Goal: Information Seeking & Learning: Learn about a topic

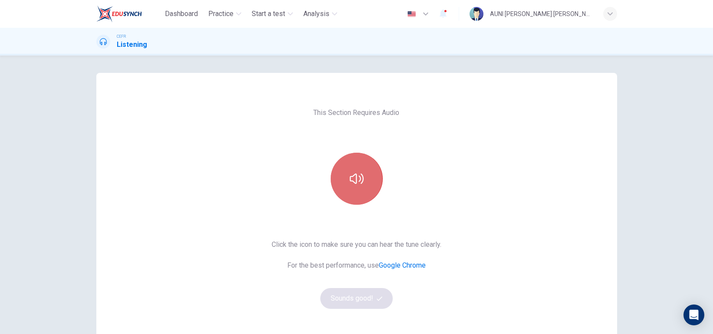
click at [370, 174] on button "button" at bounding box center [357, 179] width 52 height 52
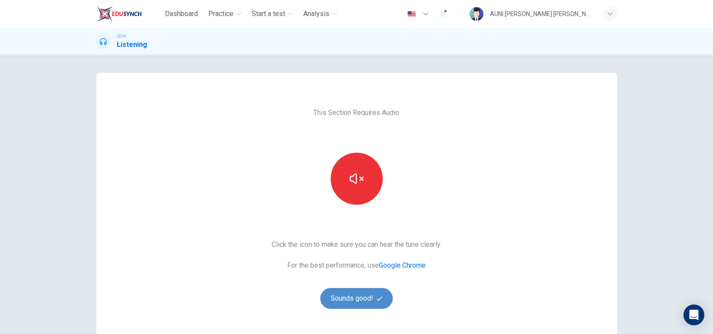
click at [347, 303] on button "Sounds good!" at bounding box center [356, 298] width 73 height 21
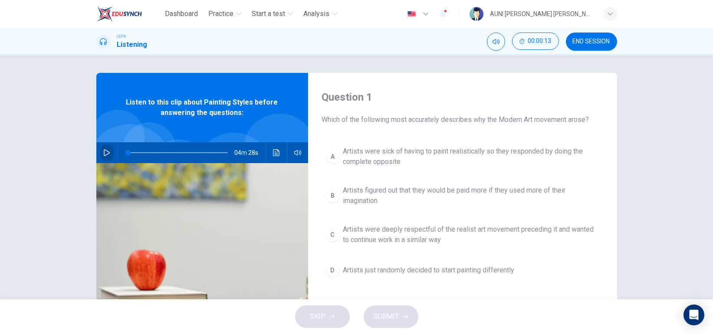
click at [103, 151] on icon "button" at bounding box center [106, 152] width 7 height 7
click at [103, 150] on icon "button" at bounding box center [106, 152] width 7 height 7
click at [128, 151] on span at bounding box center [178, 153] width 100 height 12
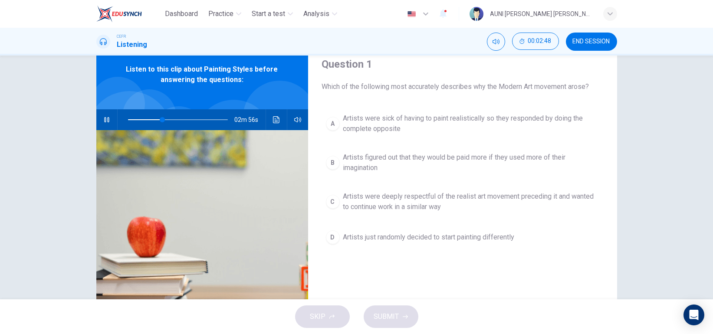
scroll to position [35, 0]
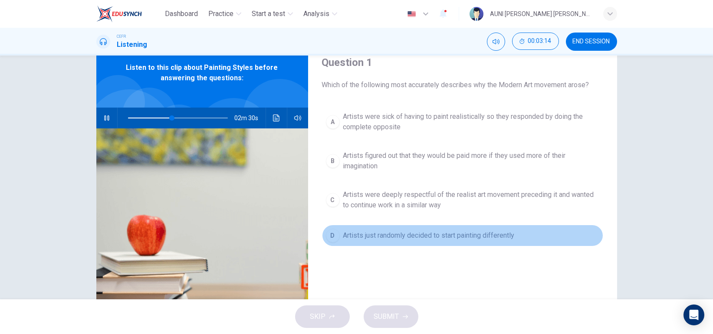
click at [435, 242] on button "D Artists just randomly decided to start painting differently" at bounding box center [462, 236] width 281 height 22
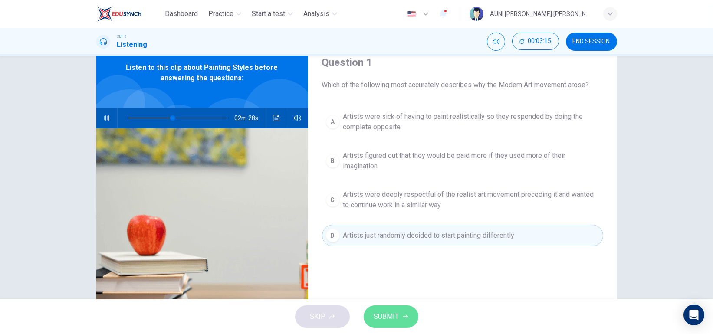
click at [394, 312] on span "SUBMIT" at bounding box center [386, 317] width 25 height 12
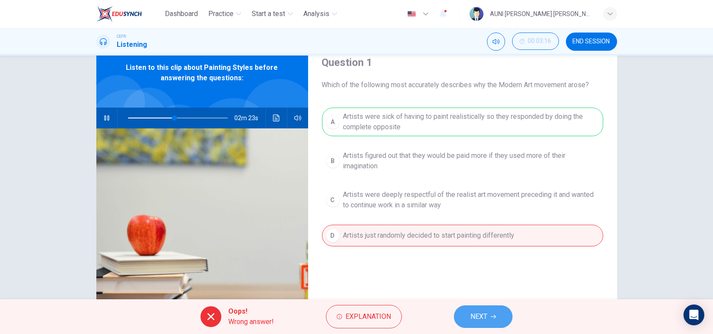
click at [472, 320] on span "NEXT" at bounding box center [479, 317] width 17 height 12
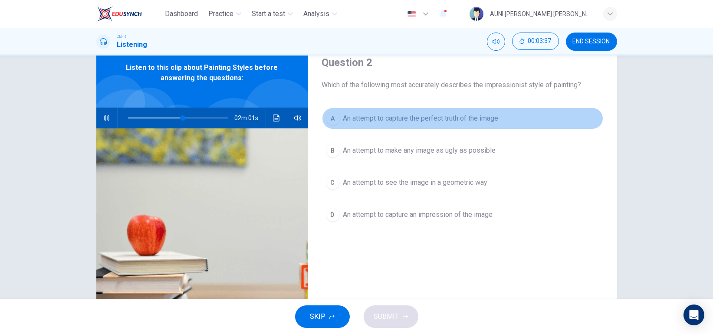
click at [477, 112] on button "A An attempt to capture the perfect truth of the image" at bounding box center [462, 119] width 281 height 22
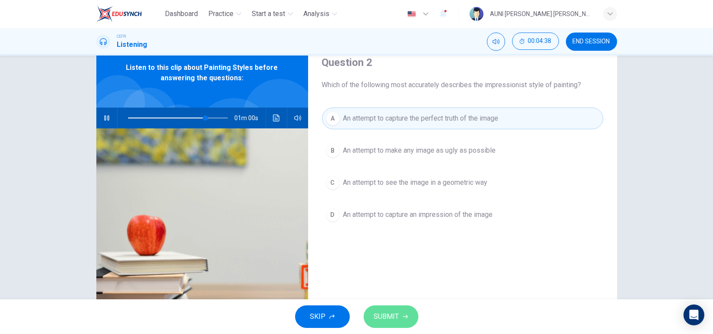
click at [381, 309] on button "SUBMIT" at bounding box center [391, 317] width 55 height 23
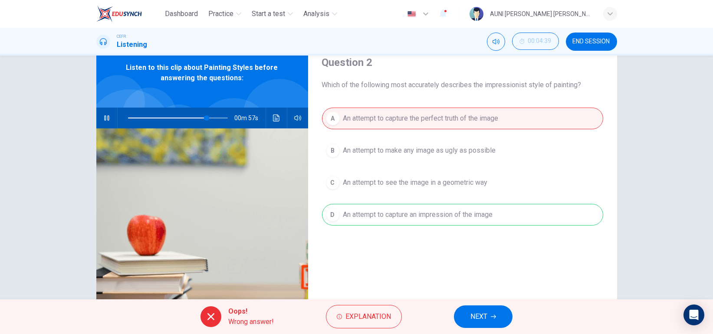
click at [467, 314] on button "NEXT" at bounding box center [483, 317] width 59 height 23
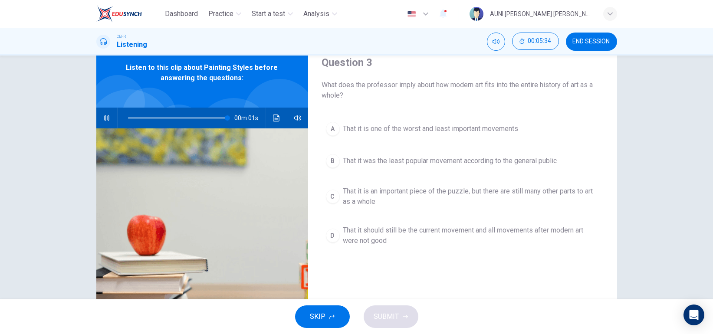
type input "0"
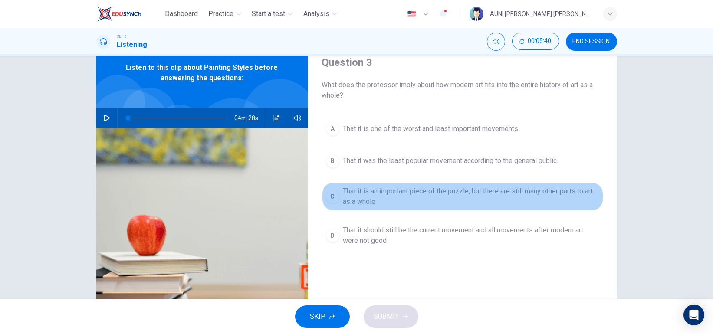
click at [418, 194] on span "That it is an important piece of the puzzle, but there are still many other par…" at bounding box center [471, 196] width 256 height 21
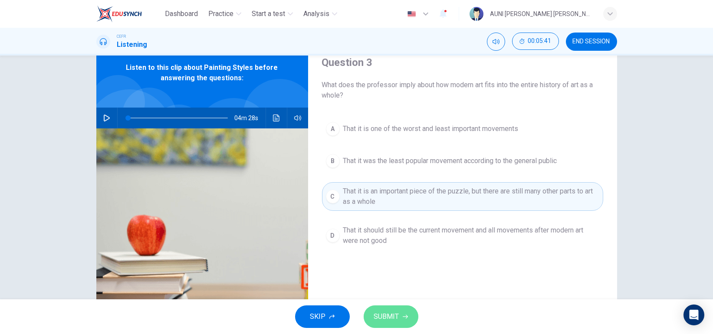
click at [386, 308] on button "SUBMIT" at bounding box center [391, 317] width 55 height 23
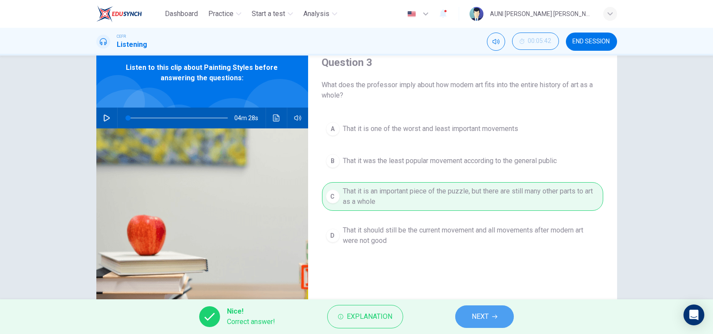
click at [476, 315] on span "NEXT" at bounding box center [480, 317] width 17 height 12
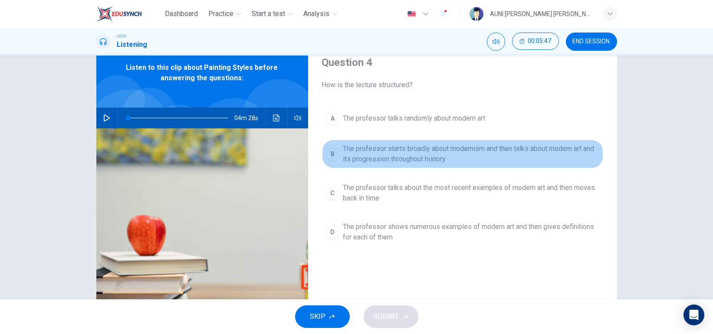
click at [509, 156] on span "The professor starts broadly about modernism and then talks about modern art an…" at bounding box center [471, 154] width 256 height 21
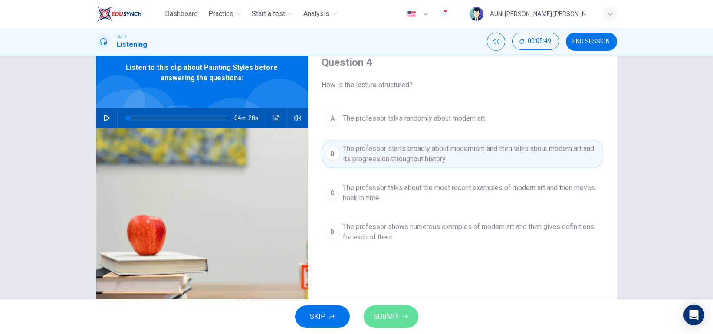
click at [389, 316] on span "SUBMIT" at bounding box center [386, 317] width 25 height 12
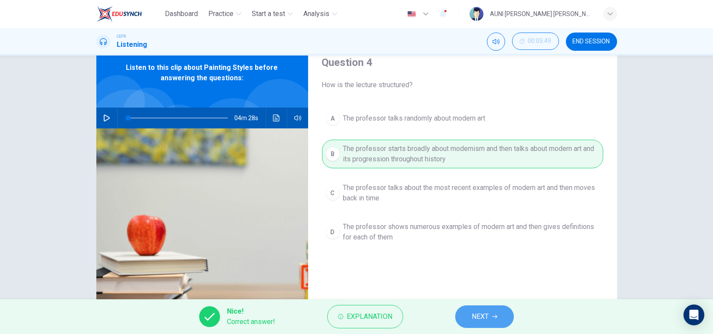
click at [474, 315] on span "NEXT" at bounding box center [480, 317] width 17 height 12
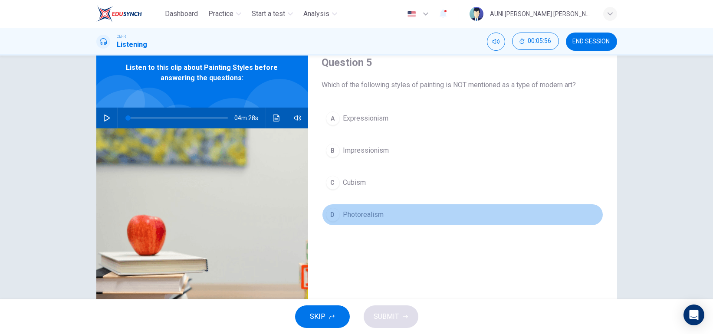
click at [383, 214] on button "D Photorealism" at bounding box center [462, 215] width 281 height 22
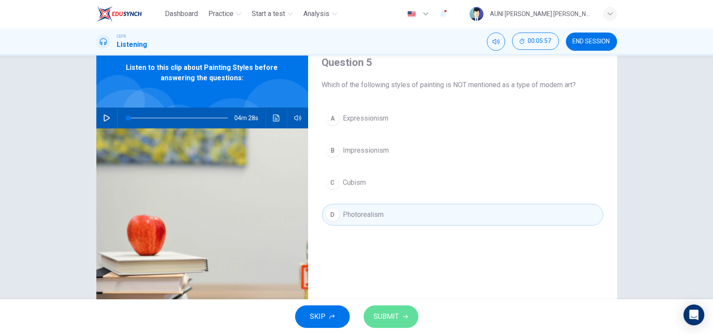
click at [403, 318] on icon "button" at bounding box center [405, 316] width 5 height 5
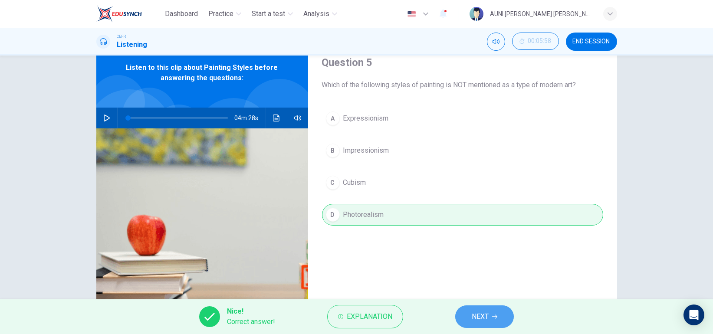
click at [469, 313] on button "NEXT" at bounding box center [484, 317] width 59 height 23
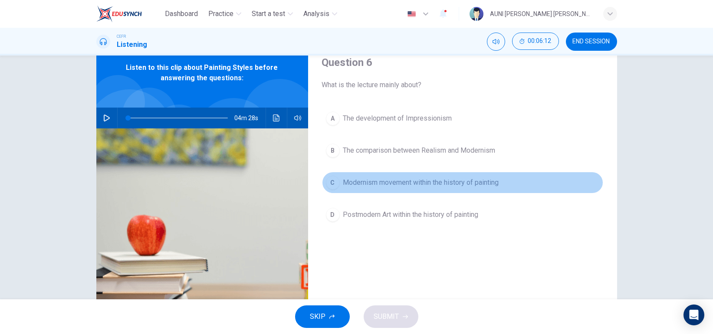
click at [464, 182] on span "Modernism movement within the history of painting" at bounding box center [421, 183] width 156 height 10
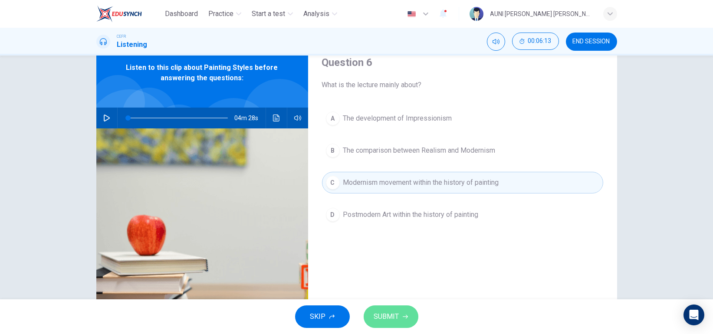
click at [395, 319] on span "SUBMIT" at bounding box center [386, 317] width 25 height 12
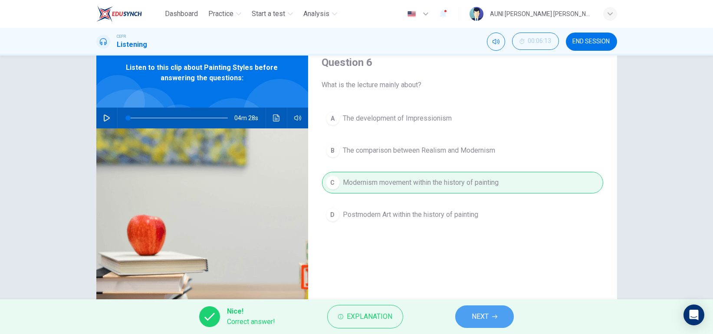
click at [480, 313] on span "NEXT" at bounding box center [480, 317] width 17 height 12
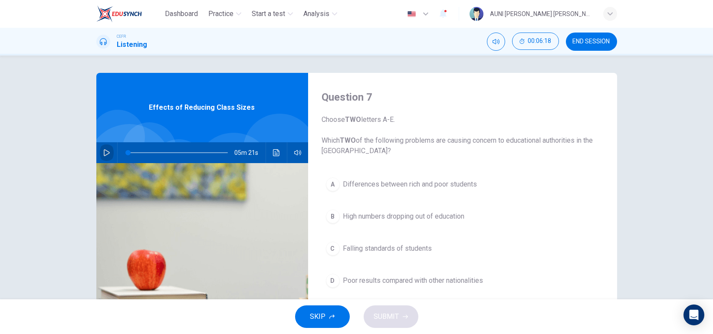
click at [104, 151] on icon "button" at bounding box center [107, 152] width 6 height 7
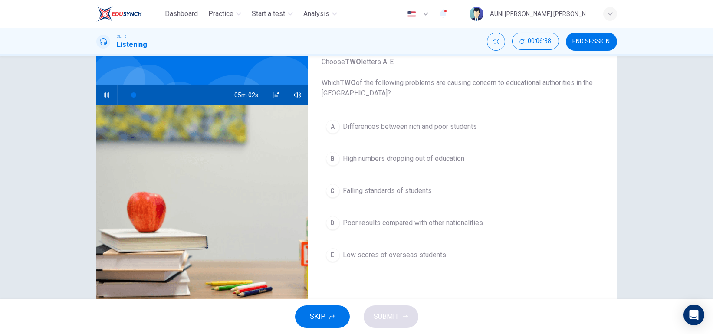
scroll to position [58, 0]
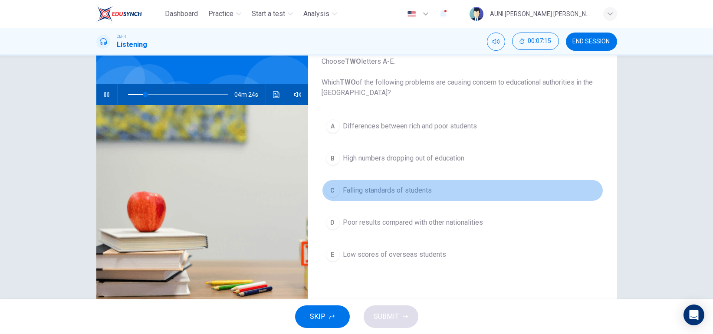
click at [420, 193] on span "Falling standards of students" at bounding box center [387, 190] width 89 height 10
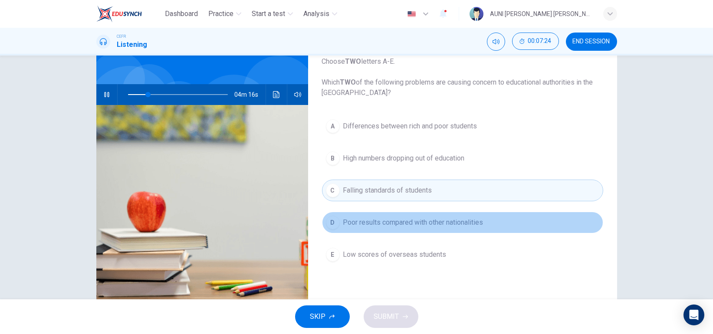
click at [431, 214] on button "D Poor results compared with other nationalities" at bounding box center [462, 223] width 281 height 22
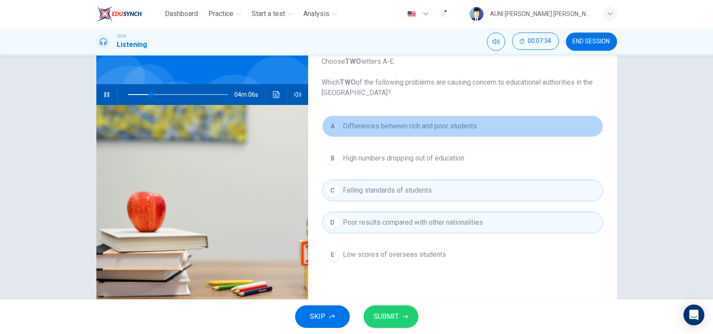
click at [456, 132] on button "A Differences between rich and poor students" at bounding box center [462, 126] width 281 height 22
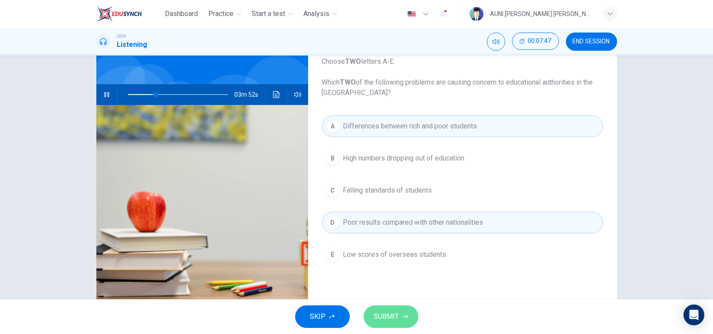
click at [387, 315] on span "SUBMIT" at bounding box center [386, 317] width 25 height 12
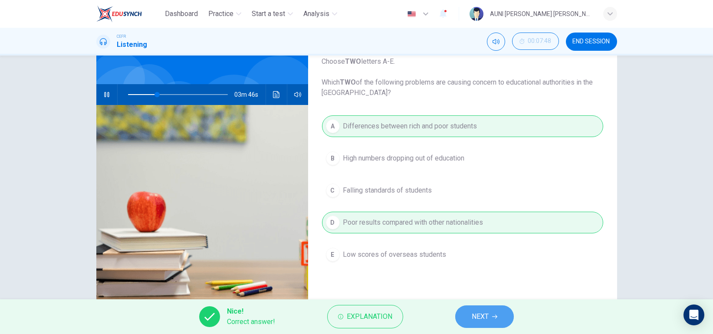
click at [490, 316] on button "NEXT" at bounding box center [484, 317] width 59 height 23
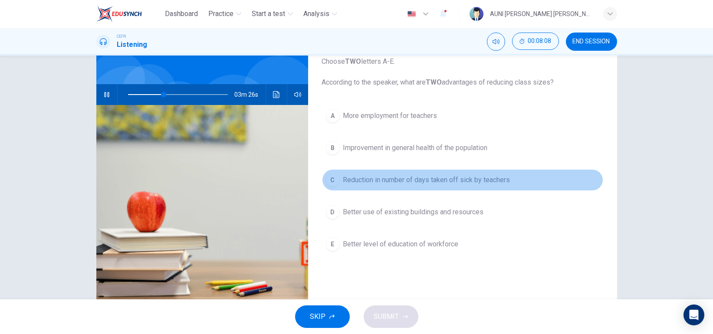
click at [458, 186] on button "C Reduction in number of days taken off sick by teachers" at bounding box center [462, 180] width 281 height 22
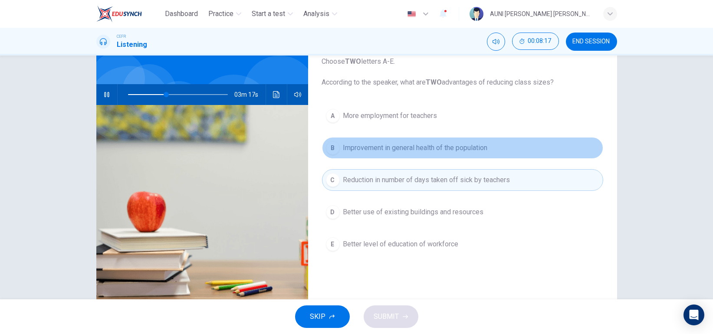
click at [456, 148] on span "Improvement in general health of the population" at bounding box center [415, 148] width 145 height 10
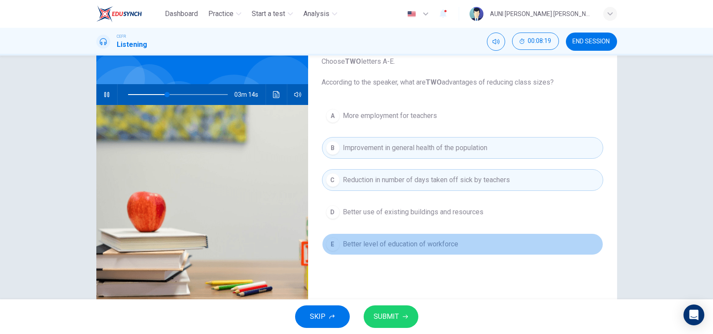
click at [446, 246] on span "Better level of education of workforce" at bounding box center [400, 244] width 115 height 10
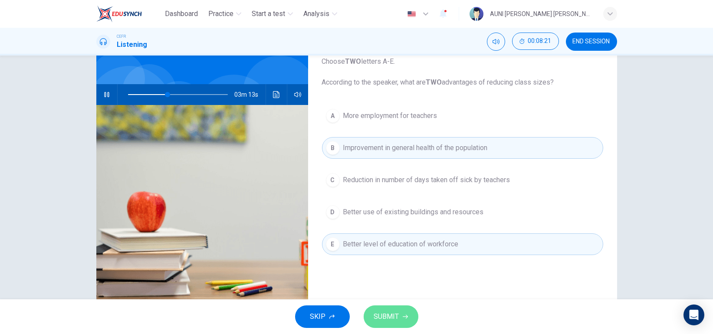
click at [400, 319] on button "SUBMIT" at bounding box center [391, 317] width 55 height 23
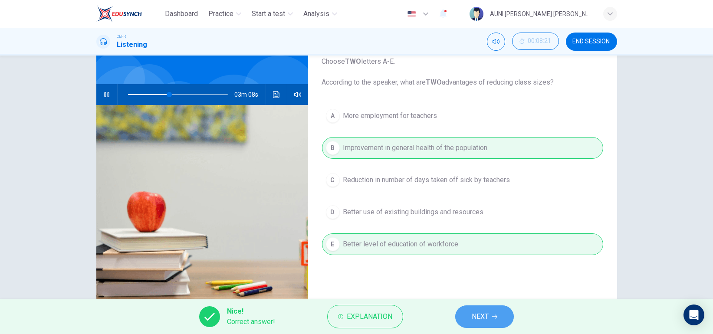
click at [479, 319] on span "NEXT" at bounding box center [480, 317] width 17 height 12
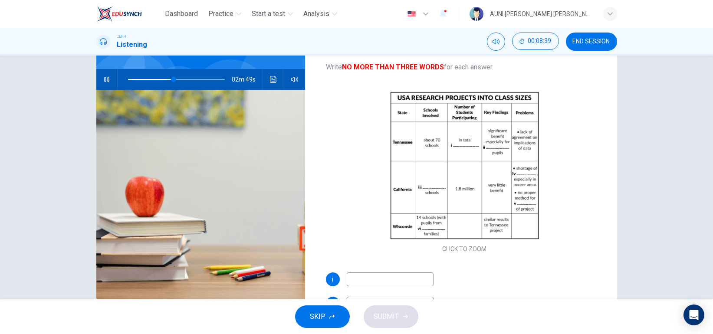
scroll to position [81, 0]
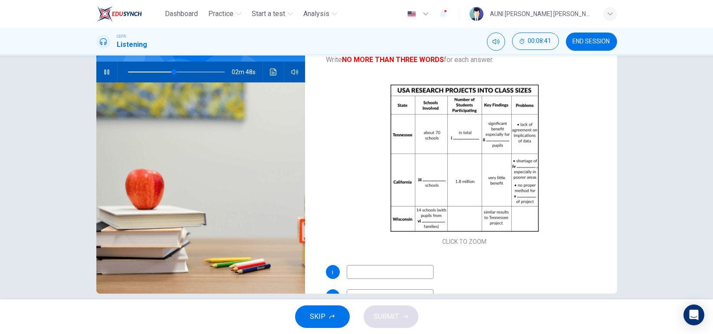
click at [404, 272] on input at bounding box center [390, 272] width 87 height 14
type input "48"
type input "6"
type input "48"
type input "64"
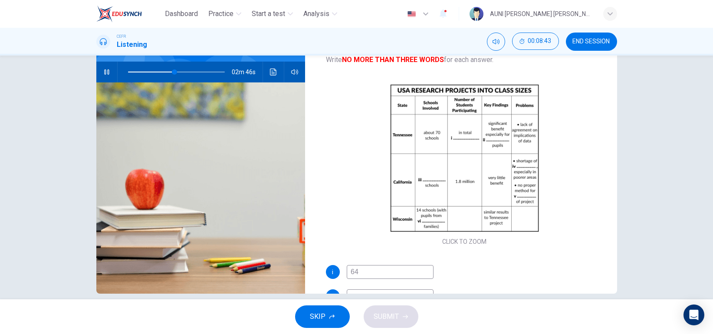
type input "49"
type input "6400"
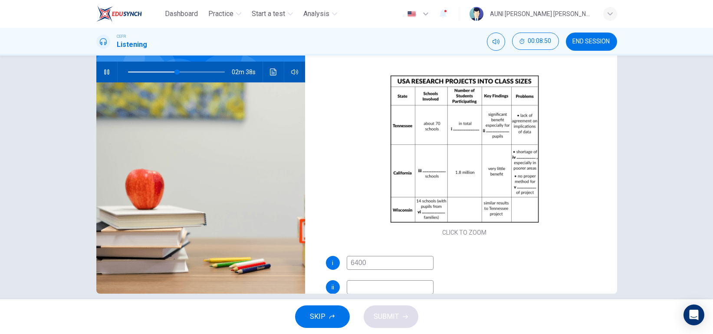
scroll to position [10, 0]
type input "52"
type input "6400"
click at [168, 71] on span at bounding box center [170, 71] width 5 height 5
click at [387, 259] on input "6400" at bounding box center [390, 263] width 87 height 14
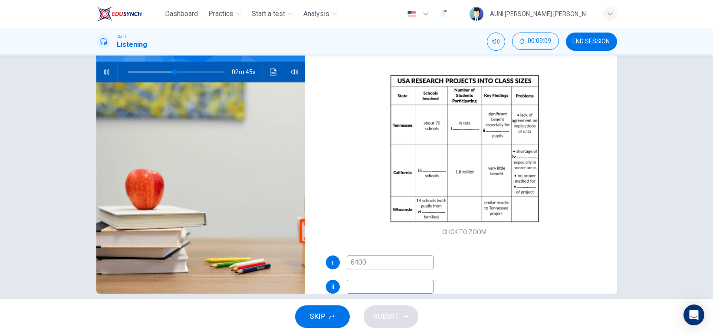
type input "49"
type input "6"
type input "49"
type input "50"
type input "1"
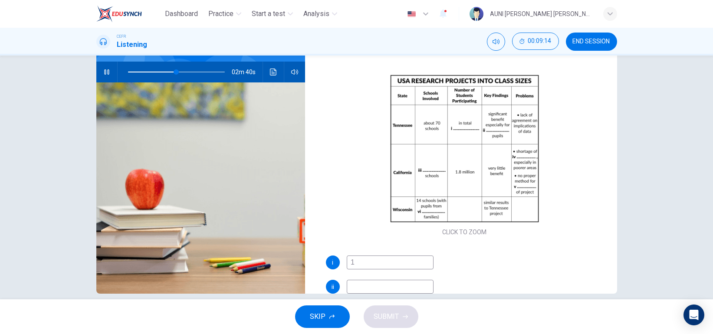
type input "50"
type input "1200"
type input "51"
type input "12000"
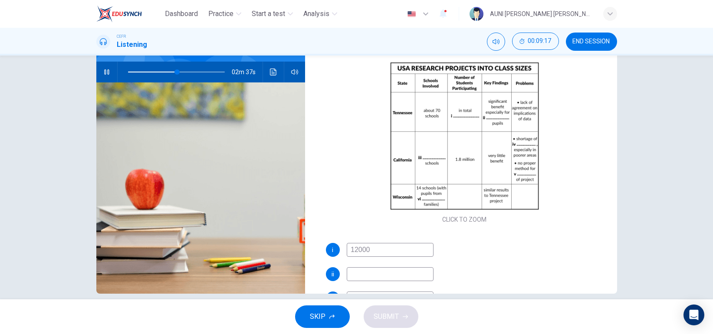
scroll to position [23, 0]
type input "54"
type input "12000"
click at [389, 269] on input at bounding box center [390, 274] width 87 height 14
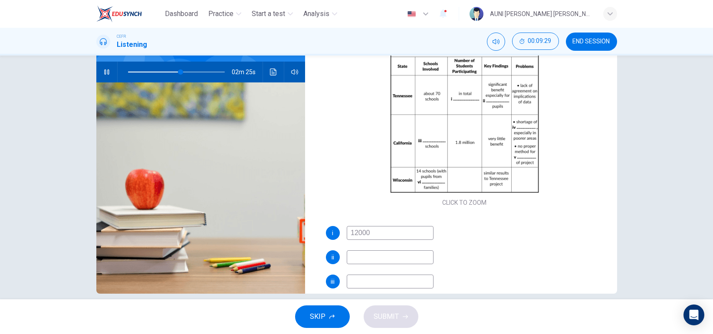
scroll to position [40, 0]
type input "63"
type input "mi"
type input "63"
type input "mino"
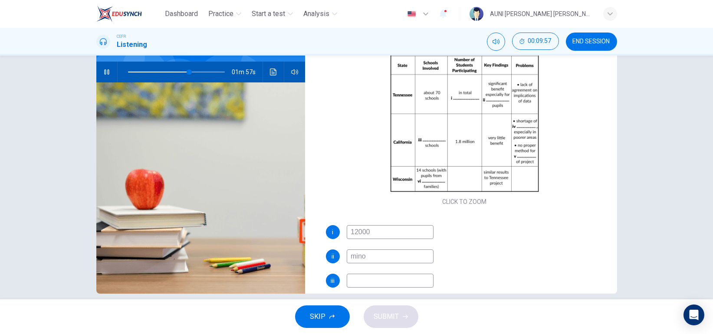
type input "64"
type input "minor"
type input "64"
type input "minority"
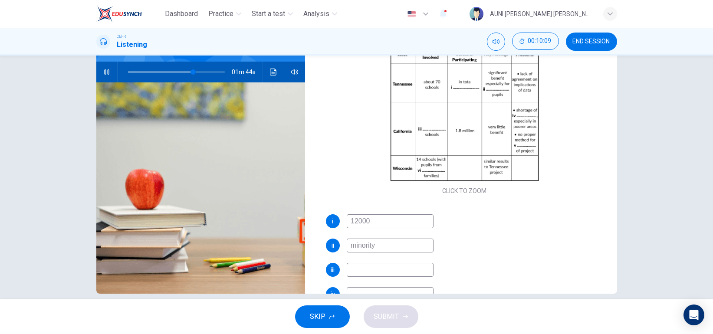
scroll to position [51, 0]
type input "73"
type input "minority"
click at [189, 70] on span at bounding box center [191, 71] width 5 height 5
click at [182, 71] on span at bounding box center [183, 71] width 5 height 5
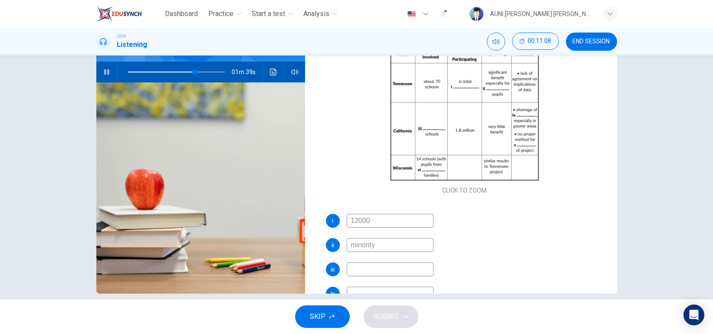
click at [375, 269] on input at bounding box center [390, 270] width 87 height 14
type input "72"
type input "a"
type input "72"
type input "all"
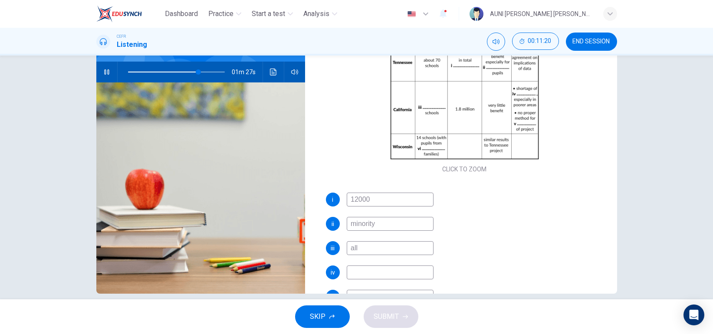
scroll to position [73, 0]
type input "74"
type input "all"
click at [371, 269] on input at bounding box center [390, 272] width 87 height 14
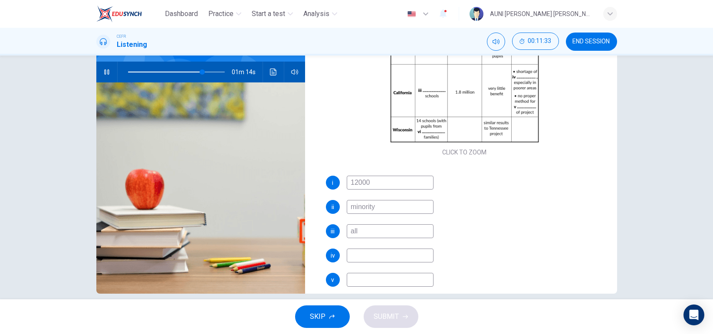
scroll to position [95, 0]
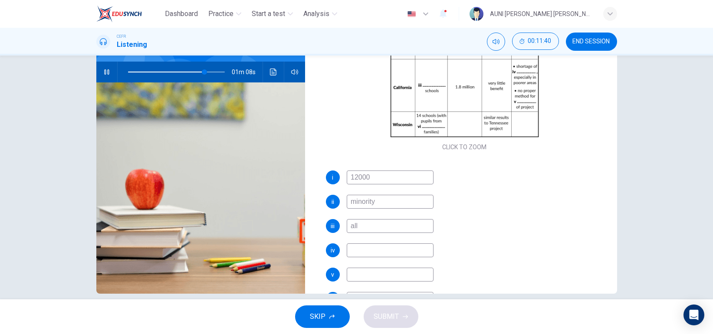
type input "79"
type input "teac"
type input "79"
type input "teachers"
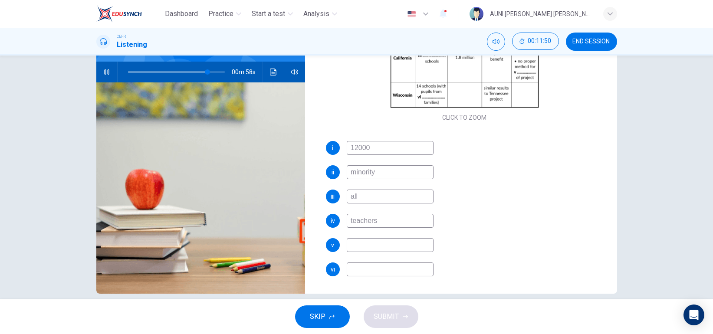
type input "82"
type input "teachers"
click at [411, 244] on input at bounding box center [390, 245] width 87 height 14
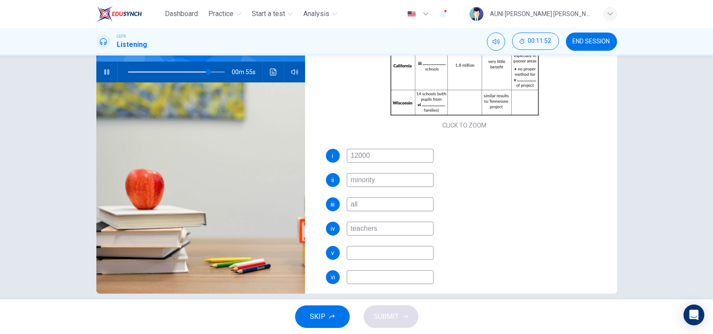
scroll to position [115, 0]
type input "83"
type input "eval"
type input "84"
type input "evaluatio"
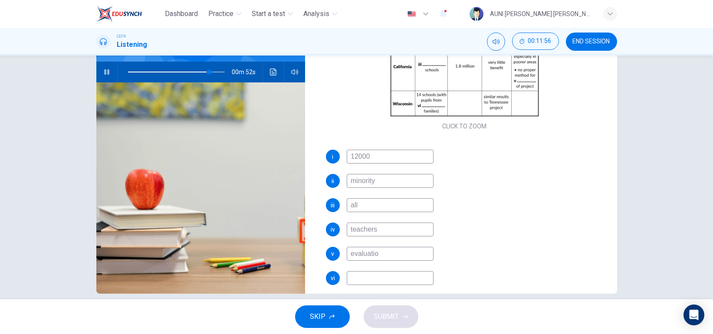
type input "84"
type input "evaluation"
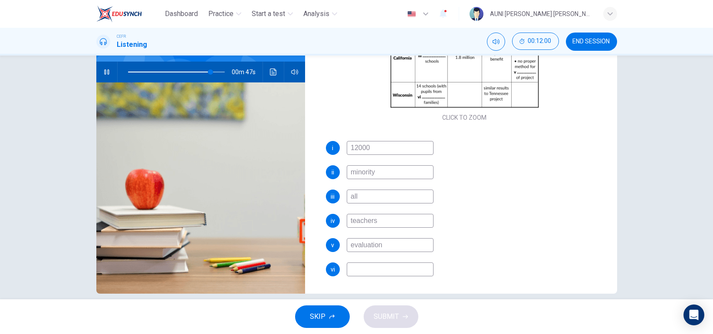
scroll to position [87, 0]
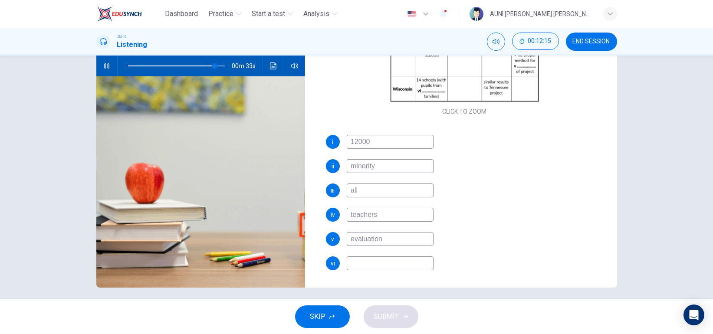
type input "90"
type input "evaluation"
click at [398, 267] on input at bounding box center [390, 264] width 87 height 14
type input "93"
type input "po"
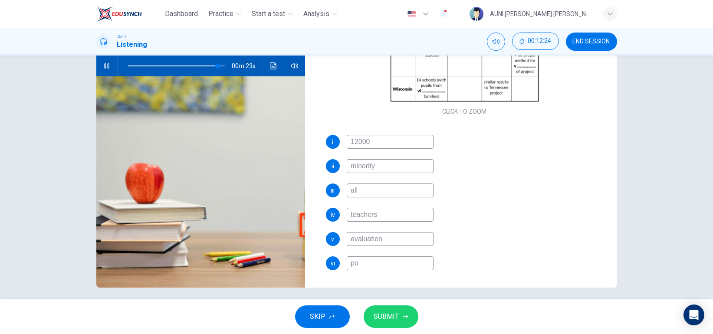
type input "93"
type input "poo"
type input "93"
type input "poor"
type input "94"
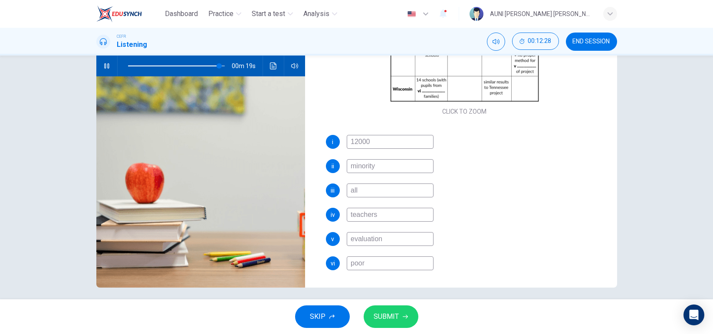
type input "poor"
click at [405, 314] on icon "button" at bounding box center [405, 316] width 5 height 5
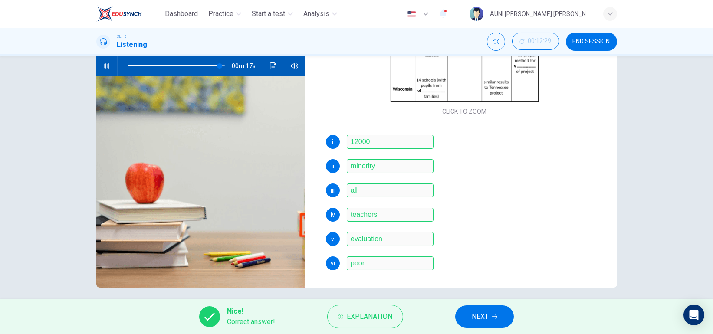
type input "95"
click at [479, 321] on span "NEXT" at bounding box center [480, 317] width 17 height 12
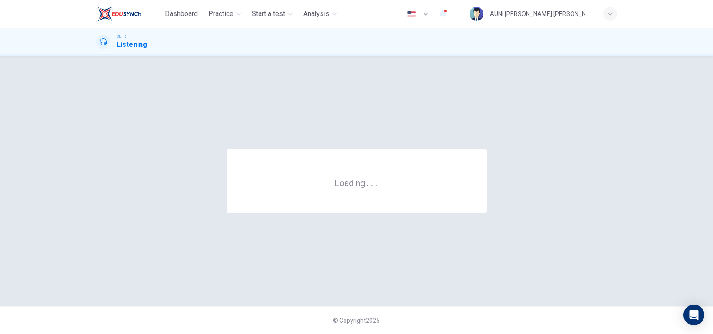
scroll to position [0, 0]
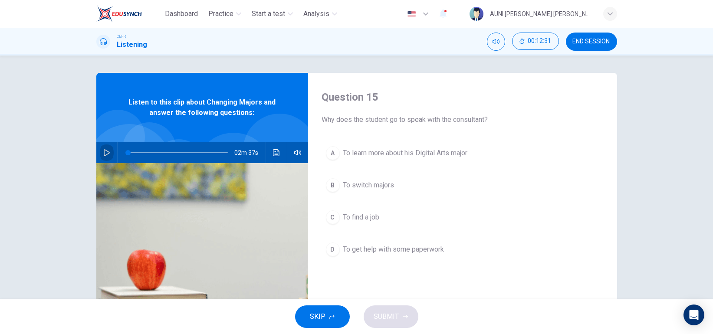
click at [106, 149] on icon "button" at bounding box center [106, 152] width 7 height 7
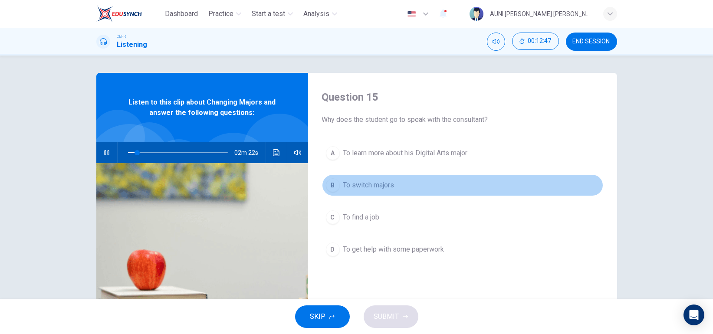
click at [348, 186] on span "To switch majors" at bounding box center [368, 185] width 51 height 10
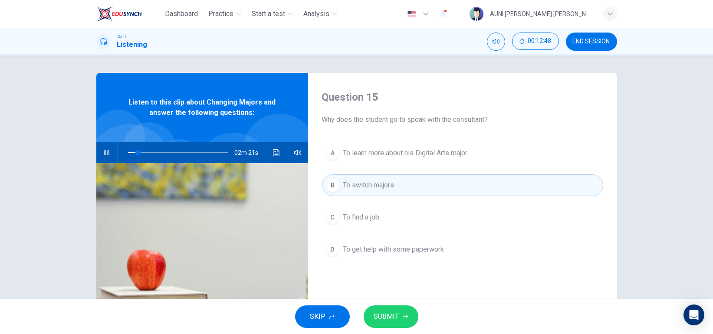
click at [387, 322] on span "SUBMIT" at bounding box center [386, 317] width 25 height 12
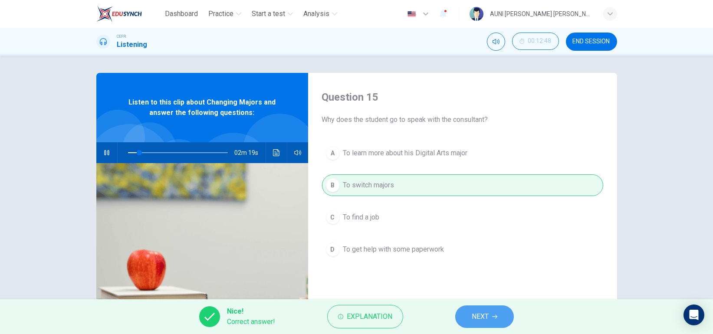
click at [476, 317] on span "NEXT" at bounding box center [480, 317] width 17 height 12
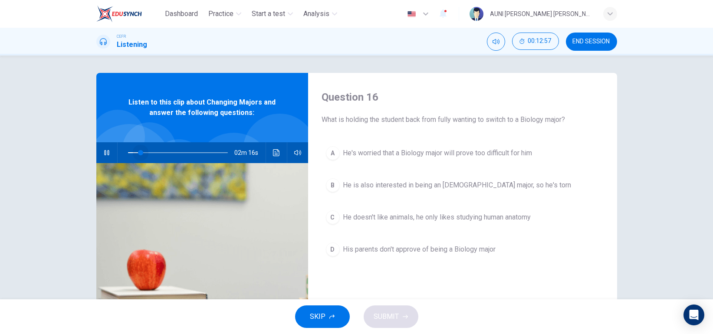
click at [138, 152] on span at bounding box center [140, 152] width 5 height 5
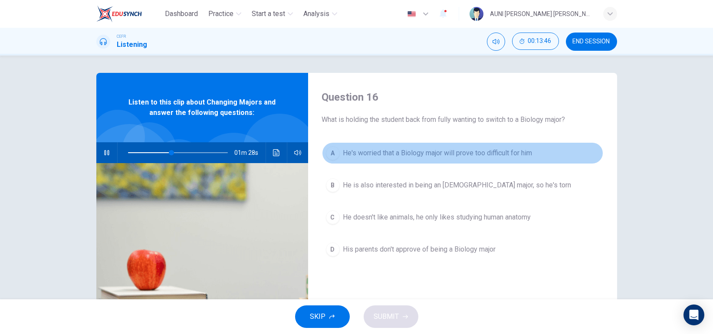
click at [440, 155] on span "He's worried that a Biology major will prove too difficult for him" at bounding box center [437, 153] width 189 height 10
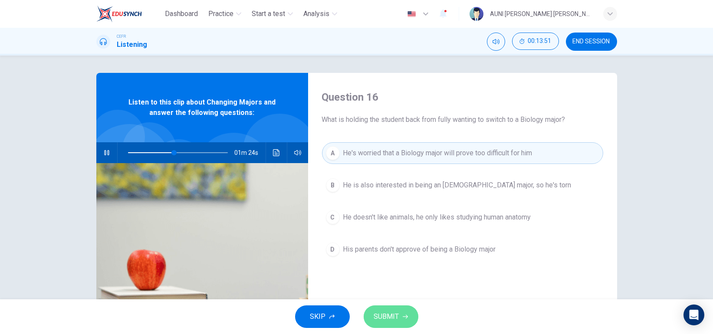
click at [400, 318] on button "SUBMIT" at bounding box center [391, 317] width 55 height 23
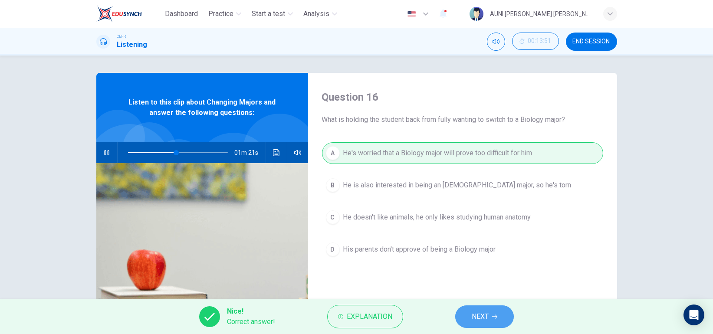
click at [468, 316] on button "NEXT" at bounding box center [484, 317] width 59 height 23
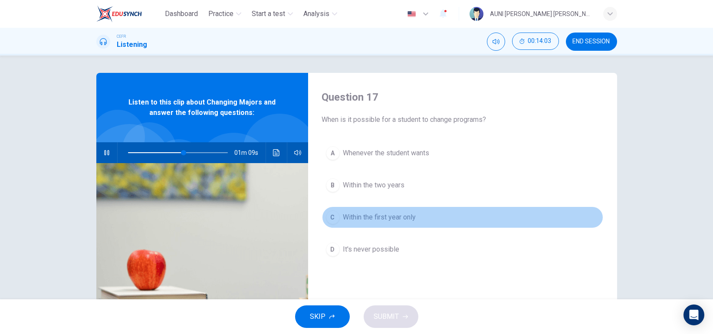
click at [398, 213] on span "Within the first year only" at bounding box center [379, 217] width 73 height 10
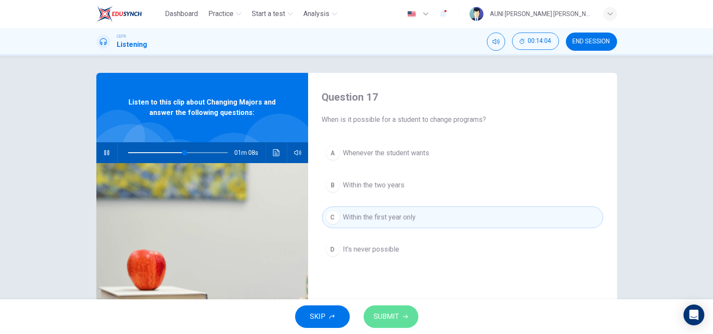
click at [393, 313] on span "SUBMIT" at bounding box center [386, 317] width 25 height 12
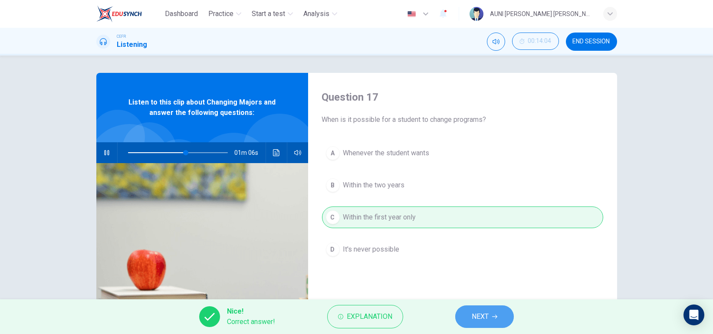
click at [489, 328] on button "NEXT" at bounding box center [484, 317] width 59 height 23
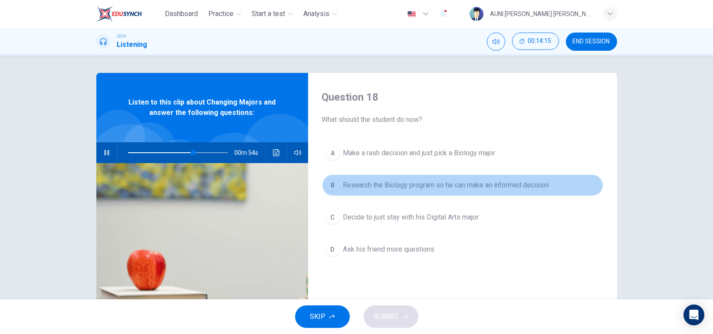
click at [485, 187] on span "Research the Biology program so he can make an informed decision" at bounding box center [446, 185] width 206 height 10
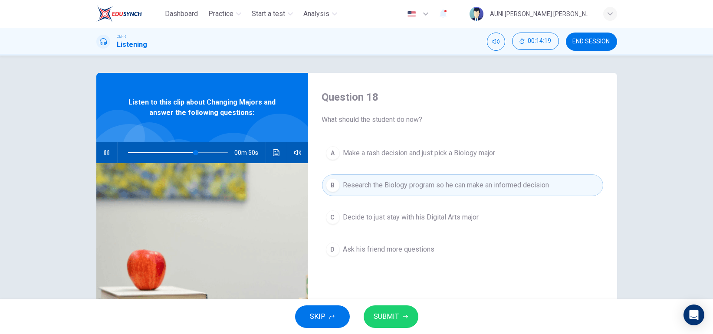
click at [388, 313] on span "SUBMIT" at bounding box center [386, 317] width 25 height 12
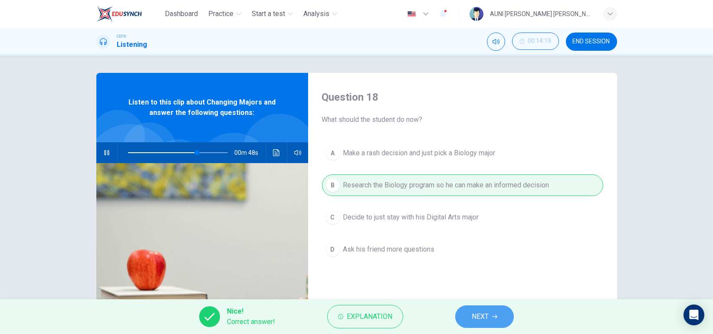
click at [477, 319] on span "NEXT" at bounding box center [480, 317] width 17 height 12
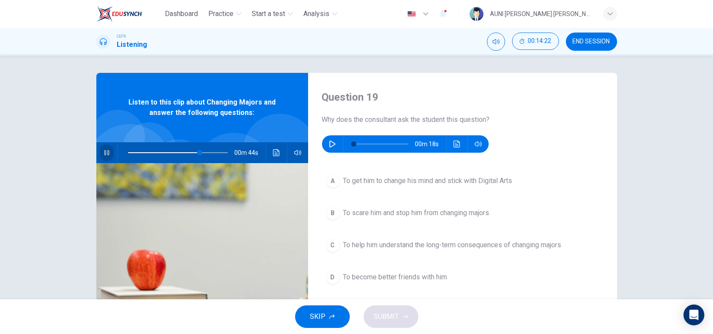
click at [104, 147] on button "button" at bounding box center [107, 152] width 14 height 21
type input "72"
click at [331, 142] on icon "button" at bounding box center [332, 144] width 7 height 7
type input "54"
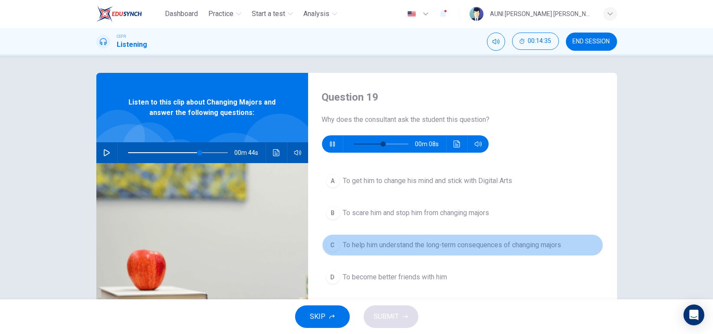
click at [410, 247] on span "To help him understand the long-term consequences of changing majors" at bounding box center [452, 245] width 218 height 10
type input "72"
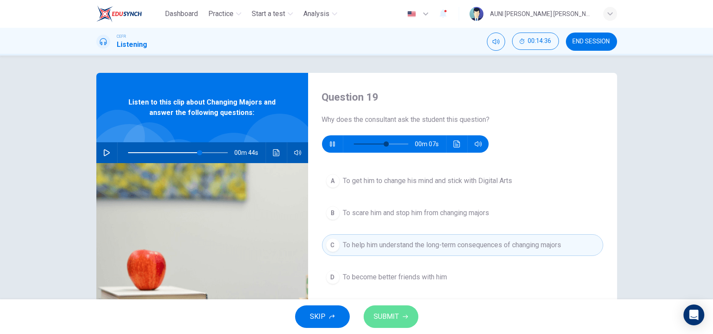
type input "65"
click at [392, 314] on span "SUBMIT" at bounding box center [386, 317] width 25 height 12
type input "72"
type input "65"
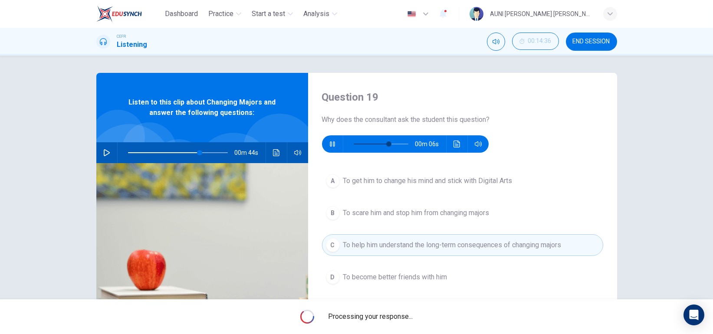
type input "72"
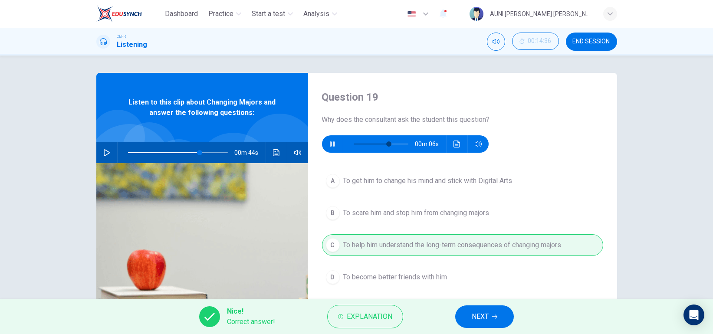
type input "70"
click at [477, 319] on span "NEXT" at bounding box center [480, 317] width 17 height 12
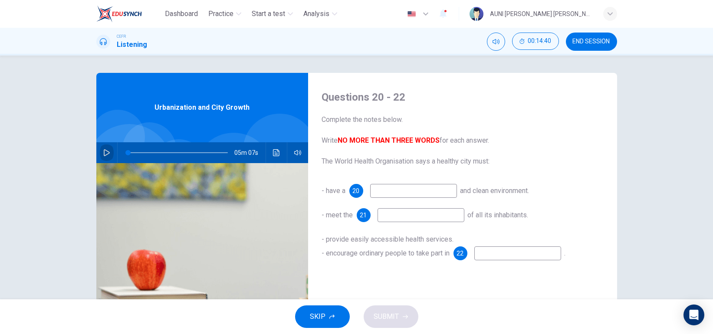
click at [103, 151] on icon "button" at bounding box center [106, 152] width 7 height 7
click at [428, 191] on input at bounding box center [413, 191] width 87 height 14
type input "2"
type input "safe"
type input "4"
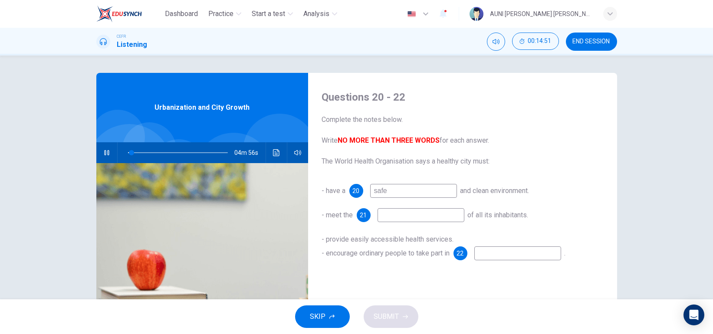
type input "safe"
click at [433, 220] on input at bounding box center [421, 215] width 87 height 14
type input "17"
type input "re"
type input "17"
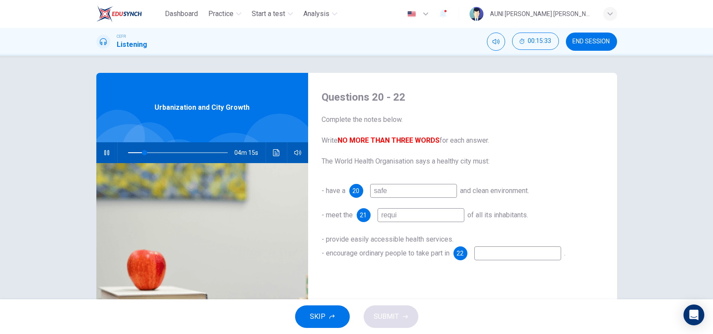
type input "requir"
type input "17"
type input "requirements"
drag, startPoint x: 427, startPoint y: 218, endPoint x: 371, endPoint y: 217, distance: 55.6
click at [371, 217] on div "21 requirements" at bounding box center [411, 215] width 108 height 14
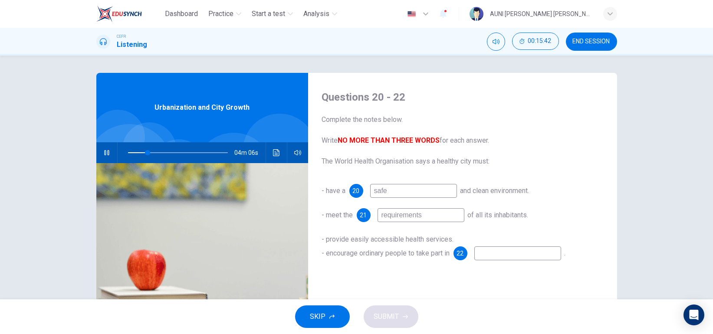
type input "20"
type input "bas"
type input "20"
type input "basic"
type input "21"
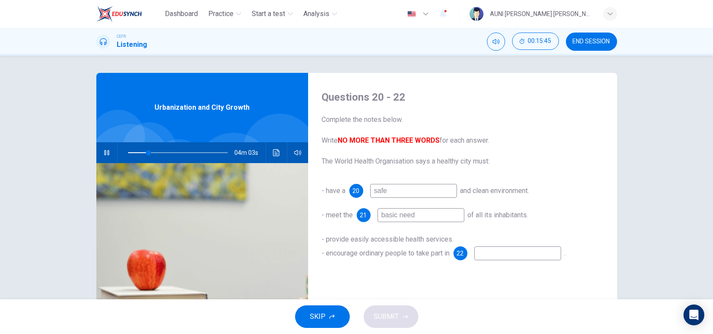
type input "basic needs"
type input "26"
type input "basic needs"
click at [501, 258] on input at bounding box center [517, 254] width 87 height 14
click at [159, 151] on span at bounding box center [161, 152] width 5 height 5
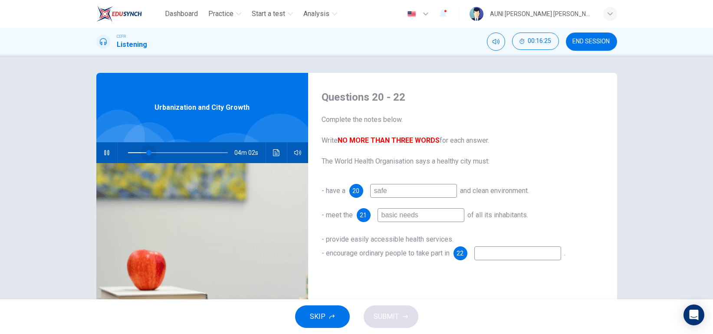
click at [146, 151] on span at bounding box center [148, 152] width 5 height 5
click at [497, 257] on input at bounding box center [517, 254] width 87 height 14
type input "28"
type input "l"
type input "28"
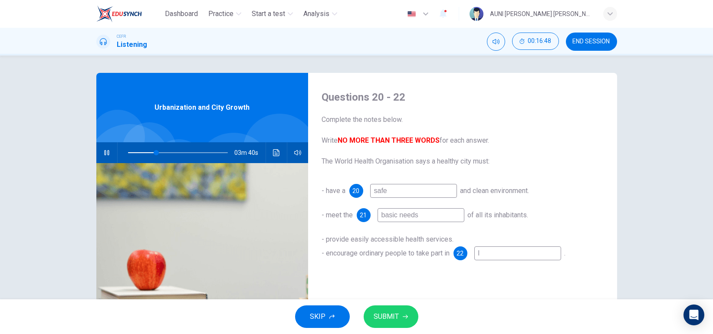
type input "lo"
type input "28"
type input "loc"
type input "29"
type input "loca"
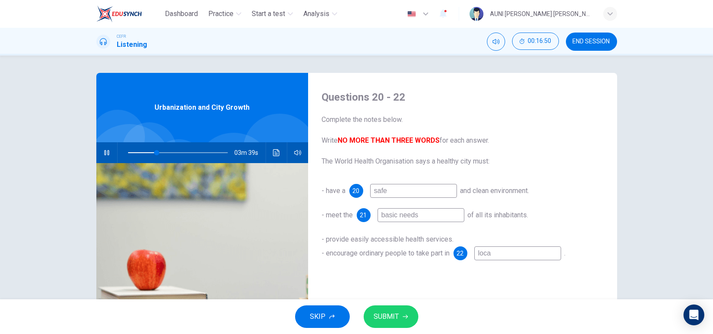
type input "29"
type input "local"
type input "29"
type input "local"
type input "29"
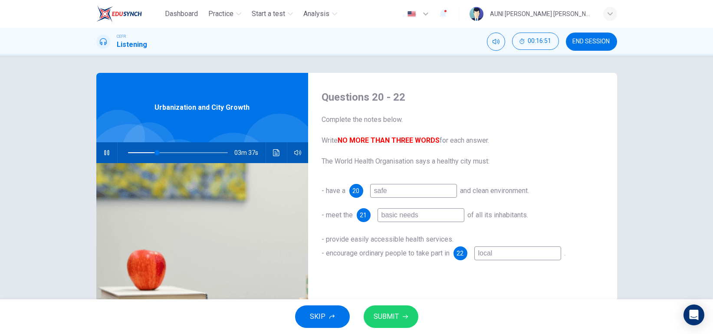
type input "local g"
type input "29"
type input "local go"
type input "29"
type input "local gov"
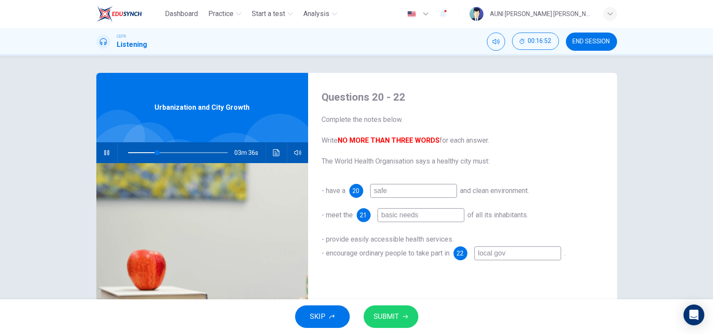
type input "30"
type input "local gove"
type input "30"
type input "local gover"
type input "30"
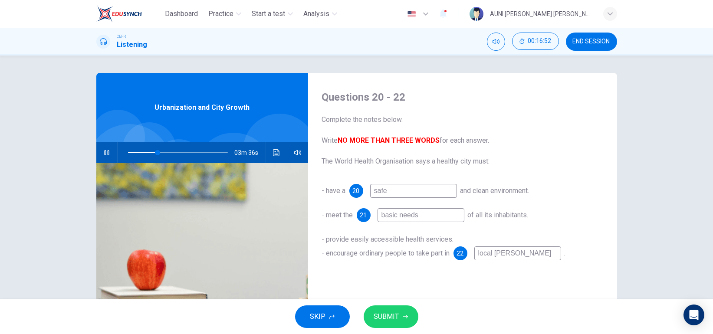
type input "local govern"
type input "30"
type input "local governm"
type input "30"
type input "local governme"
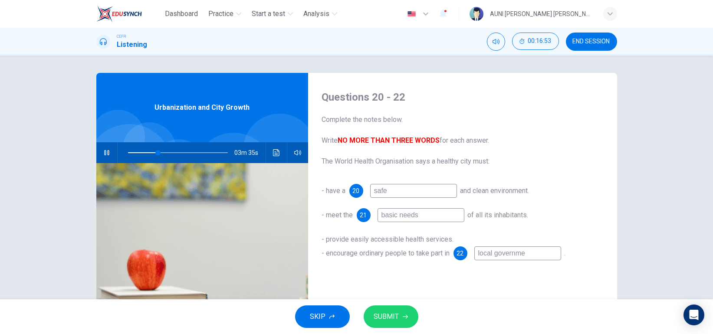
type input "30"
type input "local governmen"
type input "30"
type input "local government"
type input "30"
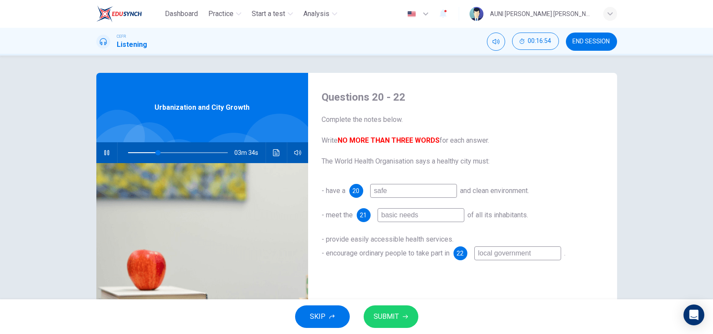
type input "local government"
click at [390, 319] on span "SUBMIT" at bounding box center [386, 317] width 25 height 12
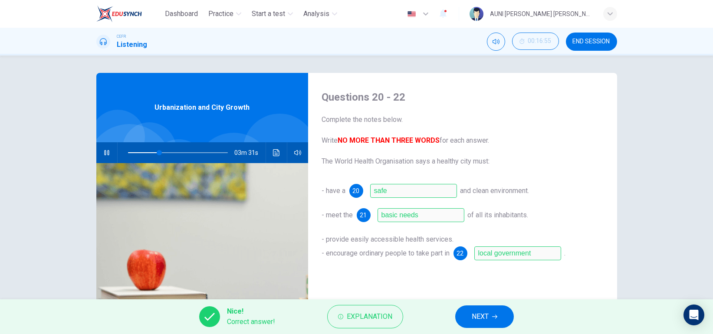
click at [503, 309] on button "NEXT" at bounding box center [484, 317] width 59 height 23
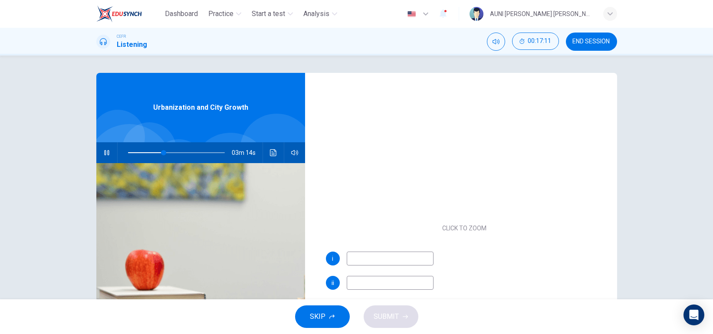
scroll to position [102, 0]
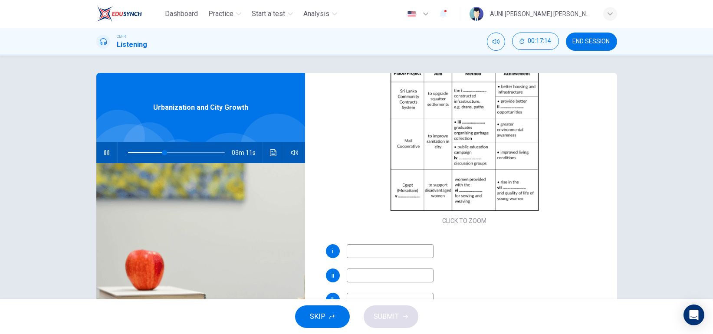
click at [386, 254] on input at bounding box center [390, 251] width 87 height 14
type input "52"
type input "loc"
type input "53"
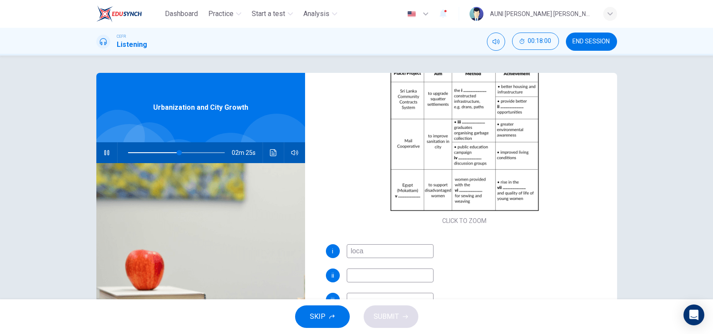
type input "local"
type input "55"
type input "local"
click at [170, 150] on span at bounding box center [172, 152] width 5 height 5
type input "46"
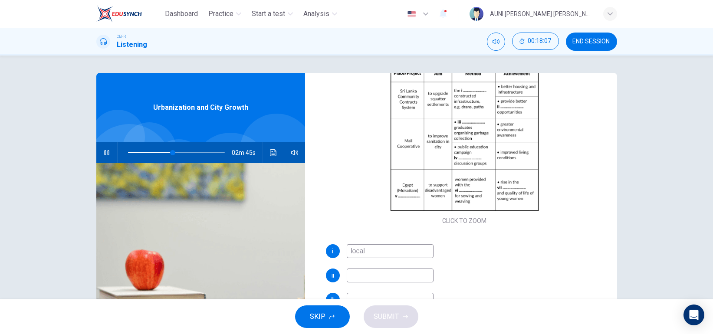
click at [376, 275] on input at bounding box center [390, 276] width 87 height 14
type input "e"
type input "47"
type input "eco"
type input "47"
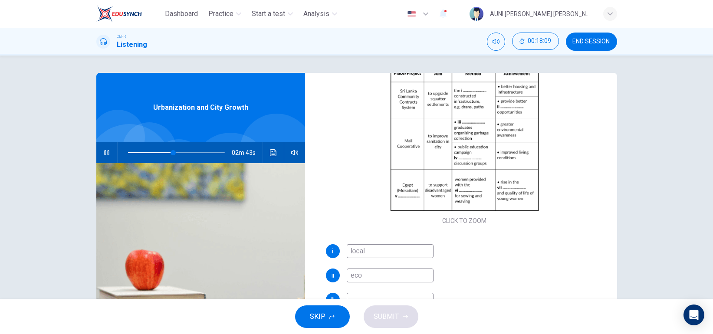
type input "econ"
type input "47"
type input "economi"
type input "48"
type input "economic"
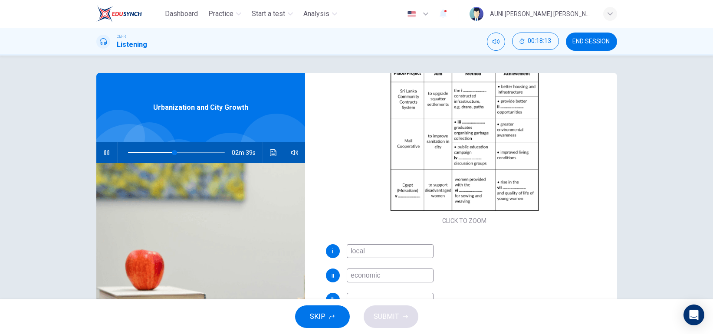
scroll to position [106, 0]
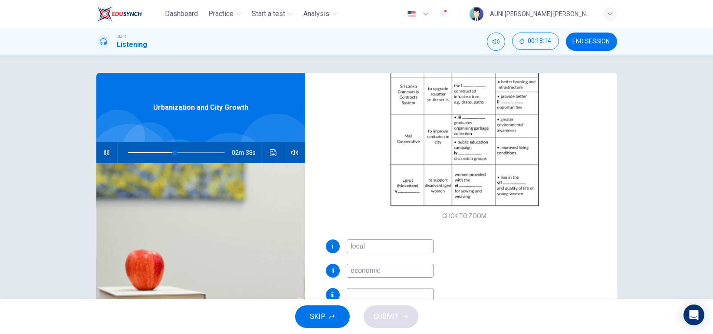
type input "49"
type input "economic"
click at [380, 249] on input "local" at bounding box center [390, 247] width 87 height 14
type input "49"
type input "l"
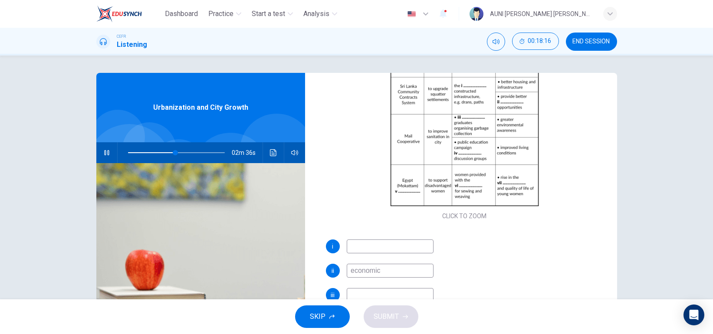
type input "50"
type input "res"
type input "50"
type input "residents"
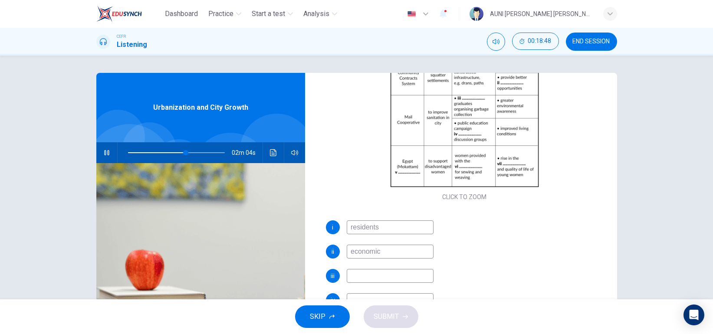
scroll to position [128, 0]
type input "60"
type input "residents"
click at [383, 267] on input at bounding box center [390, 274] width 87 height 14
type input "67"
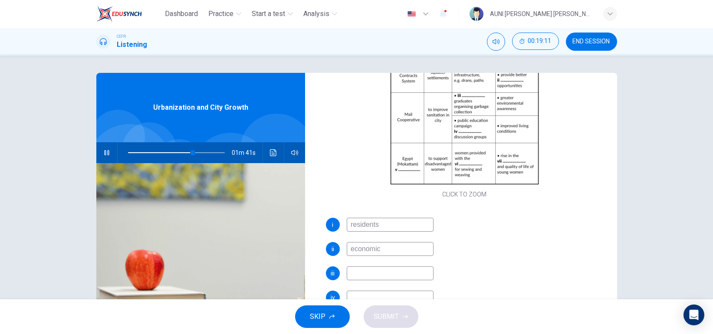
type input "s"
type input "67"
type input "sec"
type input "68"
type input "second"
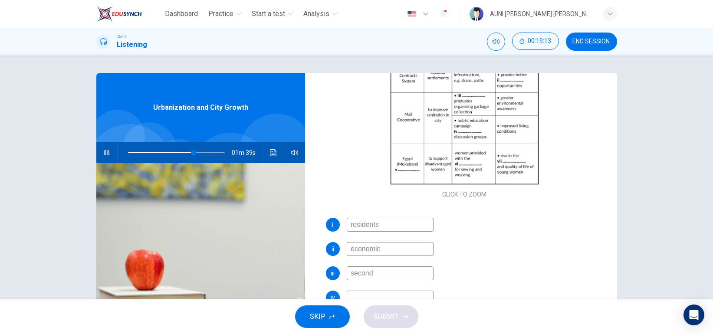
type input "68"
type input "secondar"
type input "68"
type input "secondary sc"
type input "69"
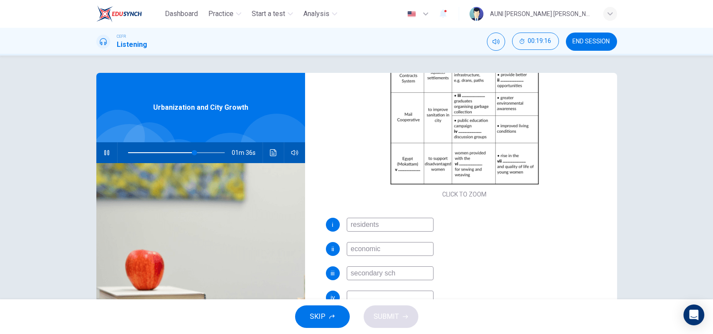
type input "secondary scho"
type input "69"
type input "secondary school"
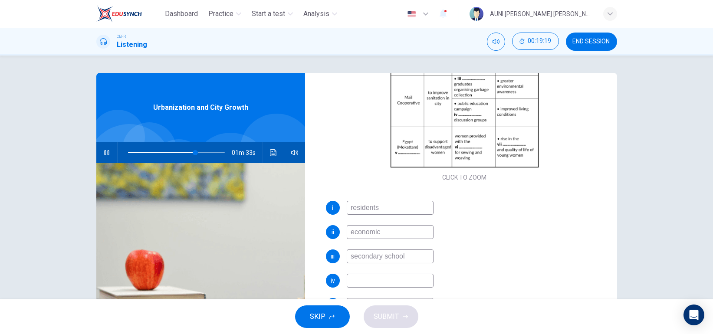
scroll to position [145, 0]
type input "71"
type input "secondary school"
click at [390, 281] on input at bounding box center [390, 280] width 87 height 14
type input "71"
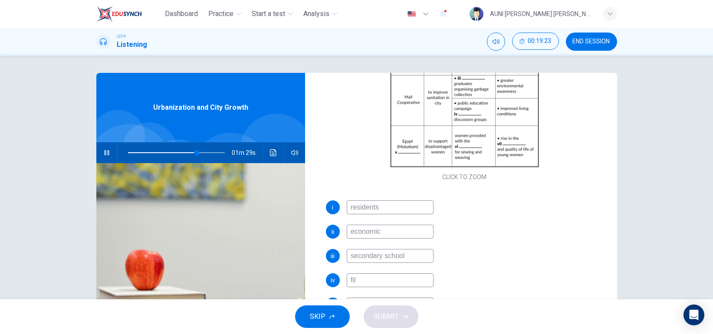
type input "film"
type input "71"
type input "films"
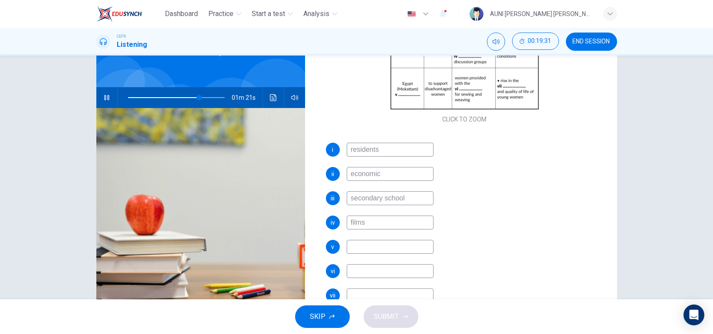
scroll to position [55, 0]
type input "78"
type input "films"
click at [391, 244] on input at bounding box center [390, 247] width 87 height 14
type input "79"
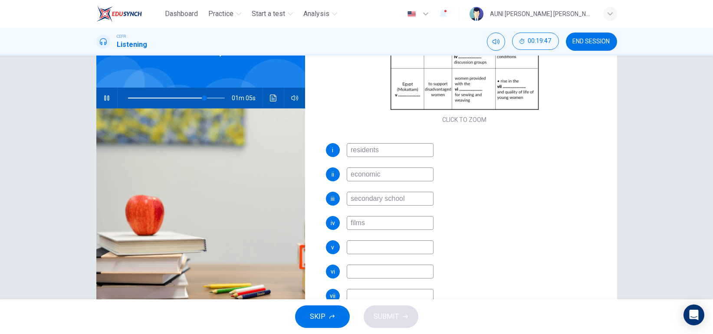
type input "C"
type input "79"
type input "Cairo"
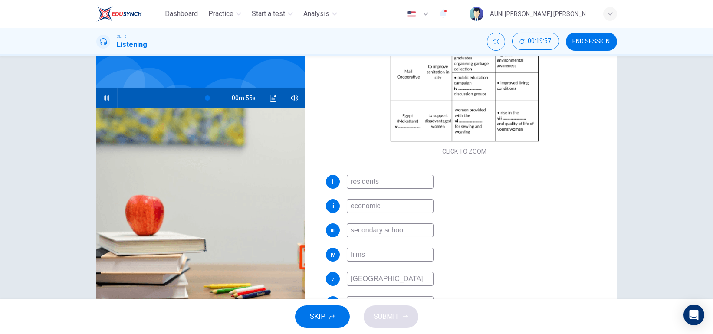
scroll to position [117, 0]
type input "82"
type input "C"
type input "83"
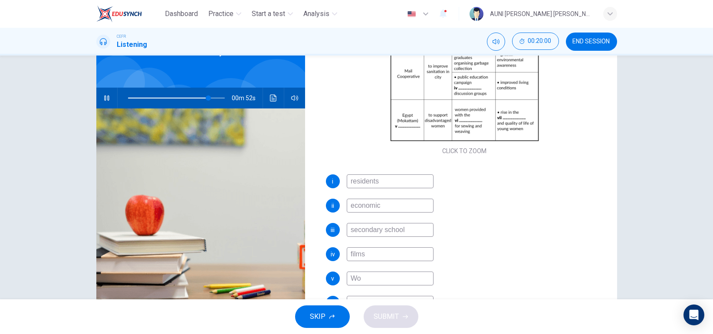
type input "Wom"
type input "83"
type input "Women"
type input "84"
type input "Women S"
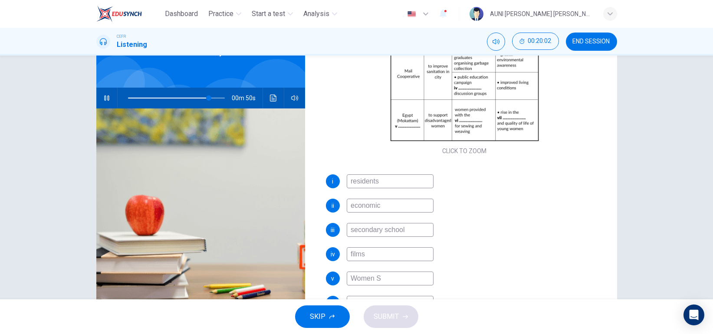
type input "84"
type input "Women Sent"
type input "85"
type input "Women"
type input "85"
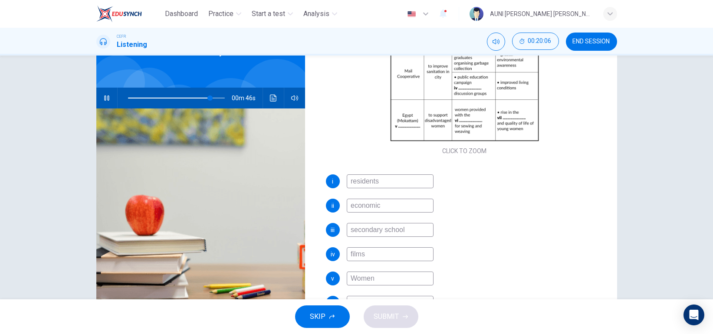
type input "Women C"
type input "85"
type input "Women Cent"
type input "86"
type input "Women Centre"
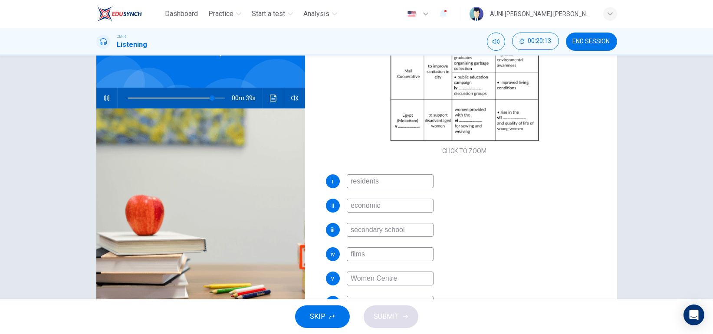
scroll to position [127, 0]
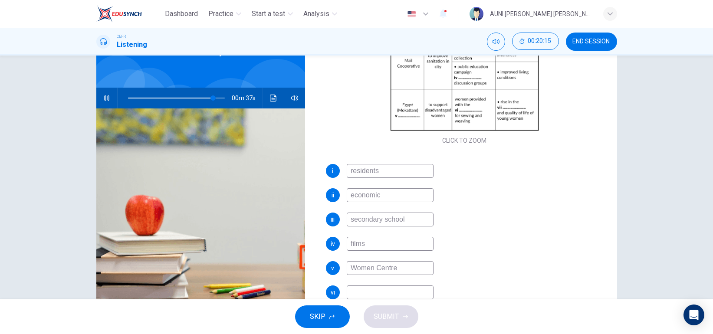
type input "88"
type input "Women Centre"
click at [389, 296] on input at bounding box center [390, 293] width 87 height 14
type input "88"
type input "e"
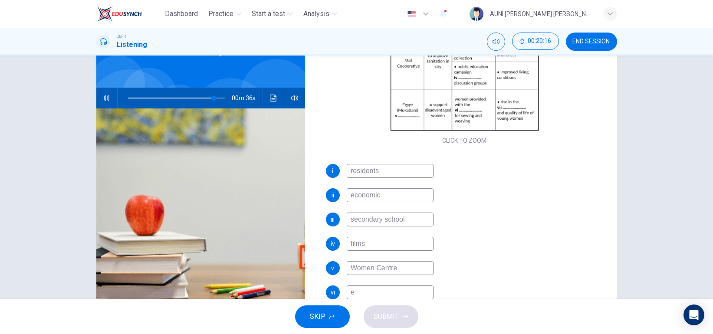
type input "89"
type input "equi"
type input "89"
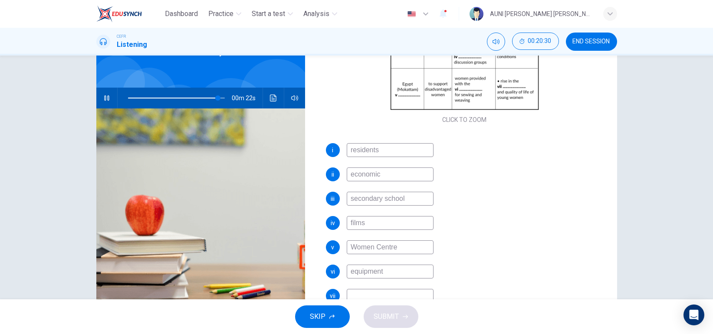
scroll to position [69, 0]
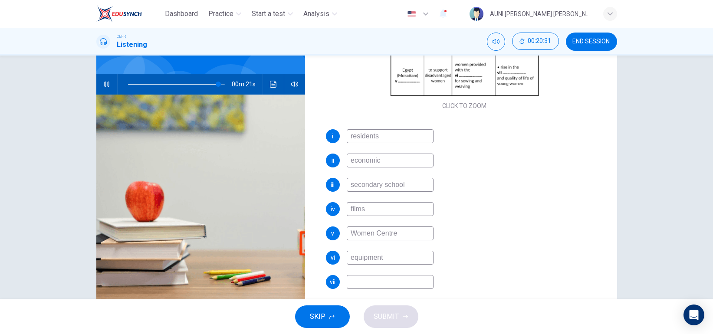
click at [404, 277] on input at bounding box center [390, 282] width 87 height 14
click at [210, 82] on span at bounding box center [212, 84] width 5 height 5
click at [373, 286] on input at bounding box center [390, 282] width 87 height 14
click at [381, 323] on span "SUBMIT" at bounding box center [386, 317] width 25 height 12
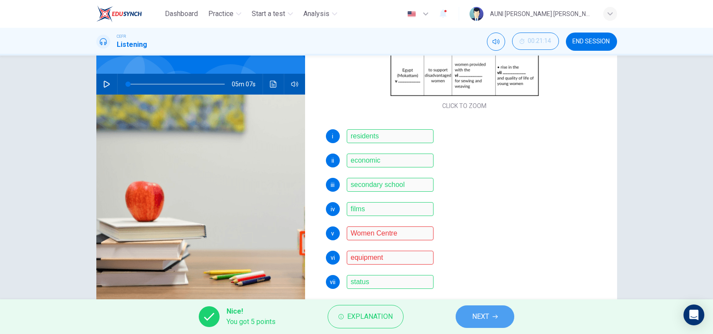
click at [485, 319] on span "NEXT" at bounding box center [480, 317] width 17 height 12
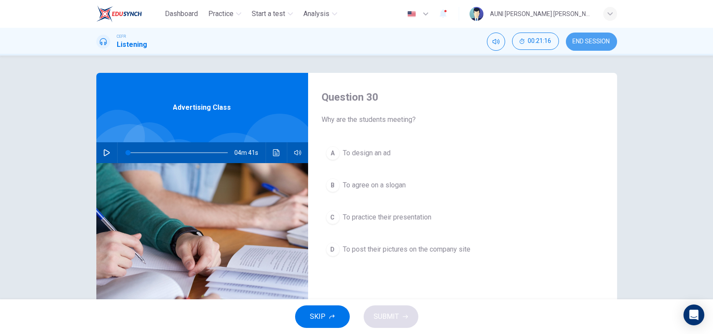
click at [599, 39] on span "END SESSION" at bounding box center [591, 41] width 37 height 7
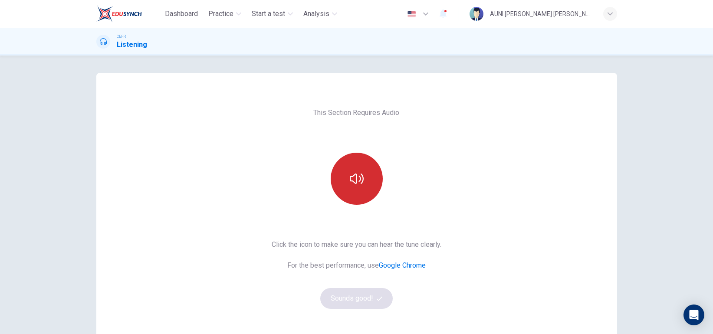
click at [350, 178] on icon "button" at bounding box center [357, 179] width 14 height 10
click at [352, 297] on button "Sounds good!" at bounding box center [356, 298] width 73 height 21
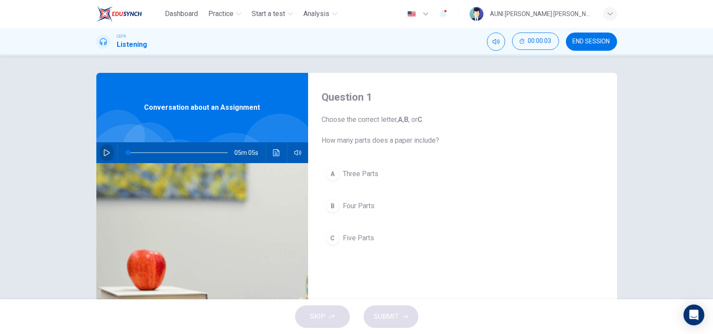
click at [105, 148] on button "button" at bounding box center [107, 152] width 14 height 21
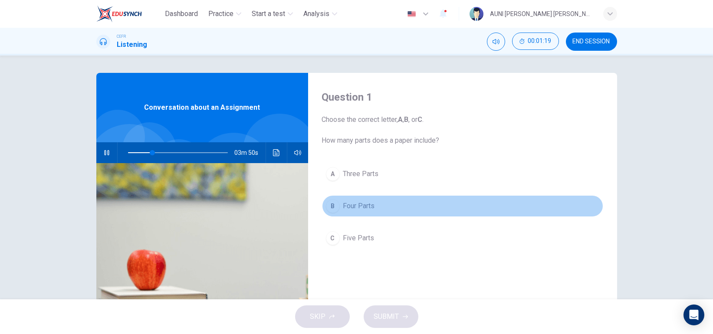
click at [336, 207] on div "B" at bounding box center [333, 206] width 14 height 14
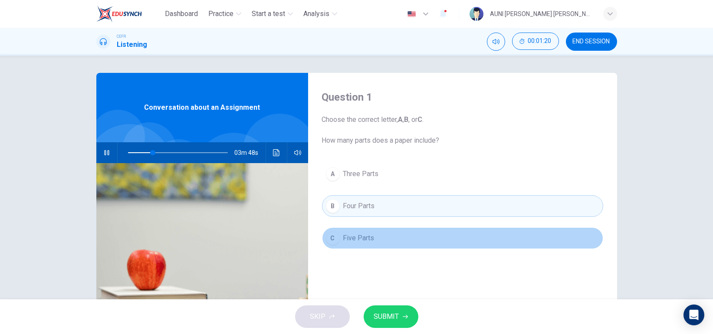
click at [344, 243] on span "Five Parts" at bounding box center [358, 238] width 31 height 10
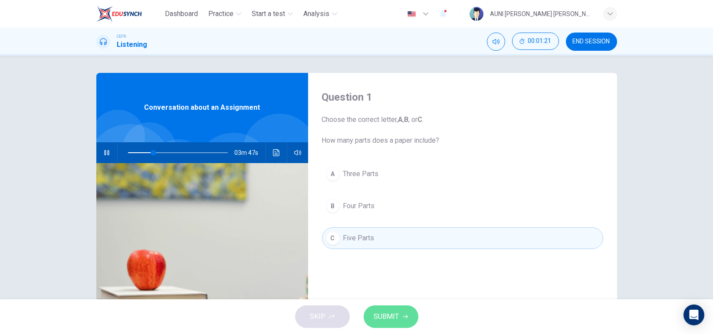
click at [385, 325] on button "SUBMIT" at bounding box center [391, 317] width 55 height 23
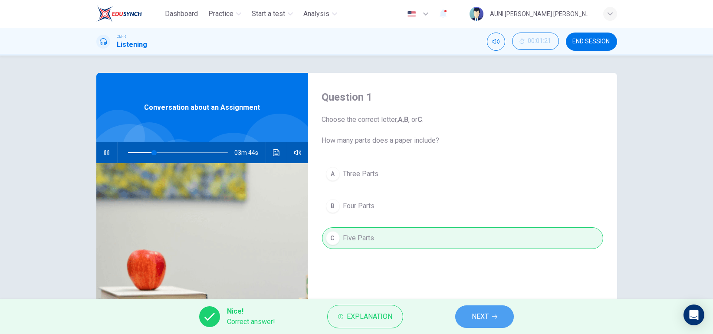
click at [468, 322] on button "NEXT" at bounding box center [484, 317] width 59 height 23
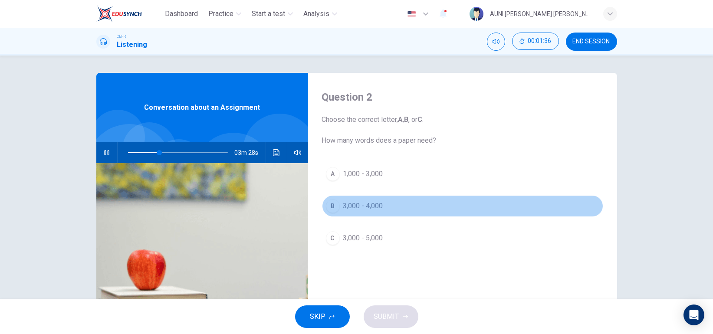
click at [368, 205] on span "3,000 - 4,000" at bounding box center [363, 206] width 40 height 10
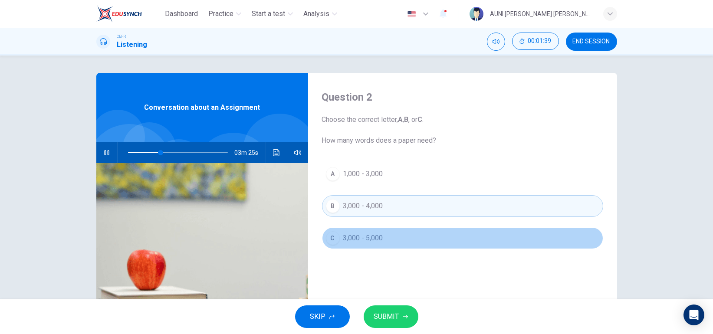
click at [368, 244] on button "C 3,000 - 5,000" at bounding box center [462, 238] width 281 height 22
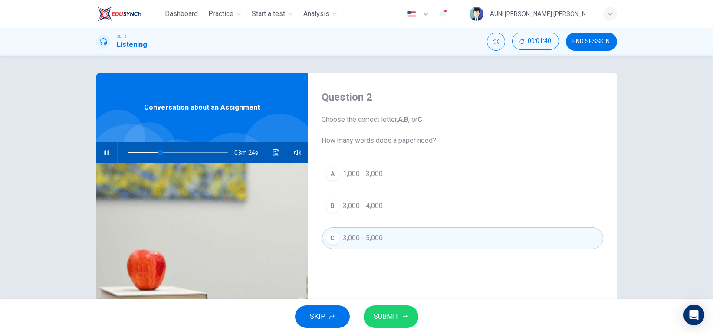
click at [389, 314] on span "SUBMIT" at bounding box center [386, 317] width 25 height 12
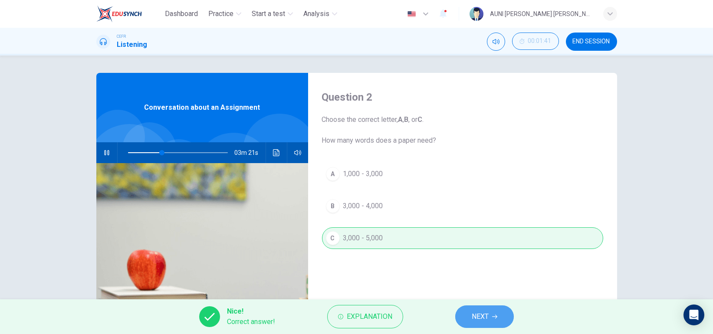
click at [458, 314] on button "NEXT" at bounding box center [484, 317] width 59 height 23
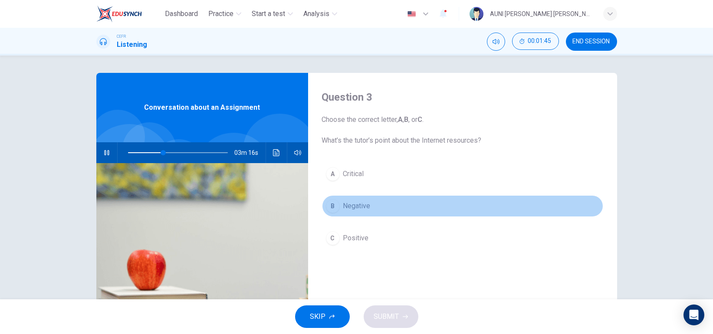
click at [360, 204] on span "Negative" at bounding box center [356, 206] width 27 height 10
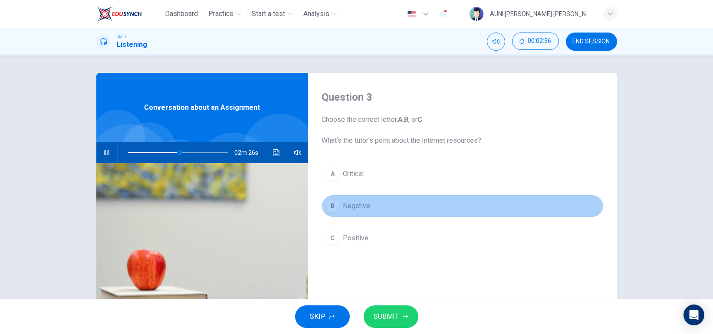
click at [360, 204] on span "Negative" at bounding box center [356, 206] width 27 height 10
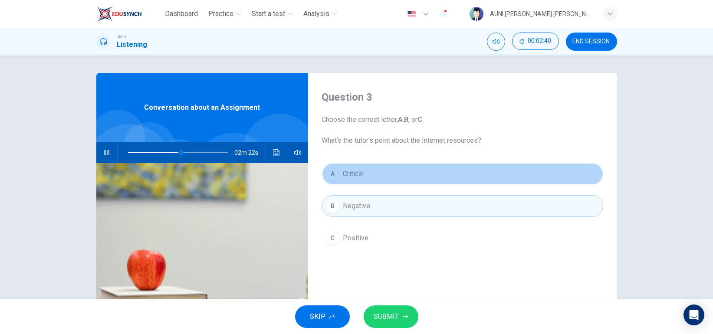
click at [473, 178] on button "A Critical" at bounding box center [462, 174] width 281 height 22
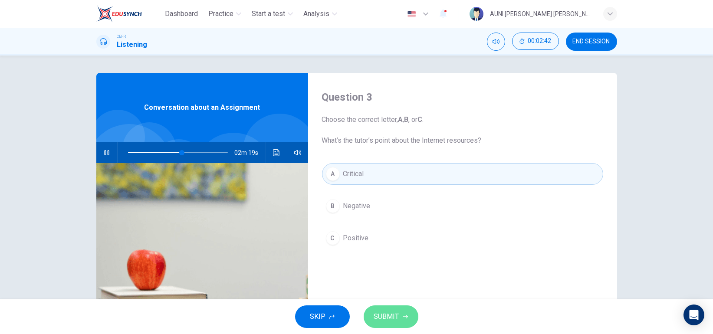
click at [374, 323] on span "SUBMIT" at bounding box center [386, 317] width 25 height 12
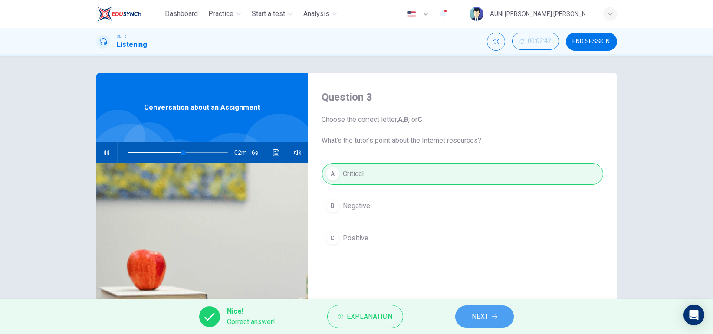
click at [484, 323] on button "NEXT" at bounding box center [484, 317] width 59 height 23
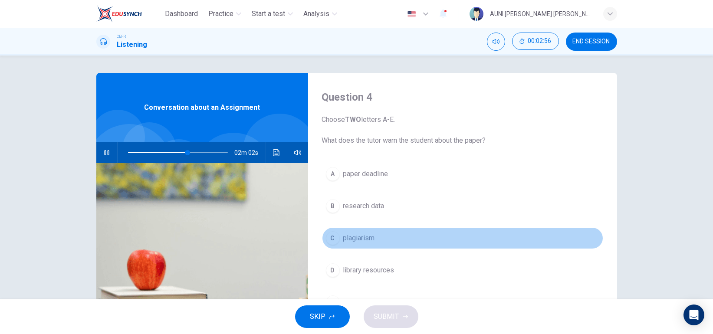
click at [361, 241] on span "plagiarism" at bounding box center [359, 238] width 32 height 10
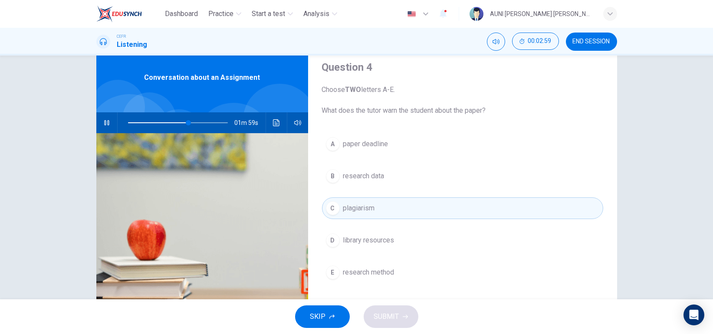
scroll to position [30, 0]
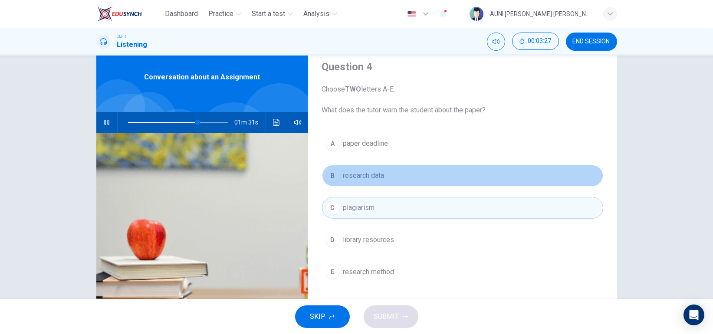
click at [406, 166] on button "B research data" at bounding box center [462, 176] width 281 height 22
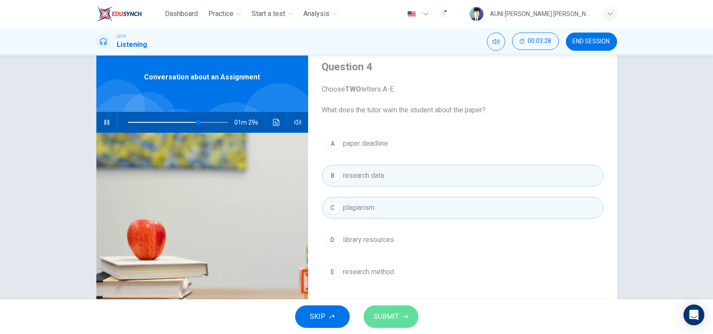
click at [388, 324] on button "SUBMIT" at bounding box center [391, 317] width 55 height 23
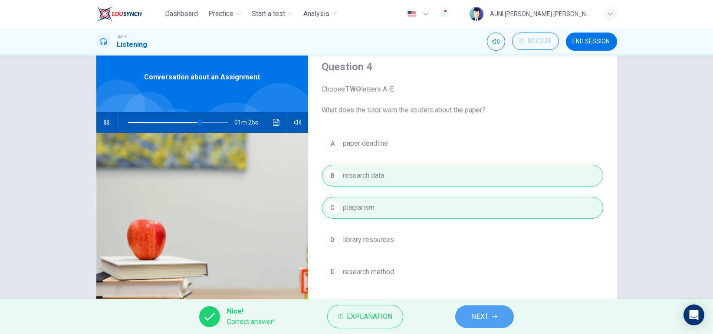
click at [502, 316] on button "NEXT" at bounding box center [484, 317] width 59 height 23
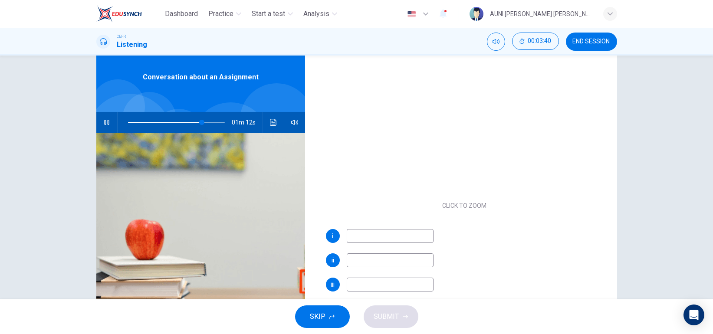
scroll to position [99, 0]
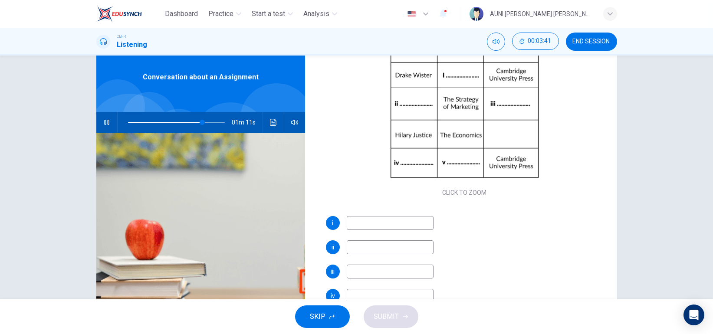
click at [362, 221] on input at bounding box center [390, 223] width 87 height 14
type input "77"
type input "G"
type input "77"
type input "Globa"
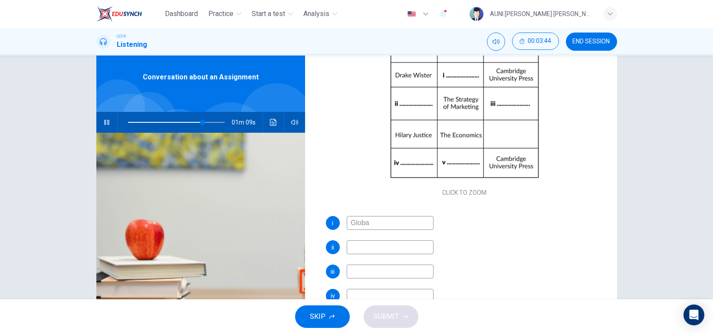
type input "78"
type input "Global E"
type input "78"
type input "Global Eco"
type input "78"
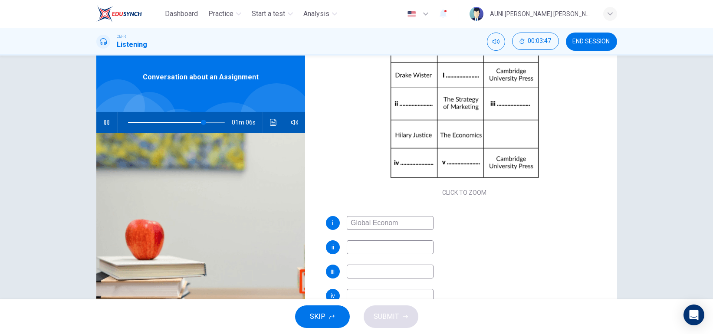
type input "Global Economy"
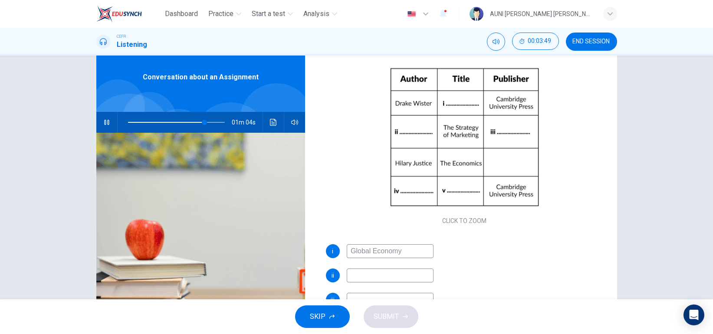
scroll to position [72, 0]
type input "79"
type input "Global Economy"
type input "79"
click at [383, 277] on input at bounding box center [390, 274] width 87 height 14
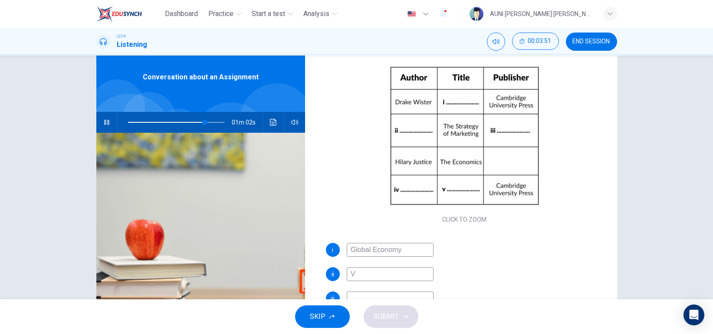
type input "Vi"
type input "80"
type input "Vict"
type input "80"
type input "Victo"
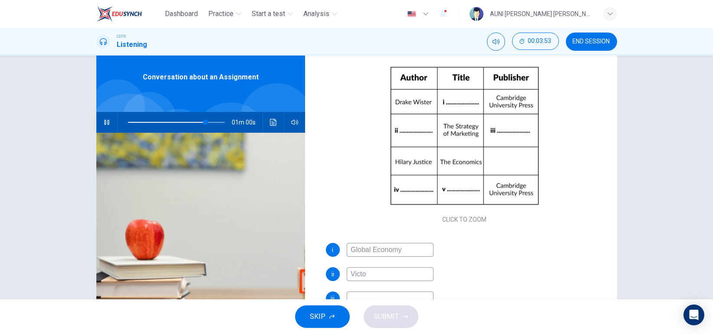
type input "80"
type input "Victori"
type input "81"
type input "[PERSON_NAME]"
type input "81"
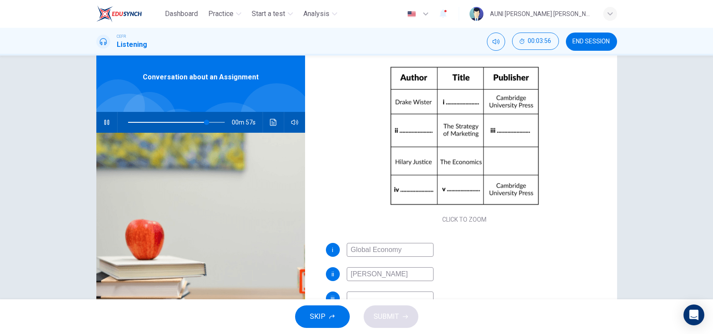
type input "[PERSON_NAME]"
type input "81"
type input "[PERSON_NAME]"
type input "82"
type input "[PERSON_NAME]"
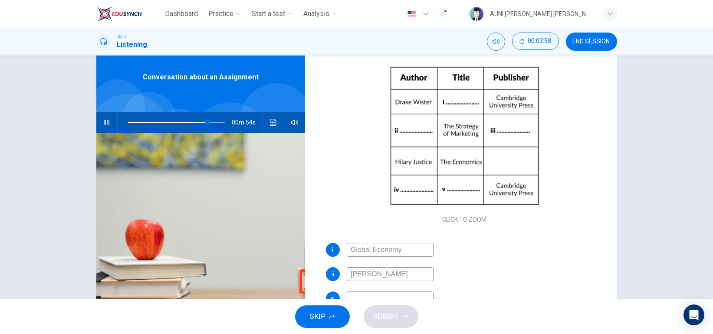
click at [368, 295] on input at bounding box center [390, 299] width 87 height 14
type input "82"
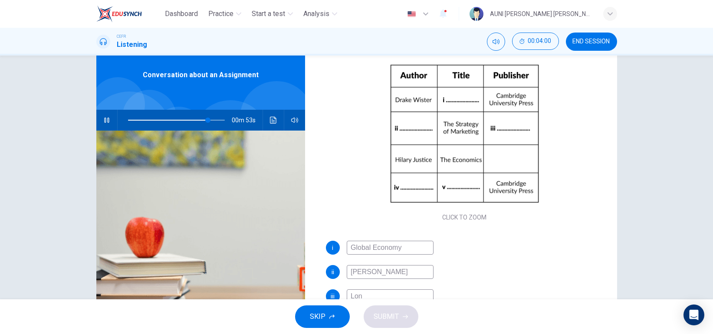
type input "Lond"
type input "83"
type input "[GEOGRAPHIC_DATA]"
type input "83"
type input "London P"
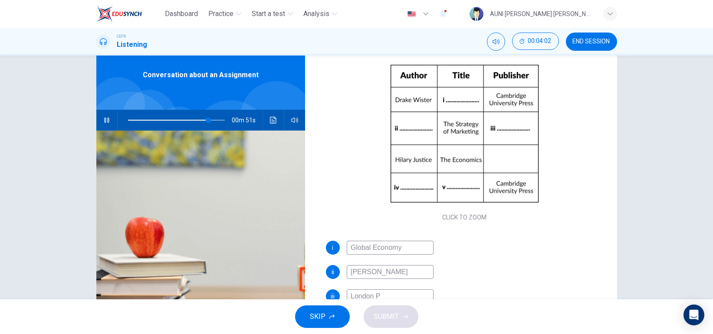
type input "83"
type input "London Pe"
type input "84"
type input "London Press"
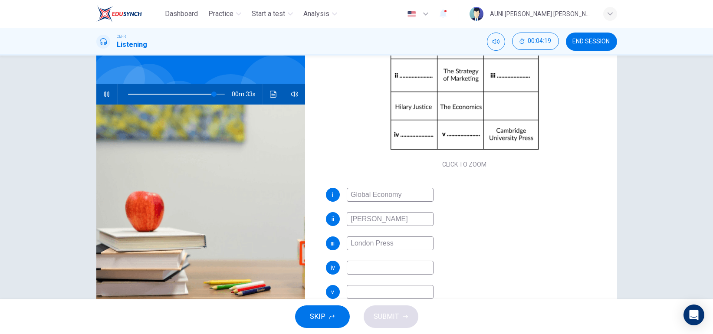
scroll to position [59, 0]
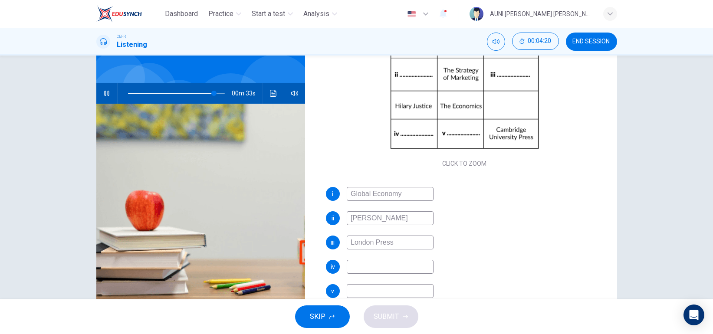
type input "89"
type input "London Press"
click at [382, 263] on input at bounding box center [390, 267] width 87 height 14
type input "90"
type input "Wi"
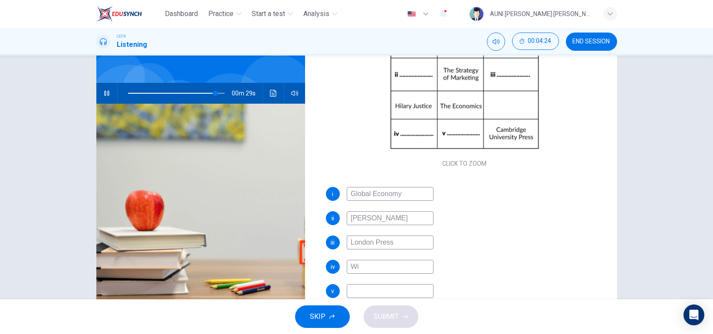
type input "91"
type input "[PERSON_NAME]"
type input "91"
type input "[PERSON_NAME]"
type input "91"
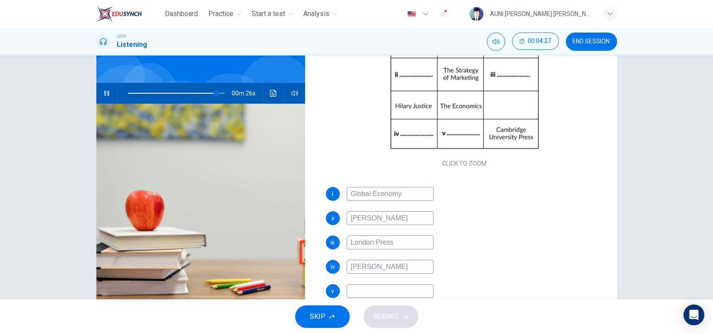
type input "[PERSON_NAME]"
type input "92"
type input "[PERSON_NAME]"
type input "92"
type input "[PERSON_NAME]"
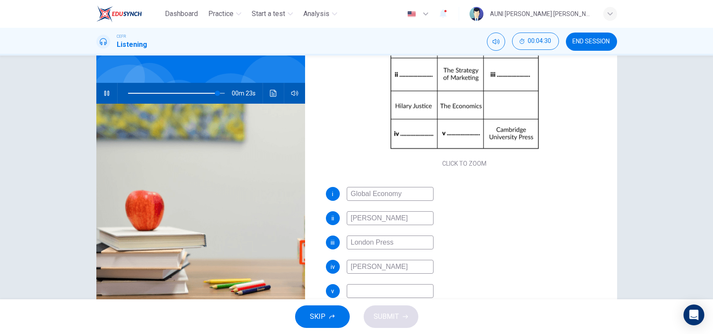
type input "93"
type input "[PERSON_NAME]"
type input "94"
type input "[PERSON_NAME]"
click at [361, 289] on input at bounding box center [390, 291] width 87 height 14
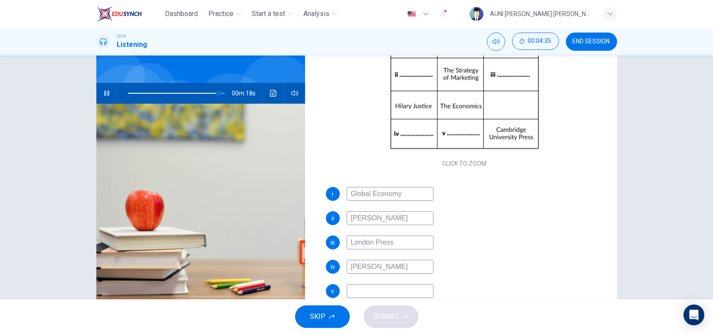
type input "94"
type input "B"
type input "94"
type input "Bu"
type input "94"
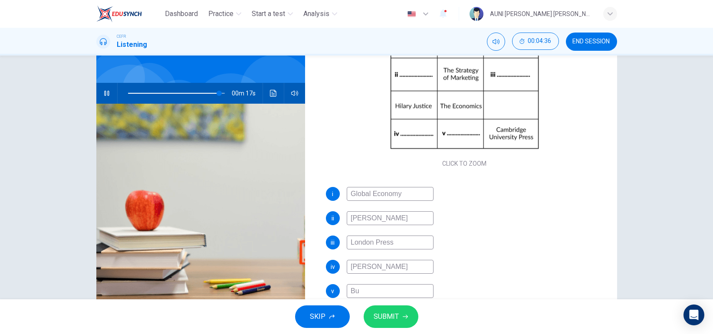
type input "Bus"
type input "95"
type input "Busi"
type input "95"
type input "Busine"
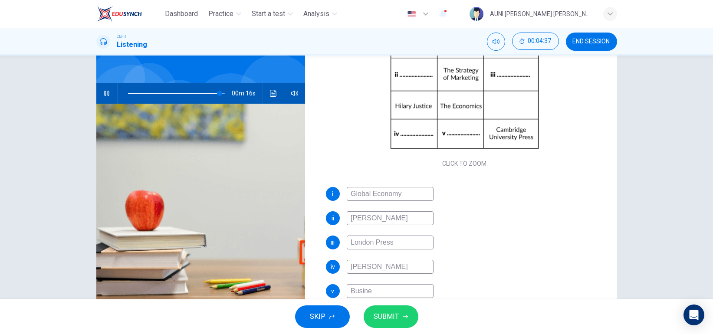
type input "95"
type input "Busines"
type input "95"
type input "Business"
type input "95"
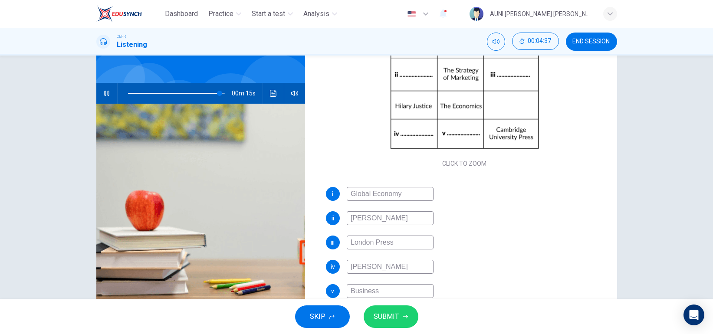
type input "Business"
type input "95"
type input "Business Ma"
type input "95"
type input "Business Man"
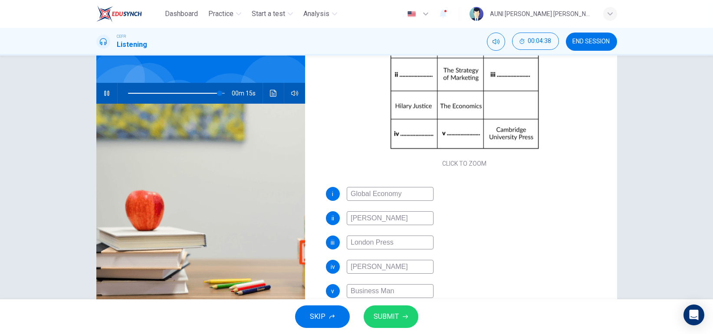
type input "95"
type input "Business Mana"
type input "95"
type input "Business Manage"
type input "96"
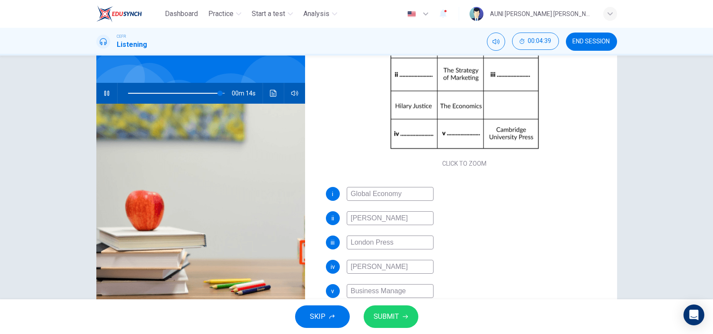
type input "Business Managem"
type input "96"
type input "Business Manageme"
type input "96"
type input "Business Managemen"
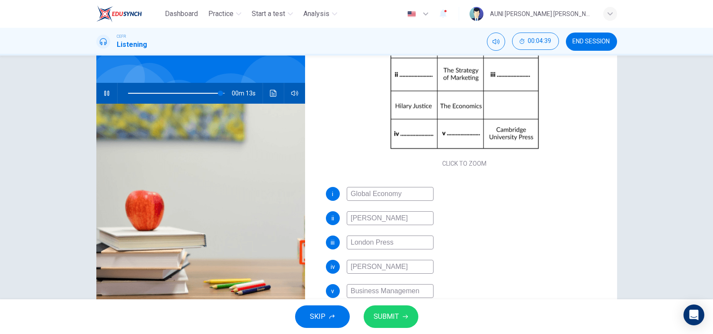
type input "96"
type input "Business Management"
type input "96"
type input "Business Management"
click at [397, 321] on span "SUBMIT" at bounding box center [386, 317] width 25 height 12
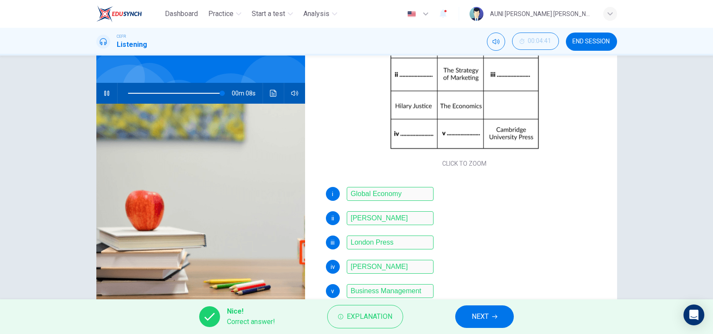
type input "97"
click at [465, 321] on button "NEXT" at bounding box center [484, 317] width 59 height 23
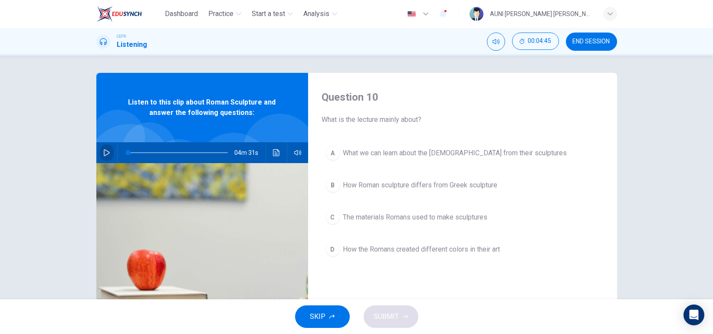
click at [107, 145] on button "button" at bounding box center [107, 152] width 14 height 21
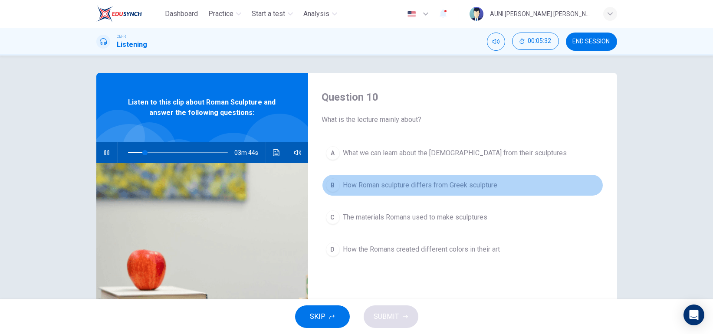
click at [393, 184] on span "How Roman sculpture differs from Greek sculpture" at bounding box center [420, 185] width 155 height 10
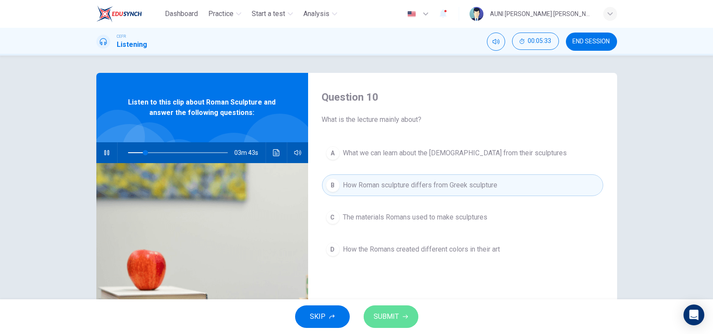
click at [383, 311] on span "SUBMIT" at bounding box center [386, 317] width 25 height 12
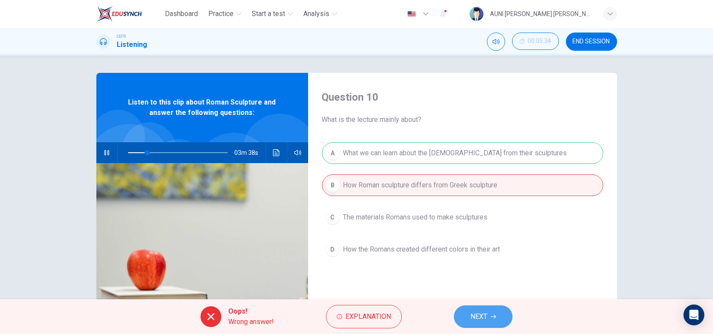
click at [464, 319] on button "NEXT" at bounding box center [483, 317] width 59 height 23
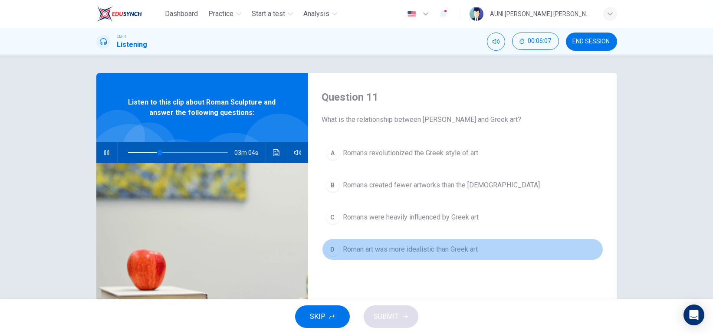
click at [402, 250] on span "Roman art was more idealistic than Greek art" at bounding box center [410, 249] width 135 height 10
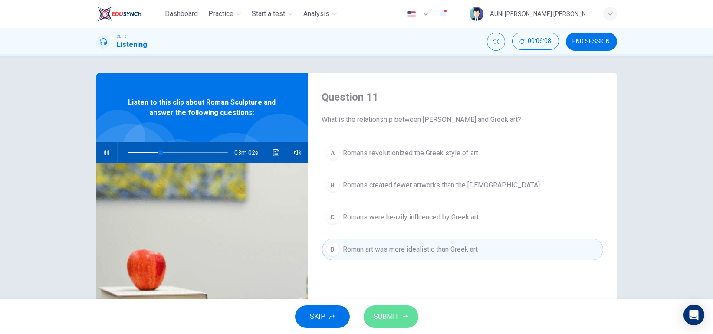
click at [398, 317] on span "SUBMIT" at bounding box center [386, 317] width 25 height 12
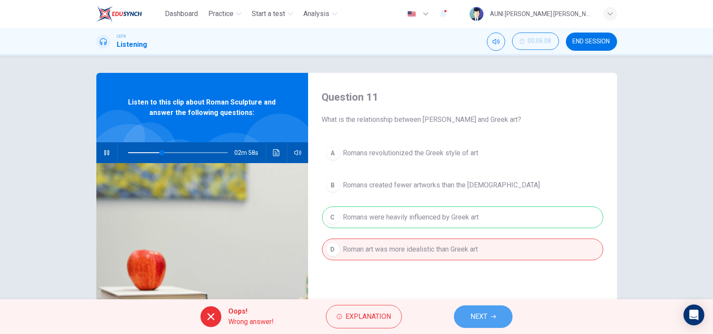
click at [489, 321] on button "NEXT" at bounding box center [483, 317] width 59 height 23
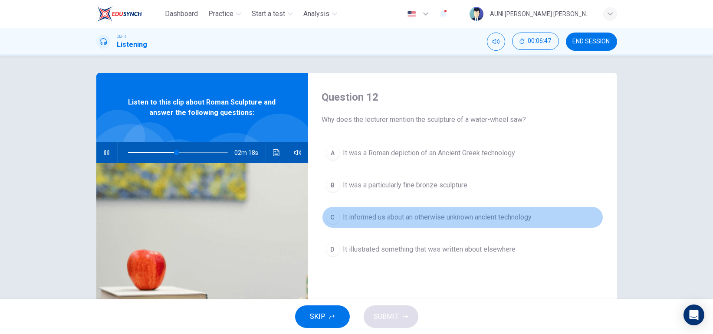
click at [438, 215] on span "It informed us about an otherwise unknown ancient technology" at bounding box center [437, 217] width 189 height 10
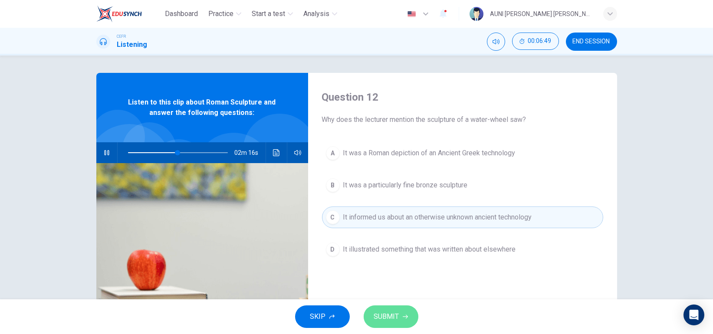
click at [400, 313] on button "SUBMIT" at bounding box center [391, 317] width 55 height 23
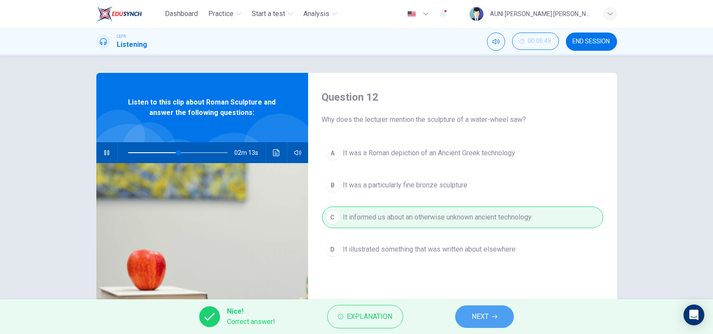
click at [471, 310] on button "NEXT" at bounding box center [484, 317] width 59 height 23
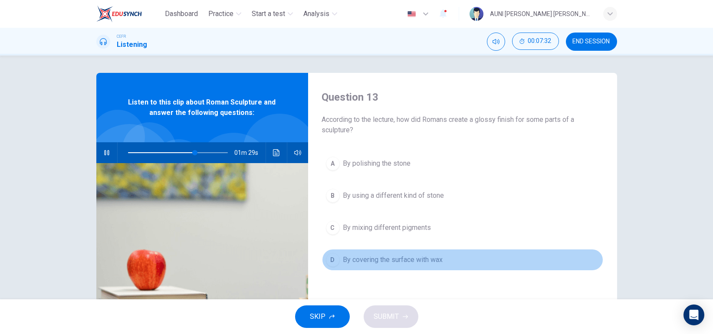
click at [413, 263] on span "By covering the surface with wax" at bounding box center [393, 260] width 100 height 10
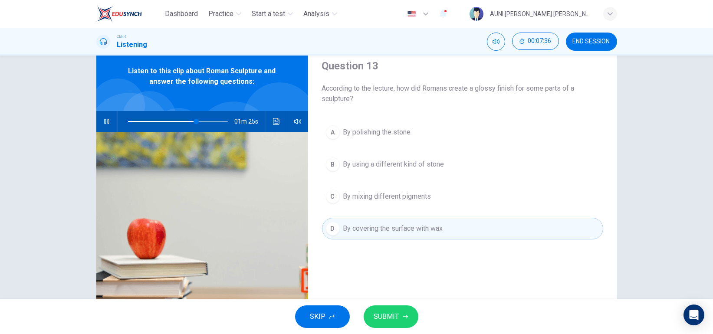
scroll to position [30, 0]
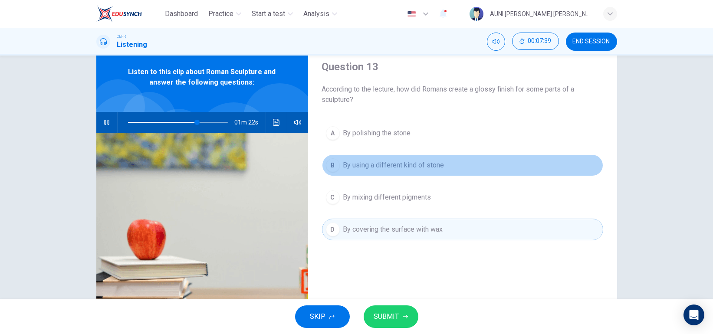
click at [425, 161] on span "By using a different kind of stone" at bounding box center [393, 165] width 101 height 10
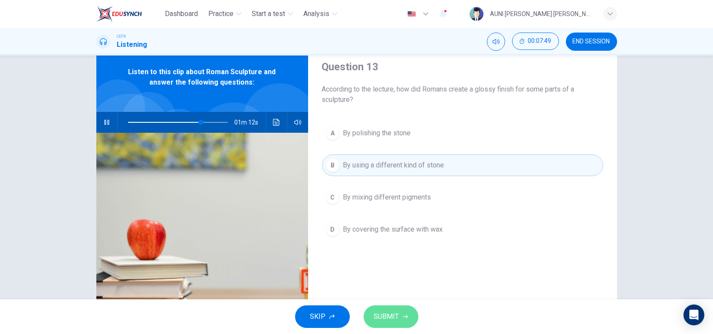
click at [400, 311] on button "SUBMIT" at bounding box center [391, 317] width 55 height 23
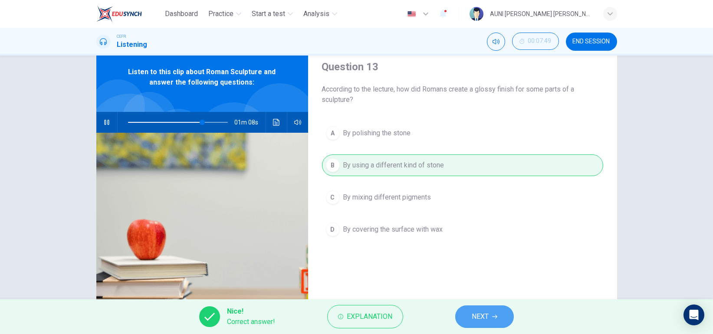
click at [481, 311] on span "NEXT" at bounding box center [480, 317] width 17 height 12
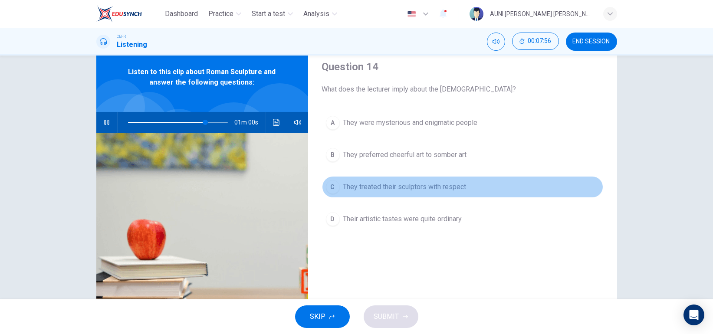
click at [451, 192] on button "C They treated their sculptors with respect" at bounding box center [462, 187] width 281 height 22
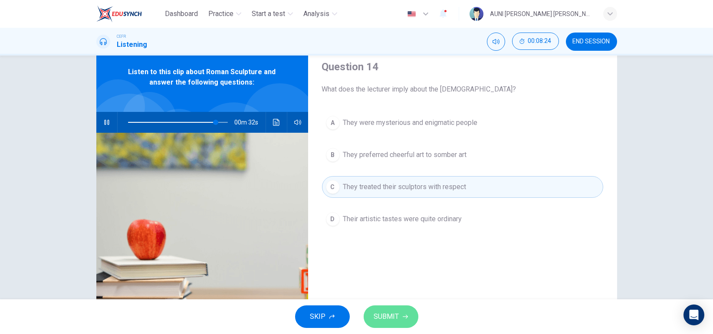
click at [398, 319] on button "SUBMIT" at bounding box center [391, 317] width 55 height 23
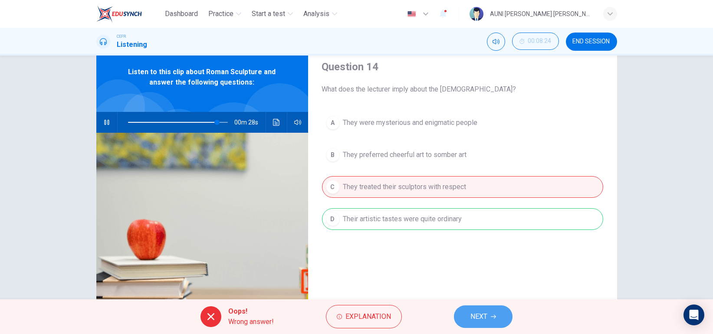
click at [482, 319] on span "NEXT" at bounding box center [479, 317] width 17 height 12
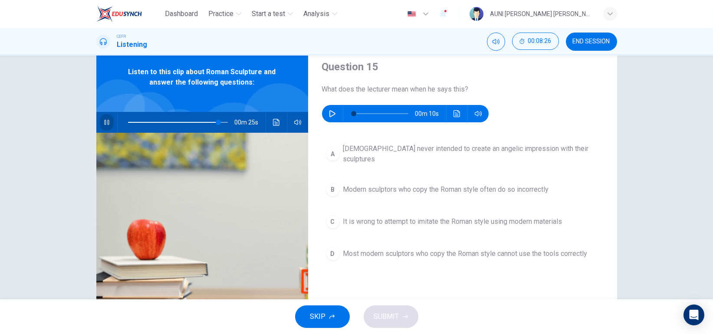
click at [104, 120] on icon "button" at bounding box center [106, 122] width 5 height 5
type input "91"
click at [329, 114] on icon "button" at bounding box center [332, 113] width 6 height 7
type input "0"
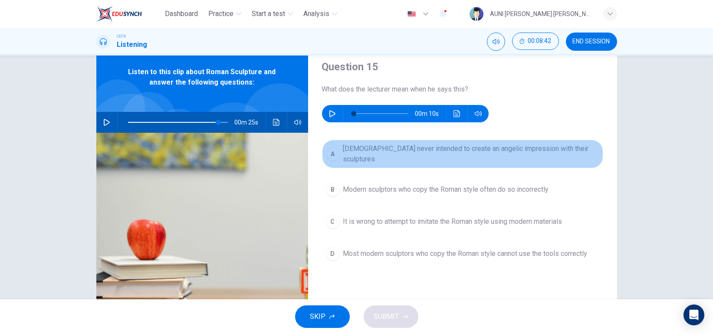
click at [430, 149] on span "[DEMOGRAPHIC_DATA] never intended to create an angelic impression with their sc…" at bounding box center [471, 154] width 256 height 21
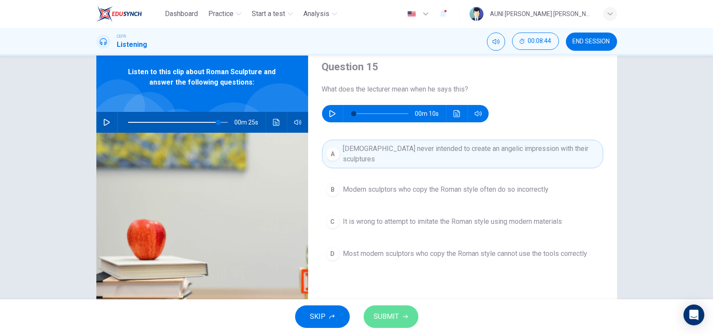
click at [398, 313] on button "SUBMIT" at bounding box center [391, 317] width 55 height 23
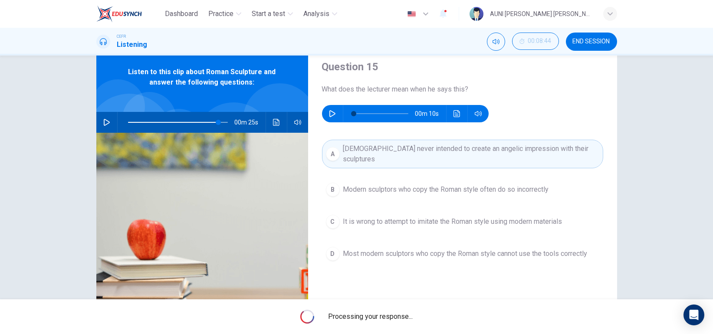
type input "91"
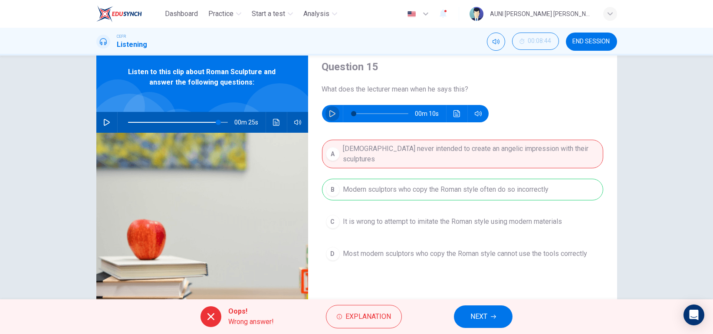
click at [331, 112] on icon "button" at bounding box center [332, 113] width 6 height 7
type input "0"
click at [474, 319] on span "NEXT" at bounding box center [479, 317] width 17 height 12
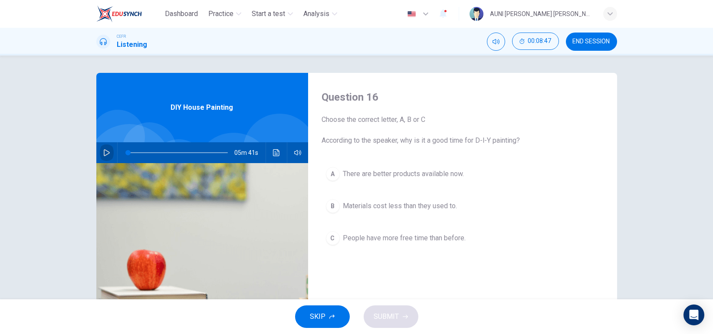
click at [100, 151] on button "button" at bounding box center [107, 152] width 14 height 21
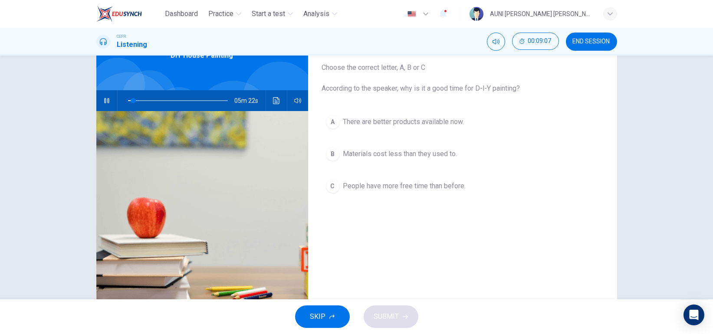
scroll to position [53, 0]
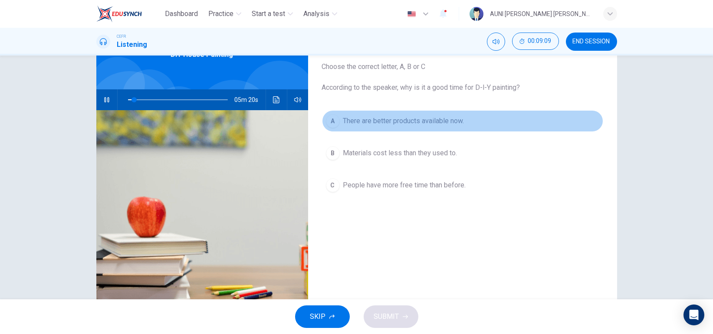
click at [443, 124] on span "There are better products available now." at bounding box center [403, 121] width 121 height 10
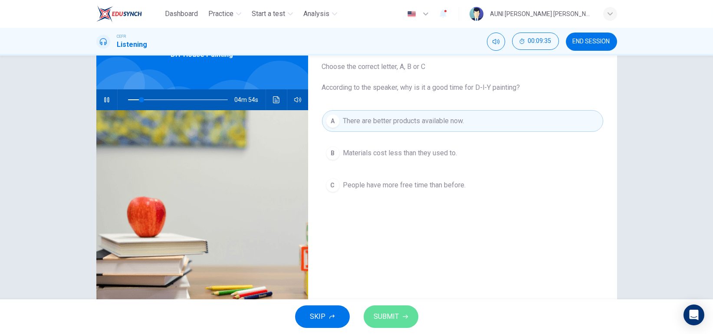
click at [405, 316] on icon "button" at bounding box center [405, 316] width 5 height 5
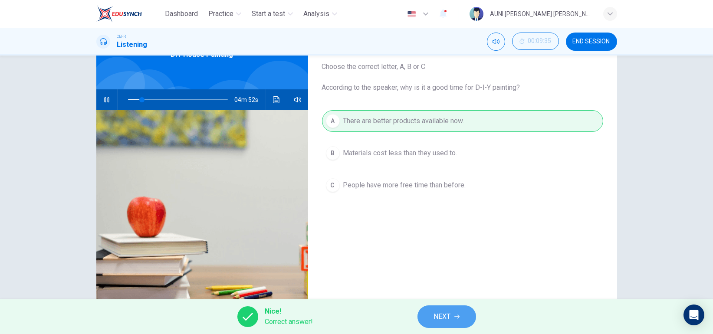
click at [439, 311] on span "NEXT" at bounding box center [442, 317] width 17 height 12
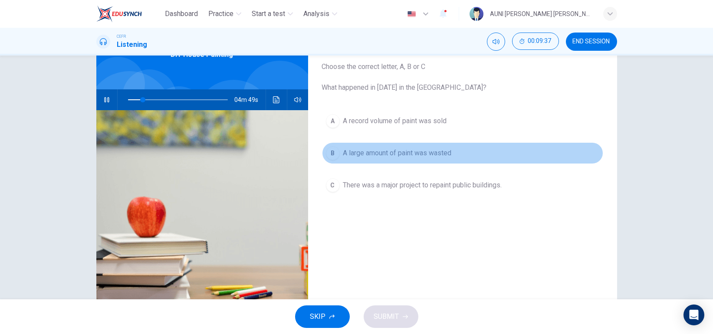
click at [437, 156] on span "A large amount of paint was wasted" at bounding box center [397, 153] width 109 height 10
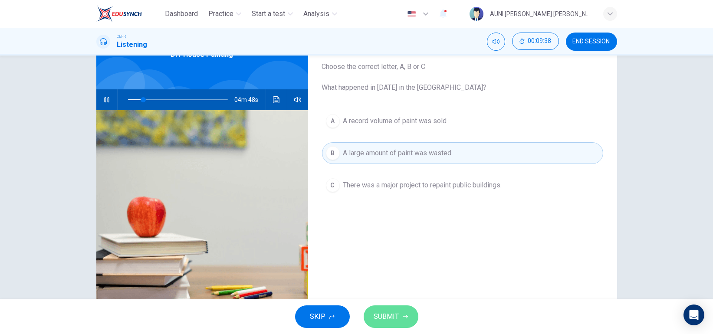
click at [404, 320] on button "SUBMIT" at bounding box center [391, 317] width 55 height 23
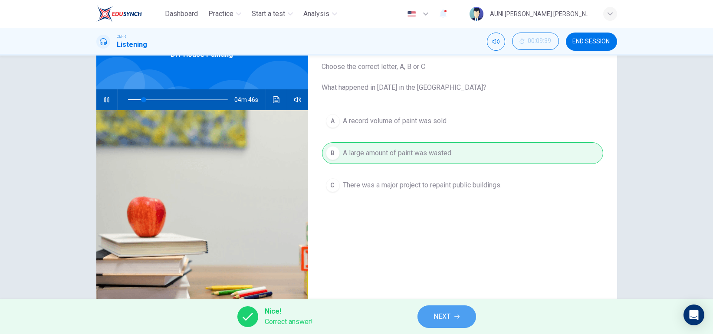
click at [428, 319] on button "NEXT" at bounding box center [447, 317] width 59 height 23
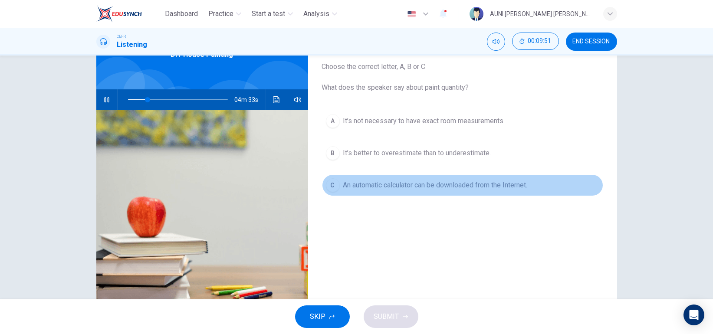
click at [441, 192] on button "C An automatic calculator can be downloaded from the Internet." at bounding box center [462, 186] width 281 height 22
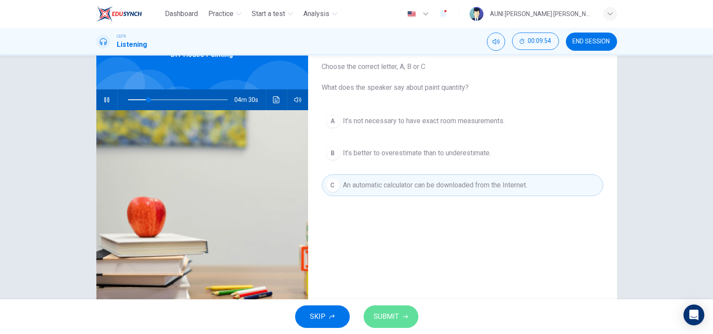
click at [402, 313] on button "SUBMIT" at bounding box center [391, 317] width 55 height 23
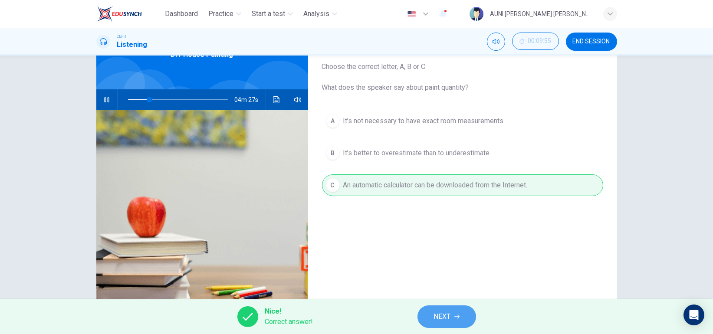
click at [459, 318] on icon "button" at bounding box center [456, 316] width 5 height 5
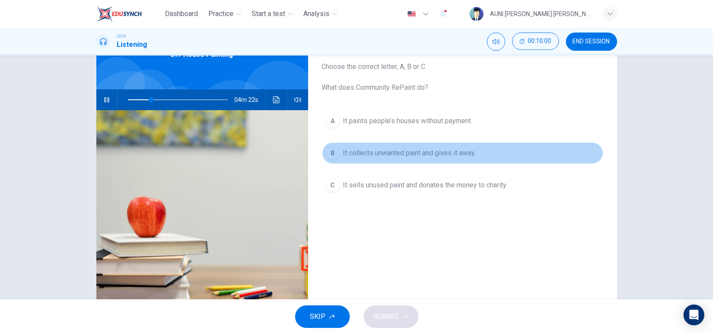
click at [463, 153] on span "It collects unwanted paint and gives it away." at bounding box center [409, 153] width 133 height 10
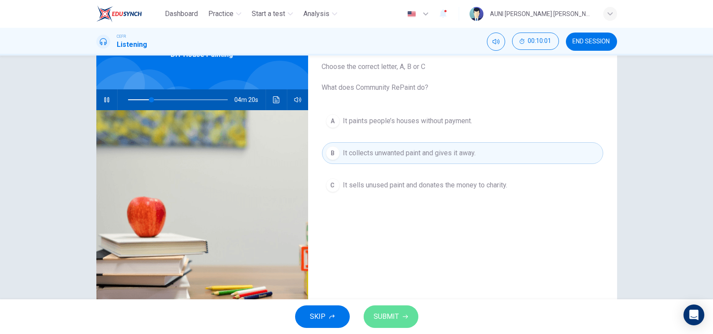
click at [401, 313] on button "SUBMIT" at bounding box center [391, 317] width 55 height 23
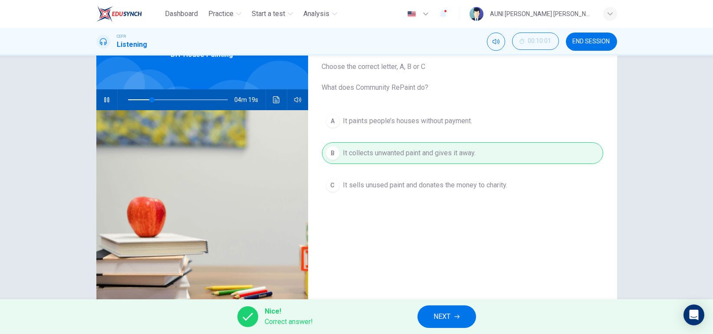
click at [431, 316] on button "NEXT" at bounding box center [447, 317] width 59 height 23
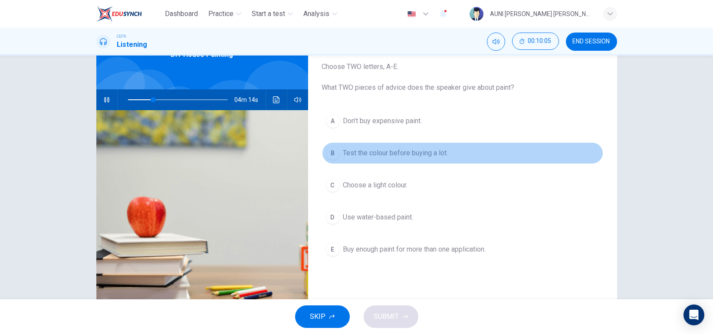
click at [432, 151] on span "Test the colour before buying a lot." at bounding box center [395, 153] width 105 height 10
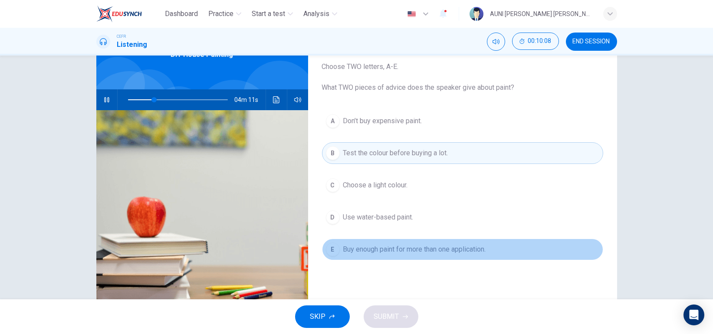
click at [444, 250] on span "Buy enough paint for more than one application." at bounding box center [414, 249] width 143 height 10
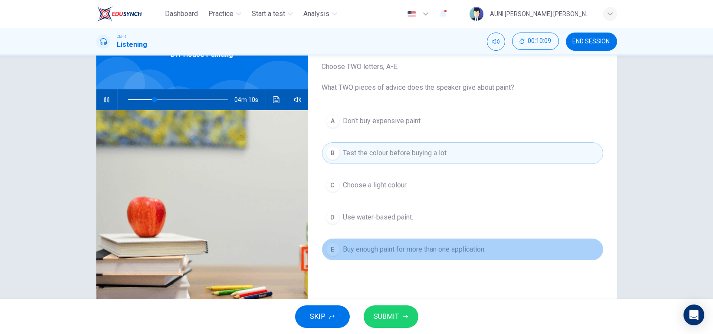
click at [444, 250] on span "Buy enough paint for more than one application." at bounding box center [414, 249] width 143 height 10
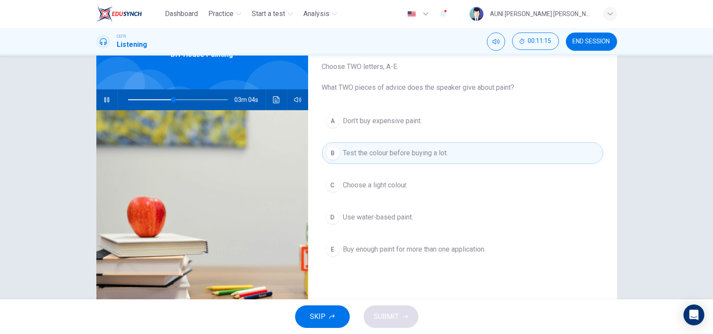
scroll to position [56, 0]
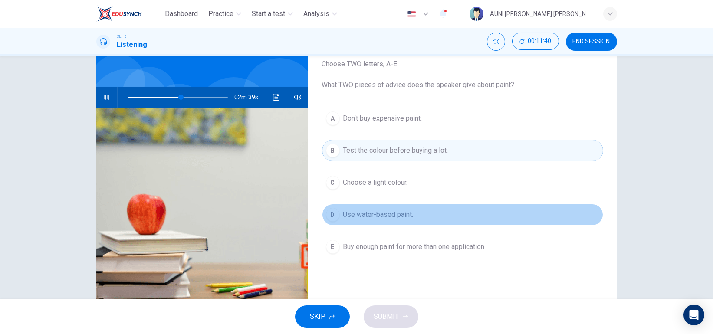
click at [397, 212] on span "Use water-based paint." at bounding box center [378, 215] width 70 height 10
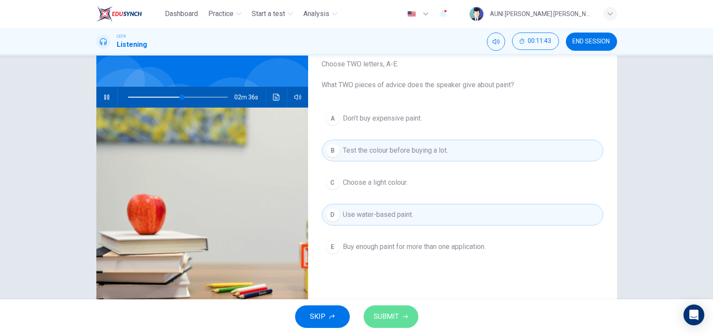
click at [404, 314] on icon "button" at bounding box center [405, 316] width 5 height 5
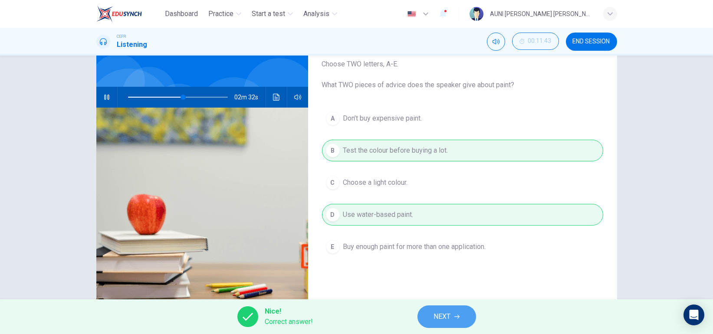
click at [434, 316] on span "NEXT" at bounding box center [442, 317] width 17 height 12
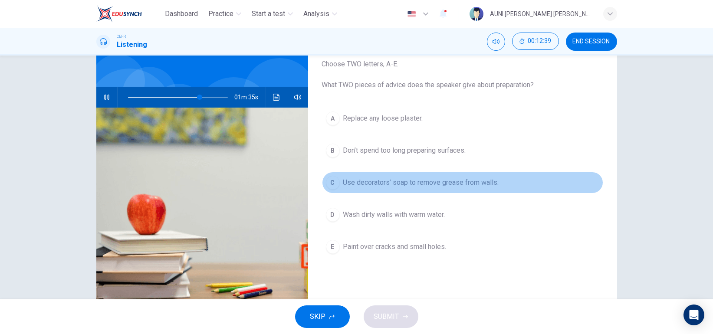
click at [484, 181] on span "Use decorators’ soap to remove grease from walls." at bounding box center [421, 183] width 156 height 10
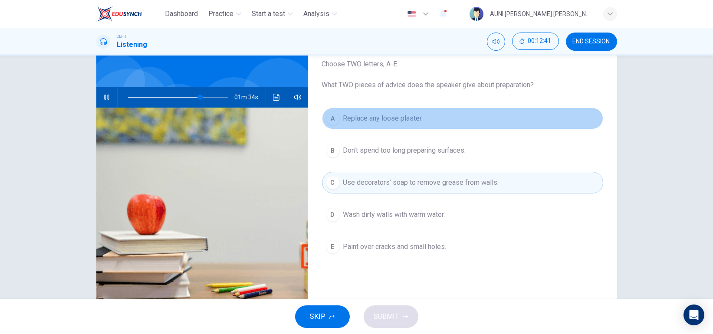
click at [385, 119] on span "Replace any loose plaster." at bounding box center [383, 118] width 80 height 10
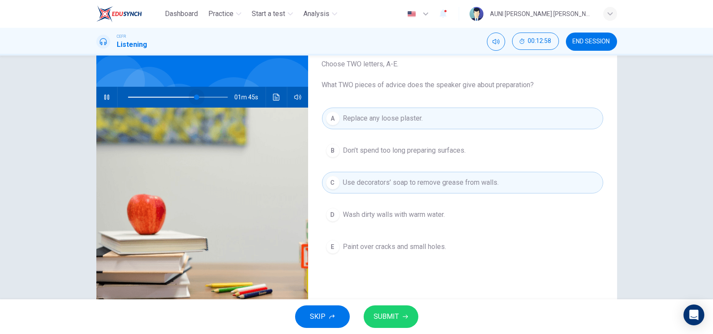
click at [194, 95] on span at bounding box center [196, 97] width 5 height 5
click at [405, 321] on button "SUBMIT" at bounding box center [391, 317] width 55 height 23
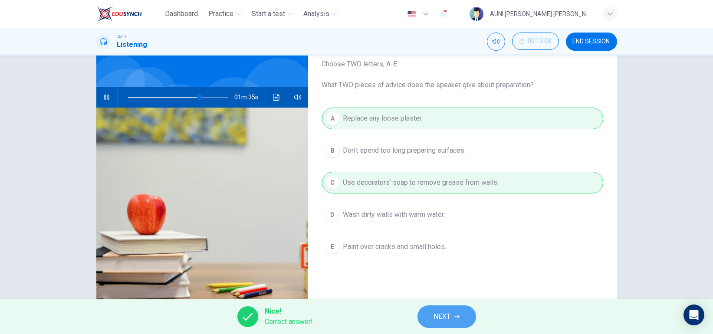
click at [446, 316] on span "NEXT" at bounding box center [442, 317] width 17 height 12
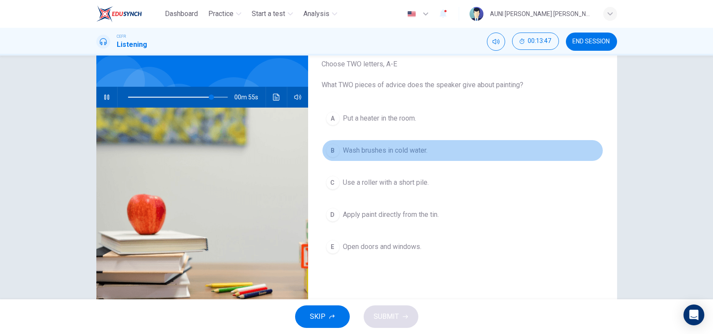
click at [412, 151] on span "Wash brushes in cold water." at bounding box center [385, 150] width 85 height 10
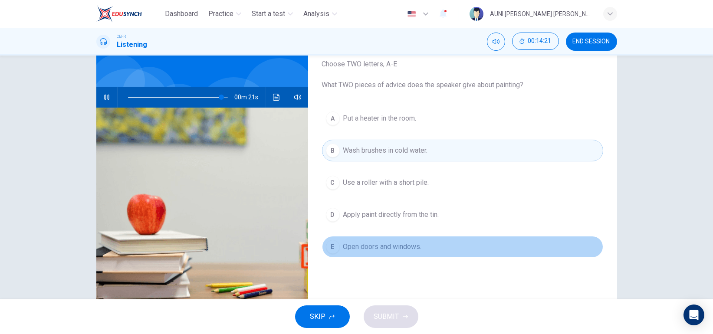
click at [356, 239] on button "E Open doors and windows." at bounding box center [462, 247] width 281 height 22
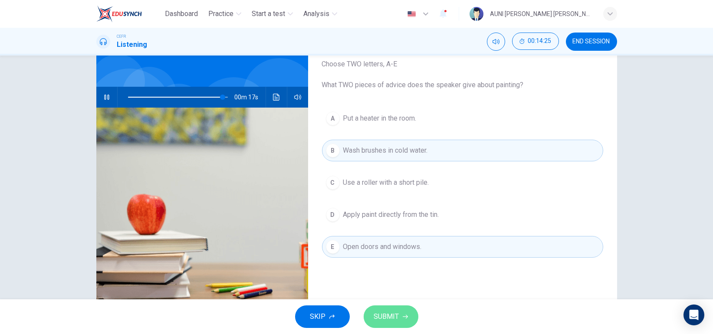
click at [388, 315] on span "SUBMIT" at bounding box center [386, 317] width 25 height 12
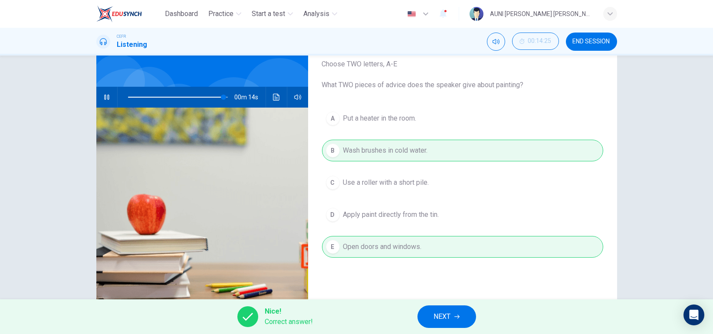
type input "96"
click at [442, 308] on button "NEXT" at bounding box center [447, 317] width 59 height 23
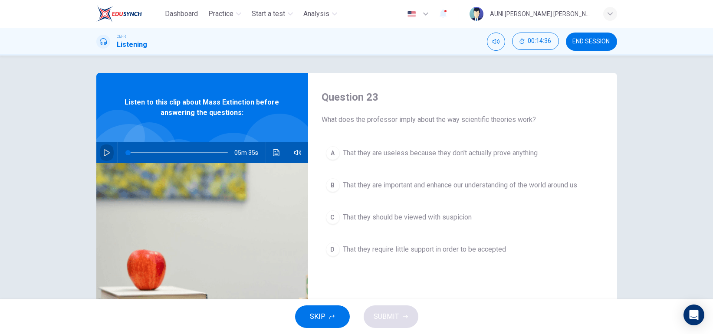
click at [102, 148] on button "button" at bounding box center [107, 152] width 14 height 21
click at [103, 151] on icon "button" at bounding box center [106, 152] width 7 height 7
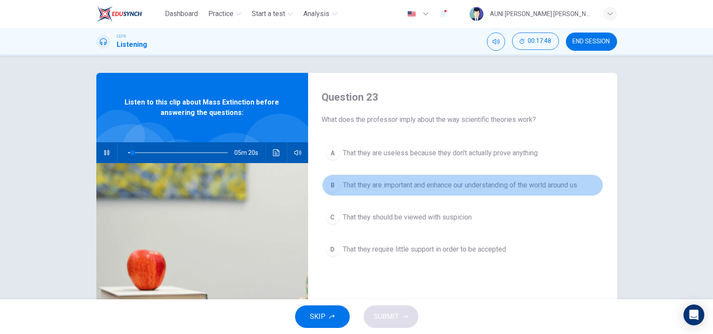
click at [392, 178] on button "B That they are important and enhance our understanding of the world around us" at bounding box center [462, 186] width 281 height 22
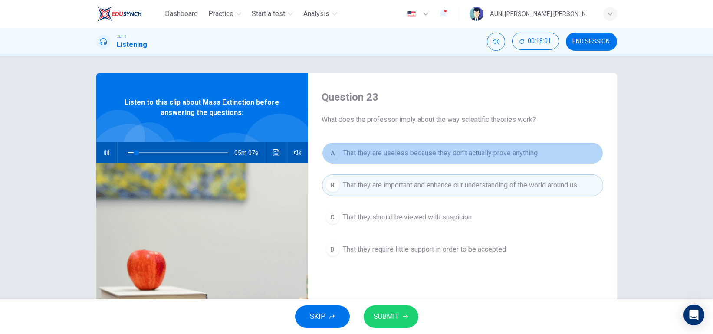
click at [410, 151] on span "That they are useless because they don't actually prove anything" at bounding box center [440, 153] width 195 height 10
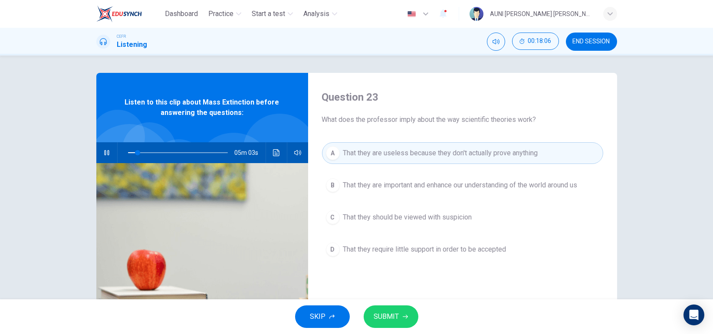
drag, startPoint x: 356, startPoint y: 137, endPoint x: 350, endPoint y: 145, distance: 9.8
click at [350, 145] on div "Question 23 What does the professor imply about the way scientific theories wor…" at bounding box center [462, 224] width 309 height 302
click at [350, 145] on button "A That they are useless because they don't actually prove anything" at bounding box center [462, 153] width 281 height 22
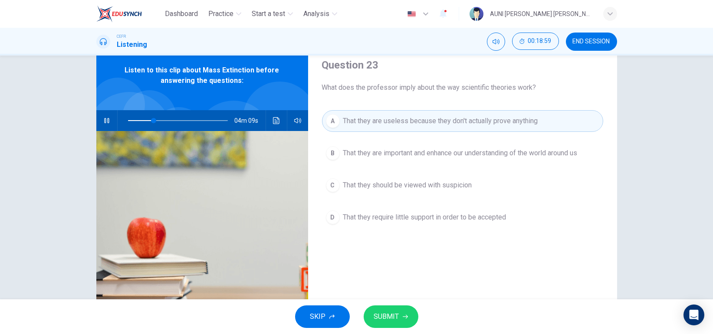
scroll to position [33, 0]
click at [385, 311] on span "SUBMIT" at bounding box center [386, 317] width 25 height 12
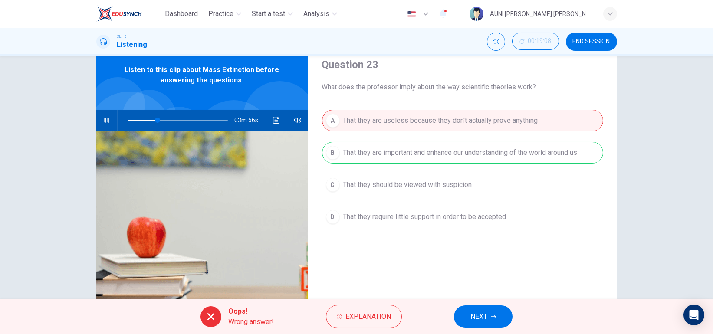
click at [484, 318] on span "NEXT" at bounding box center [479, 317] width 17 height 12
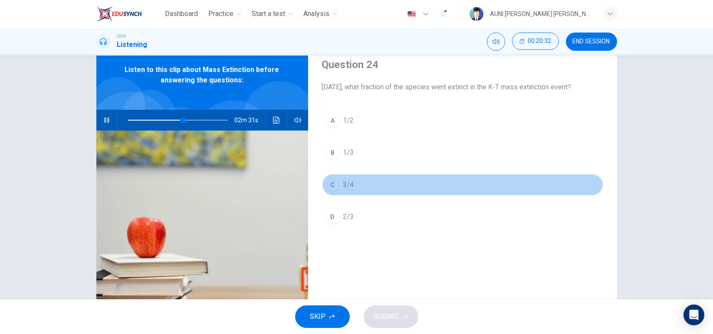
click at [350, 190] on span "3/4" at bounding box center [348, 185] width 11 height 10
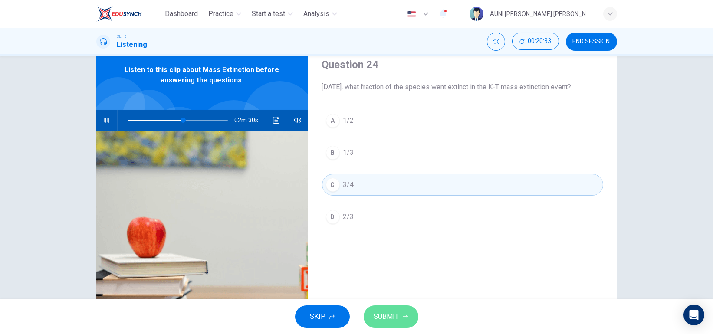
click at [395, 314] on span "SUBMIT" at bounding box center [386, 317] width 25 height 12
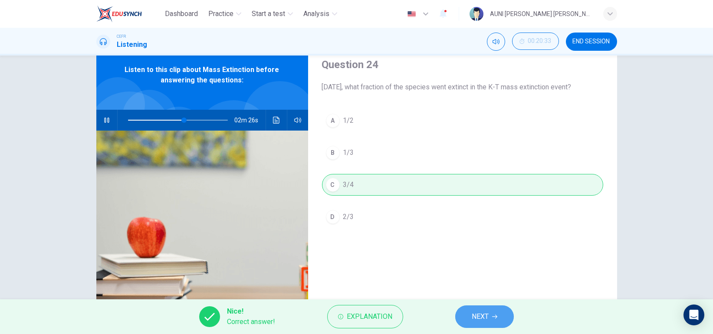
click at [477, 315] on span "NEXT" at bounding box center [480, 317] width 17 height 12
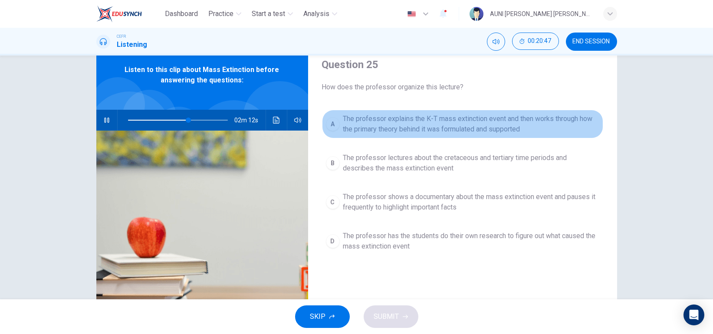
click at [485, 119] on span "The professor explains the K-T mass extinction event and then works through how…" at bounding box center [471, 124] width 256 height 21
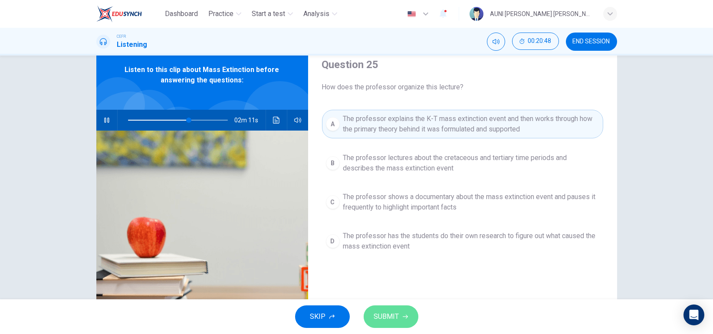
click at [399, 312] on button "SUBMIT" at bounding box center [391, 317] width 55 height 23
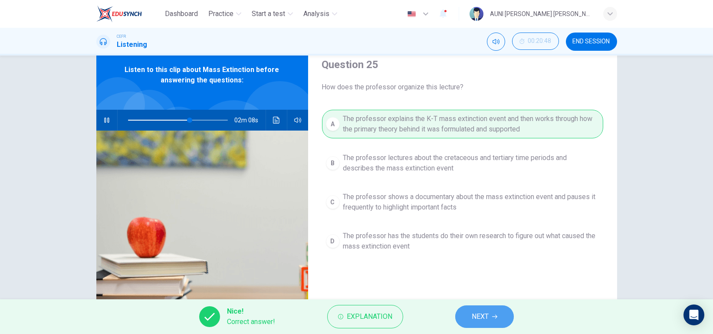
click at [479, 318] on span "NEXT" at bounding box center [480, 317] width 17 height 12
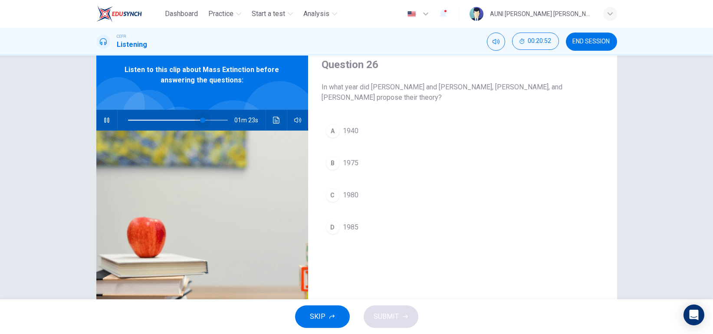
click at [201, 119] on span at bounding box center [178, 120] width 100 height 12
click at [206, 119] on span at bounding box center [208, 120] width 5 height 5
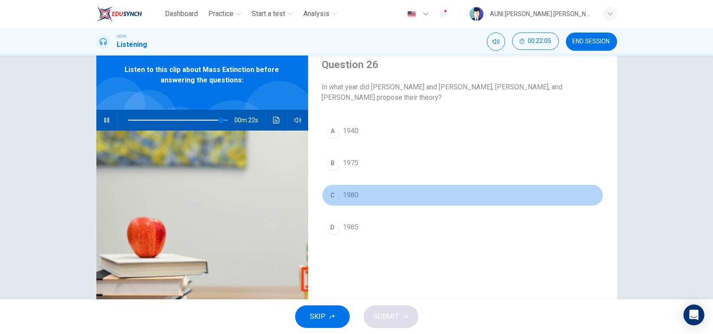
click at [331, 197] on div "C" at bounding box center [333, 195] width 14 height 14
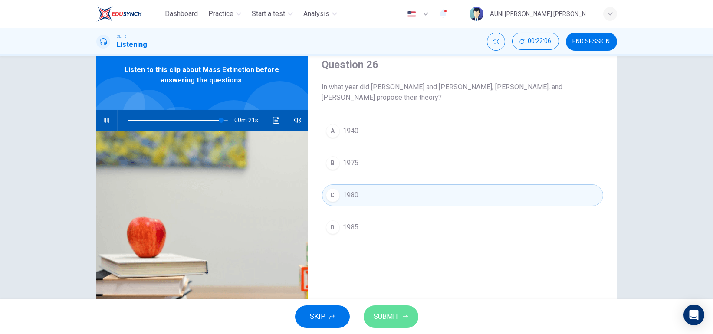
click at [373, 307] on button "SUBMIT" at bounding box center [391, 317] width 55 height 23
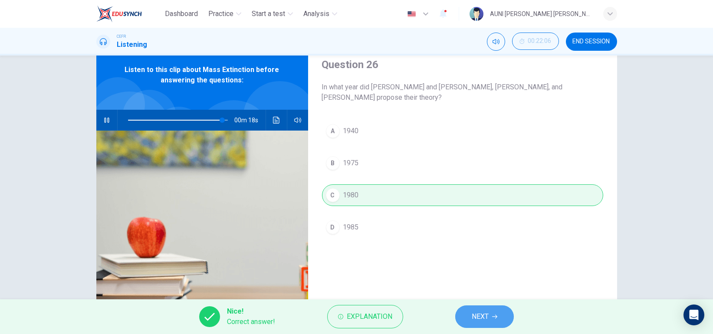
click at [464, 309] on button "NEXT" at bounding box center [484, 317] width 59 height 23
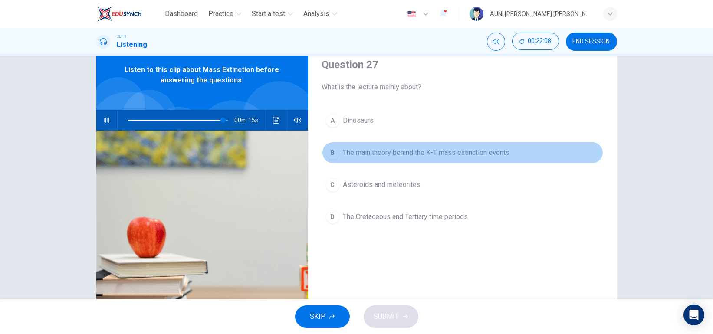
click at [397, 151] on span "The main theory behind the K-T mass extinction events" at bounding box center [426, 153] width 167 height 10
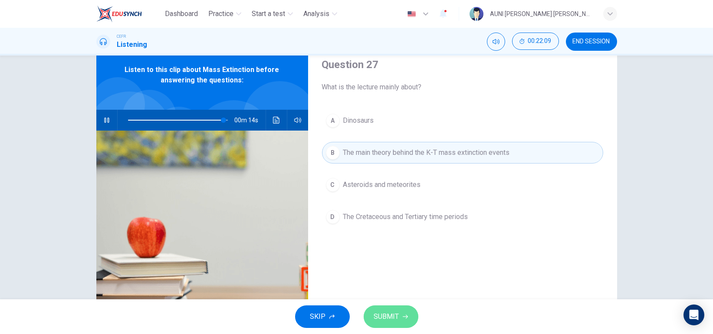
click at [378, 318] on span "SUBMIT" at bounding box center [386, 317] width 25 height 12
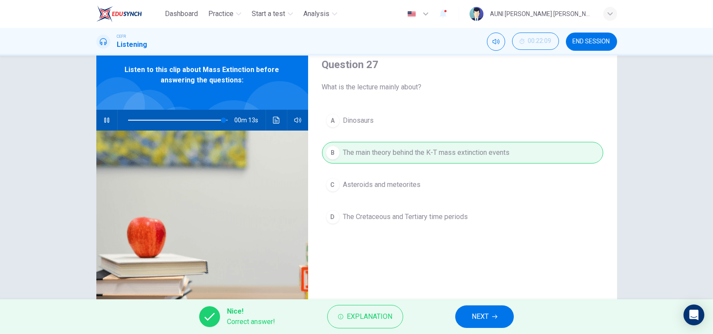
type input "96"
click at [461, 309] on button "NEXT" at bounding box center [484, 317] width 59 height 23
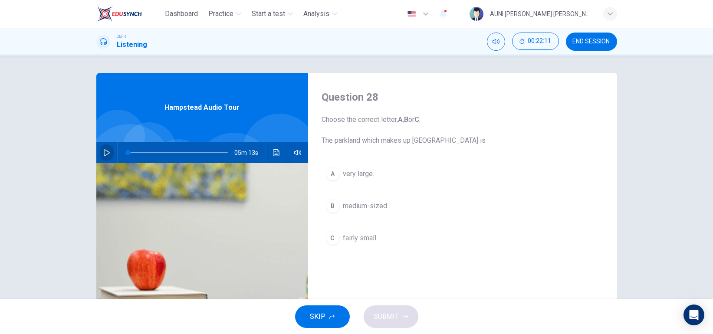
click at [105, 153] on icon "button" at bounding box center [107, 152] width 6 height 7
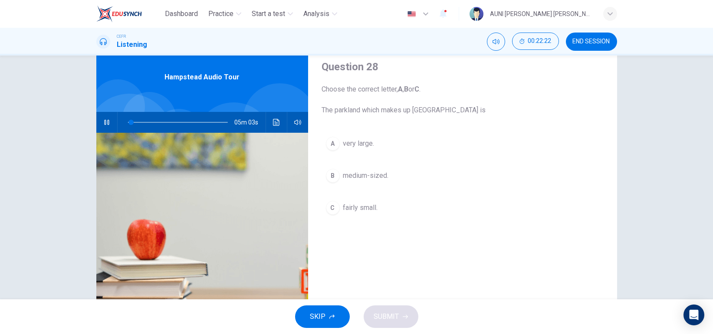
scroll to position [31, 0]
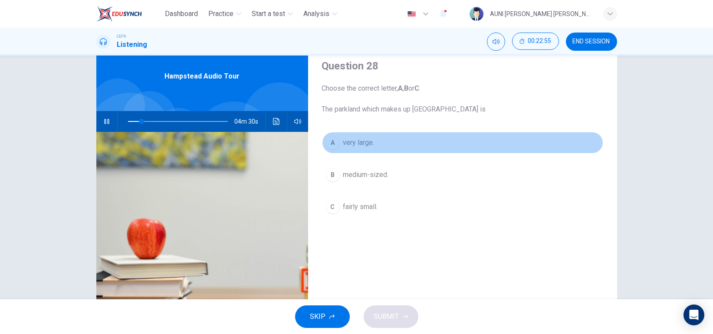
click at [372, 138] on span "very large." at bounding box center [358, 143] width 31 height 10
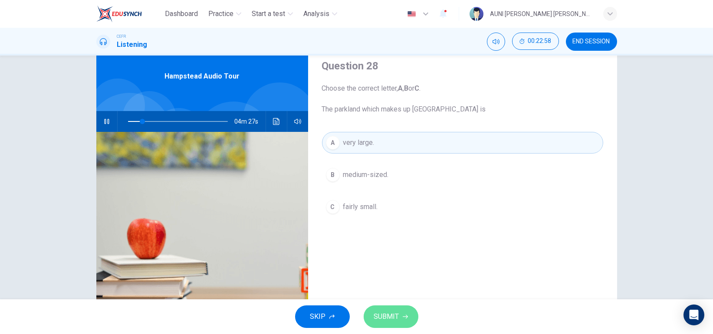
click at [401, 310] on button "SUBMIT" at bounding box center [391, 317] width 55 height 23
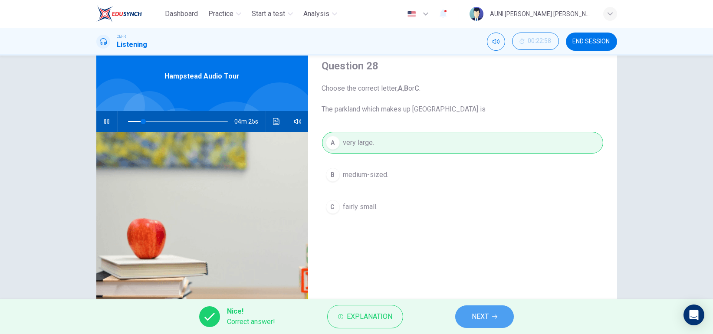
click at [463, 316] on button "NEXT" at bounding box center [484, 317] width 59 height 23
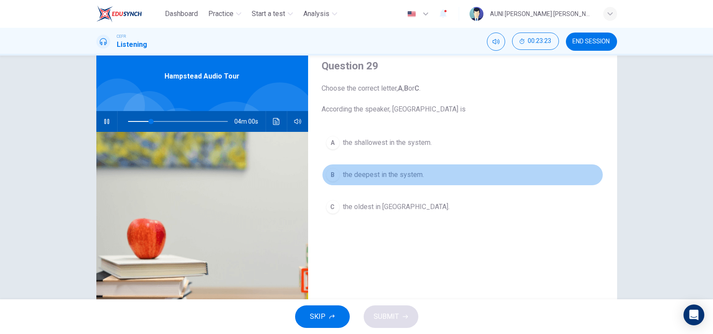
click at [402, 176] on span "the deepest in the system." at bounding box center [383, 175] width 81 height 10
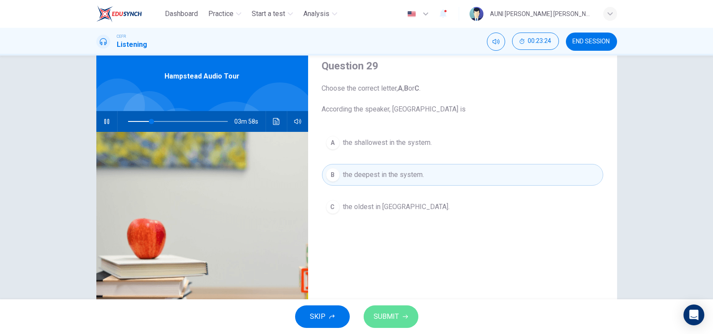
click at [386, 317] on span "SUBMIT" at bounding box center [386, 317] width 25 height 12
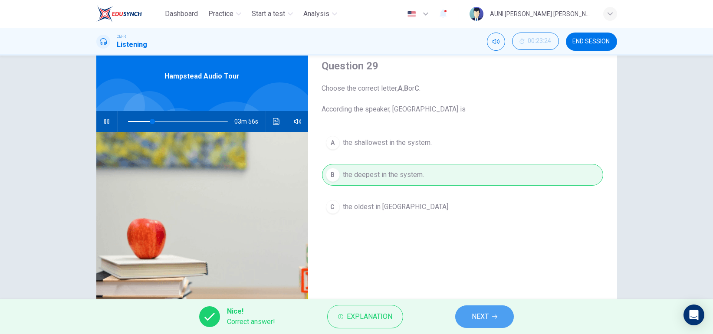
click at [476, 311] on span "NEXT" at bounding box center [480, 317] width 17 height 12
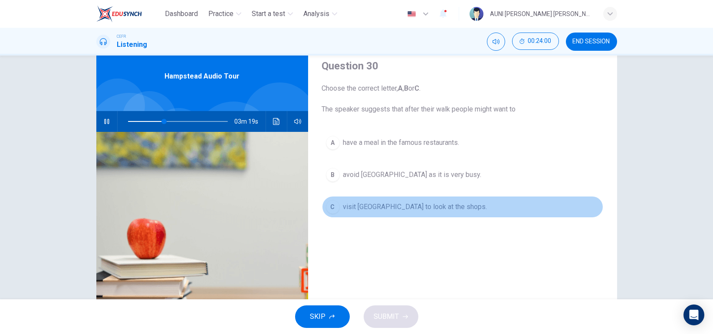
click at [419, 197] on button "C visit [GEOGRAPHIC_DATA] to look at the shops." at bounding box center [462, 207] width 281 height 22
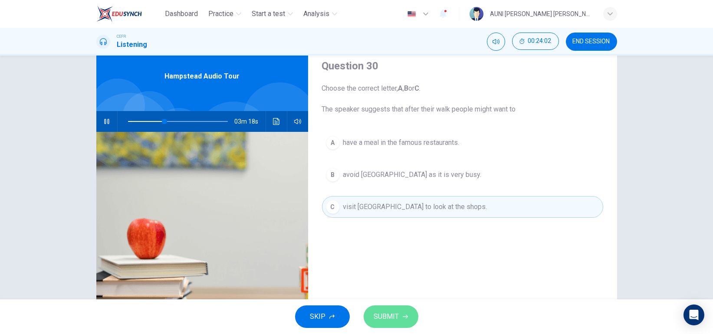
click at [389, 318] on span "SUBMIT" at bounding box center [386, 317] width 25 height 12
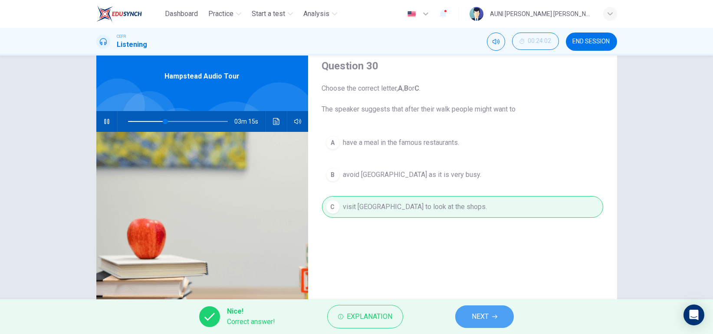
click at [472, 309] on button "NEXT" at bounding box center [484, 317] width 59 height 23
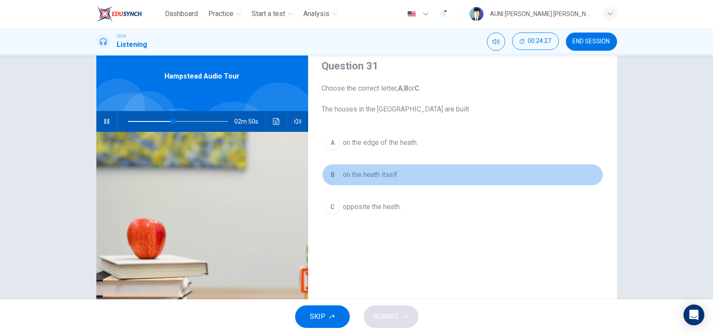
click at [376, 174] on span "on the heath itself." at bounding box center [371, 175] width 56 height 10
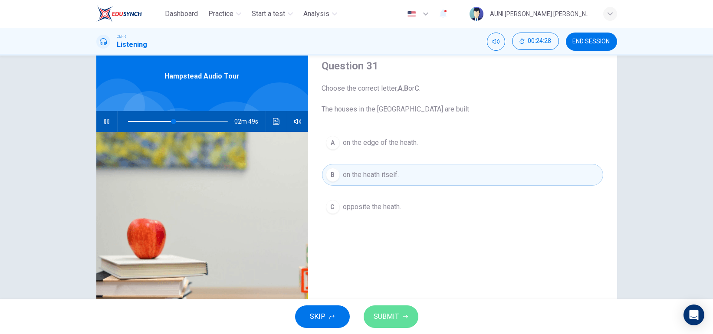
click at [385, 324] on button "SUBMIT" at bounding box center [391, 317] width 55 height 23
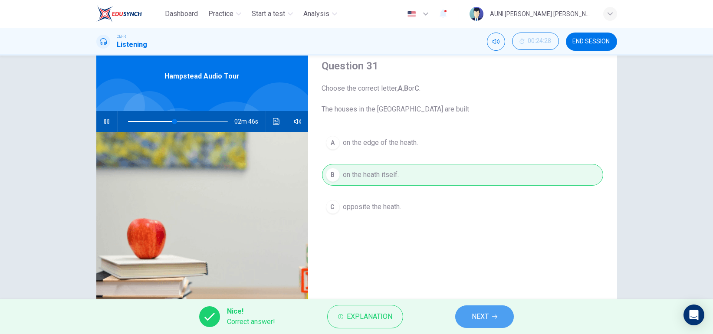
click at [468, 313] on button "NEXT" at bounding box center [484, 317] width 59 height 23
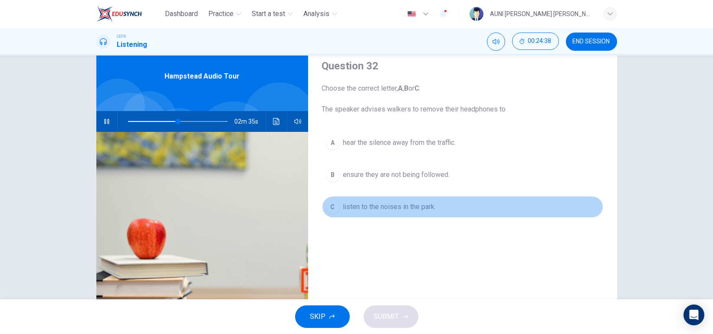
click at [427, 207] on span "listen to the noises in the park." at bounding box center [389, 207] width 93 height 10
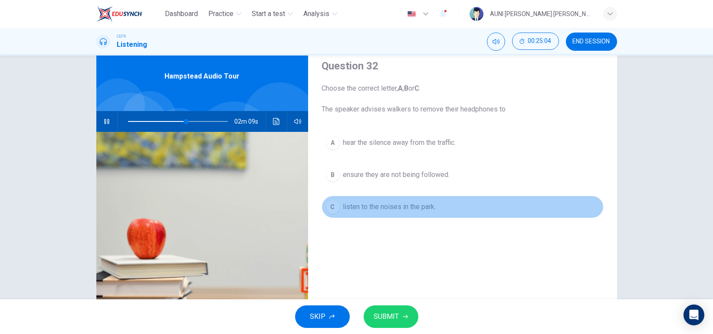
click at [427, 207] on span "listen to the noises in the park." at bounding box center [389, 207] width 93 height 10
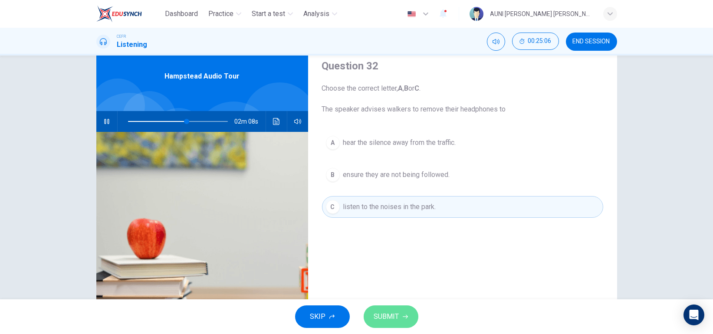
click at [401, 314] on button "SUBMIT" at bounding box center [391, 317] width 55 height 23
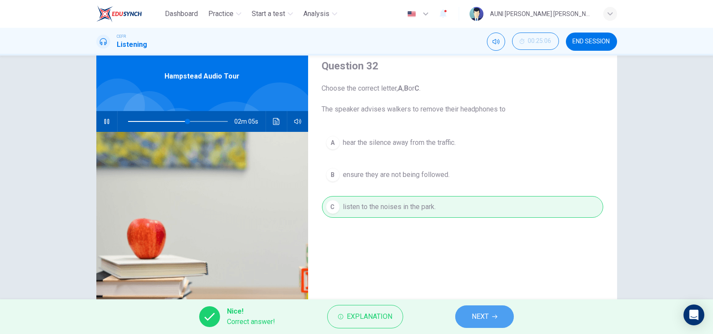
click at [486, 314] on span "NEXT" at bounding box center [480, 317] width 17 height 12
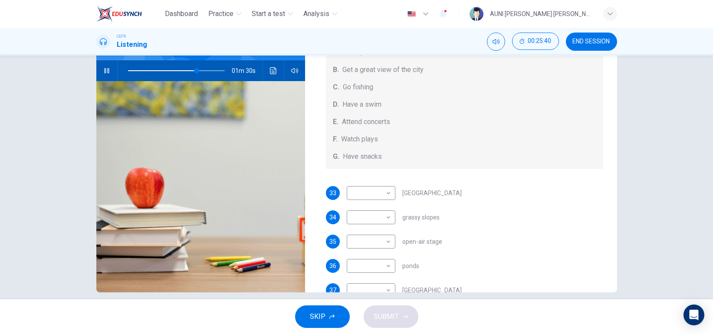
scroll to position [0, 0]
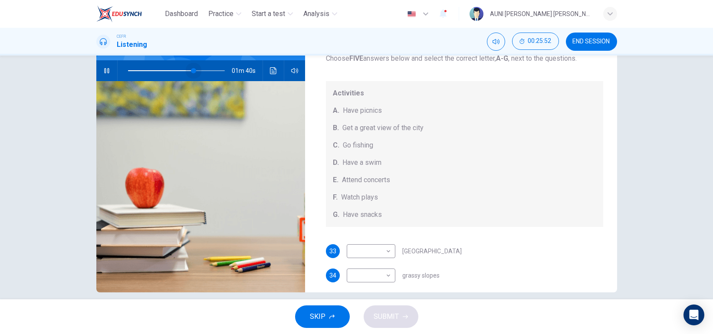
click at [191, 69] on span at bounding box center [193, 70] width 5 height 5
click at [389, 252] on body "Dashboard Practice Start a test Analysis English en ​ AUNI [PERSON_NAME] [PERSO…" at bounding box center [356, 167] width 713 height 334
click at [424, 225] on div at bounding box center [356, 167] width 713 height 334
click at [360, 249] on body "Dashboard Practice Start a test Analysis English en ​ AUNI [PERSON_NAME] [PERSO…" at bounding box center [356, 167] width 713 height 334
click at [366, 288] on li "E" at bounding box center [368, 293] width 49 height 14
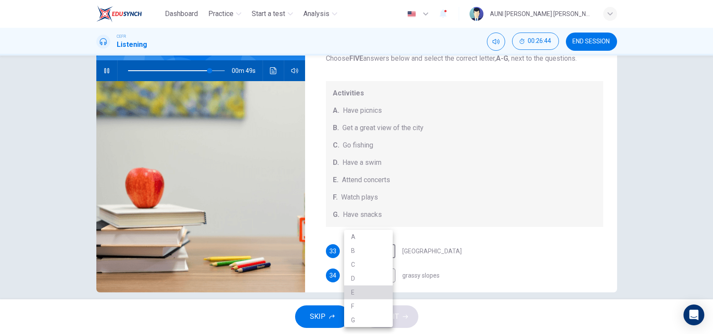
type input "84"
type input "E"
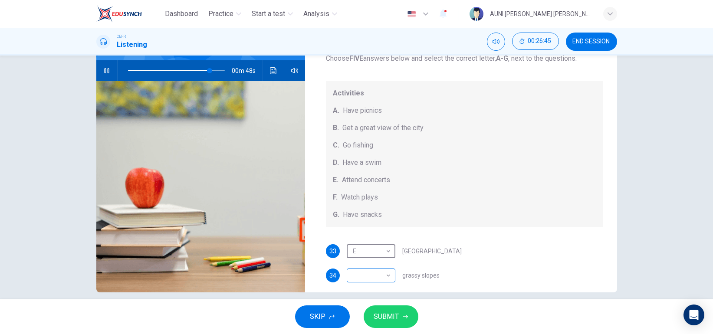
click at [380, 277] on body "Dashboard Practice Start a test Analysis English en ​ AUNI [PERSON_NAME] [PERSO…" at bounding box center [356, 167] width 713 height 334
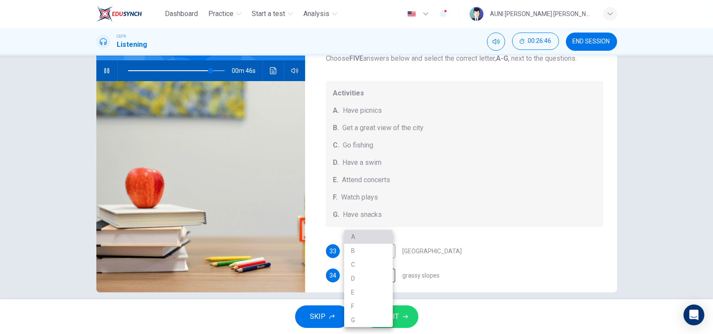
click at [371, 239] on li "A" at bounding box center [368, 237] width 49 height 14
type input "85"
type input "A"
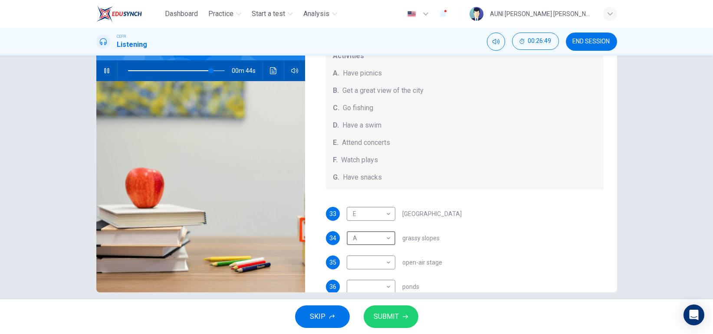
scroll to position [33, 0]
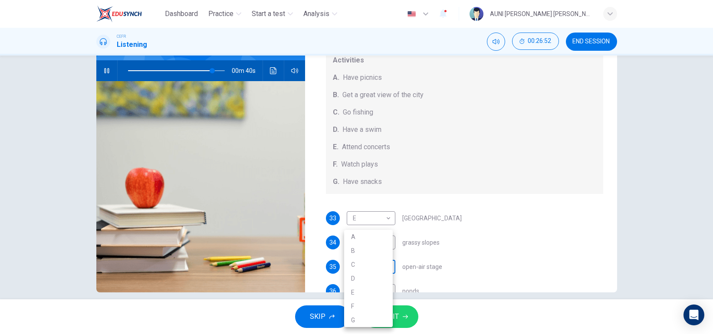
click at [380, 269] on body "Dashboard Practice Start a test Analysis English en ​ AUNI ADLINA BINTI AMRAN C…" at bounding box center [356, 167] width 713 height 334
click at [374, 293] on li "E" at bounding box center [368, 293] width 49 height 14
type input "88"
type input "E"
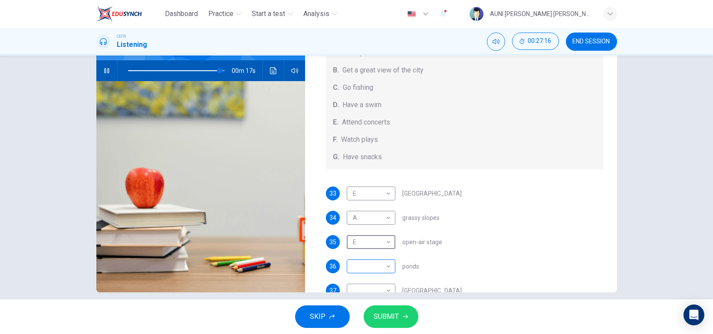
scroll to position [56, 0]
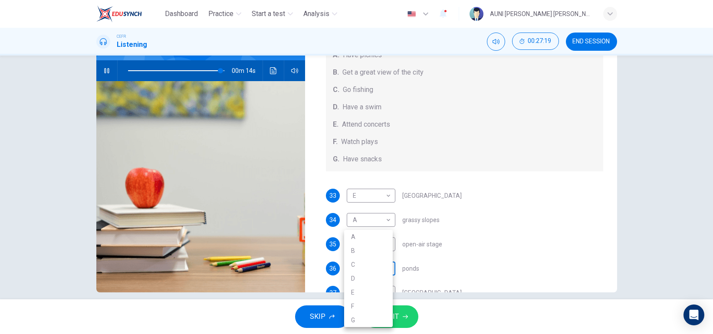
click at [385, 266] on body "Dashboard Practice Start a test Analysis English en ​ AUNI [PERSON_NAME] [PERSO…" at bounding box center [356, 167] width 713 height 334
click at [370, 277] on li "D" at bounding box center [368, 279] width 49 height 14
type input "98"
type input "D"
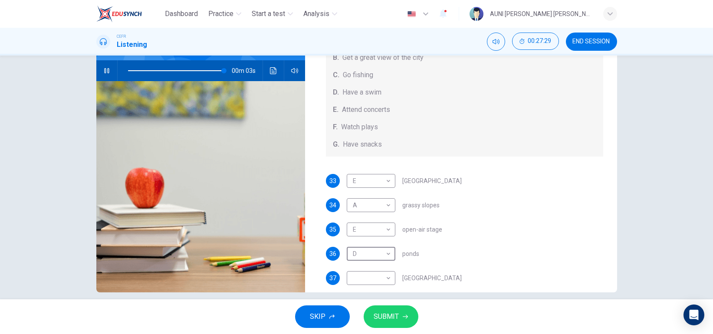
scroll to position [71, 0]
click at [385, 276] on body "Dashboard Practice Start a test Analysis English en ​ AUNI [PERSON_NAME] [PERSO…" at bounding box center [356, 167] width 713 height 334
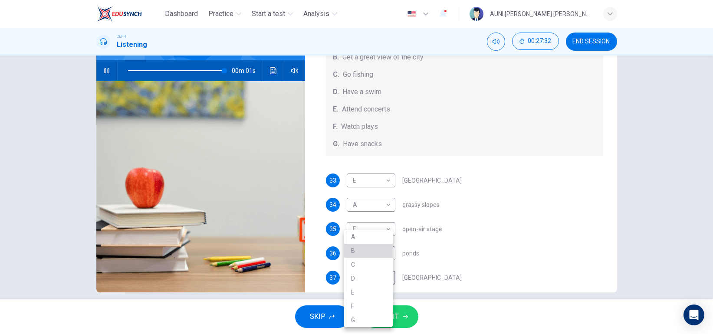
click at [378, 244] on li "B" at bounding box center [368, 251] width 49 height 14
type input "100"
type input "B"
click at [208, 69] on span at bounding box center [176, 71] width 97 height 12
click at [104, 72] on icon "button" at bounding box center [107, 70] width 6 height 7
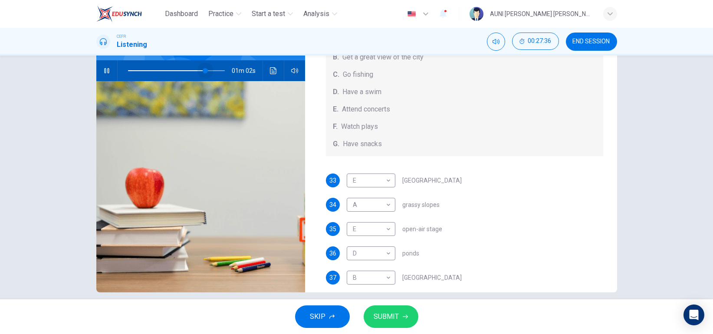
click at [203, 70] on span at bounding box center [205, 70] width 5 height 5
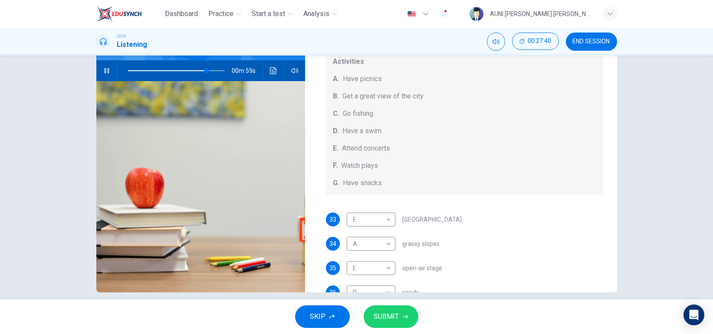
scroll to position [33, 0]
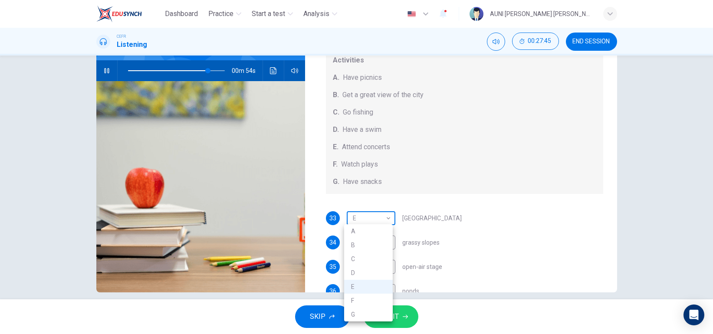
click at [385, 217] on body "Dashboard Practice Start a test Analysis English en ​ AUNI [PERSON_NAME] [PERSO…" at bounding box center [356, 167] width 713 height 334
click at [368, 312] on li "G" at bounding box center [368, 315] width 49 height 14
type input "84"
type input "G"
click at [398, 323] on button "SUBMIT" at bounding box center [391, 317] width 55 height 23
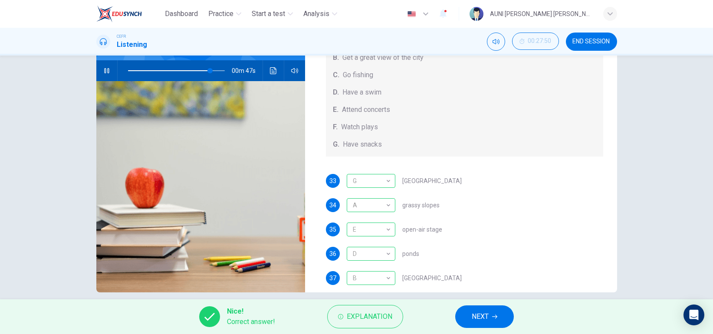
scroll to position [80, 0]
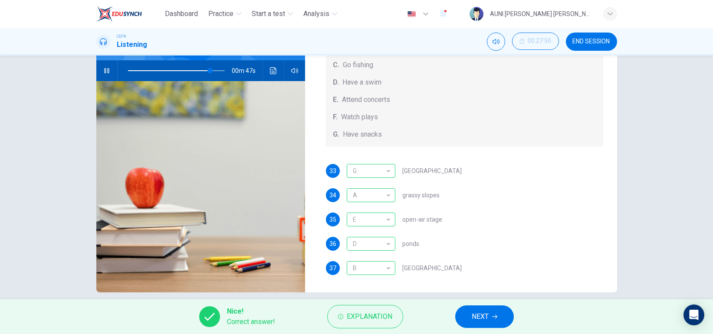
type input "85"
click at [484, 316] on span "NEXT" at bounding box center [480, 317] width 17 height 12
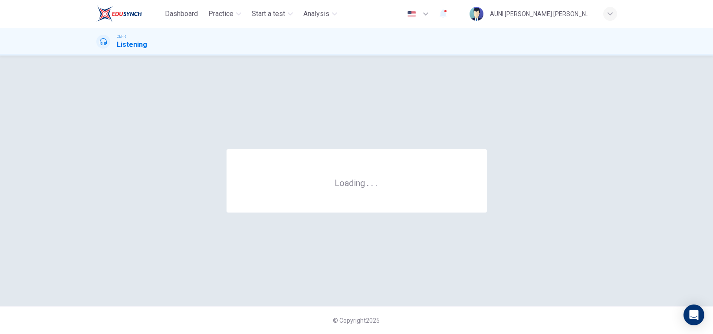
scroll to position [0, 0]
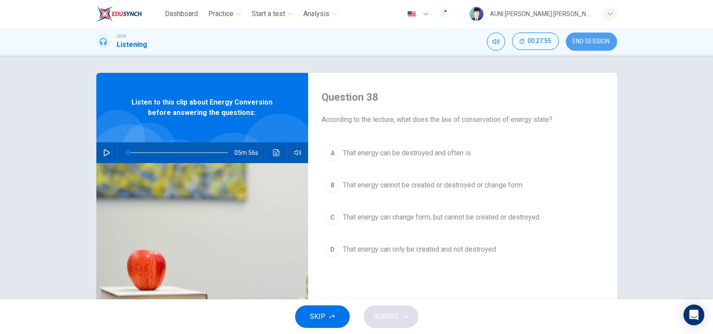
click at [599, 40] on span "END SESSION" at bounding box center [591, 41] width 37 height 7
